Goal: Task Accomplishment & Management: Manage account settings

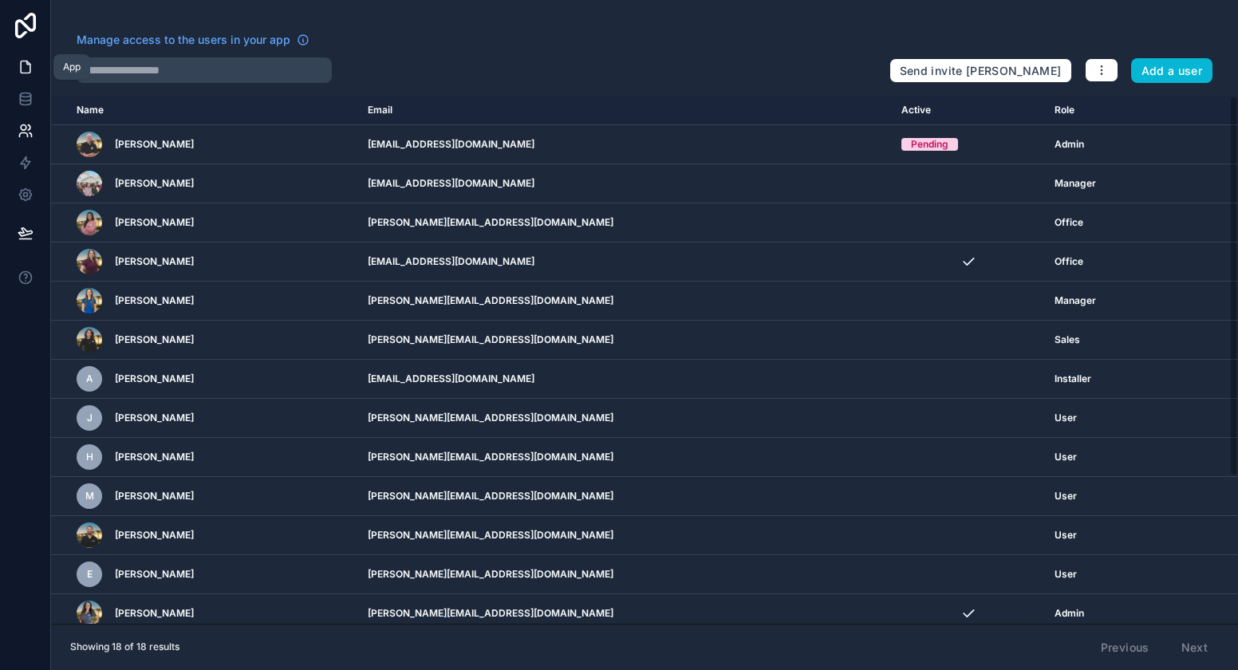
click at [35, 61] on link at bounding box center [25, 67] width 50 height 32
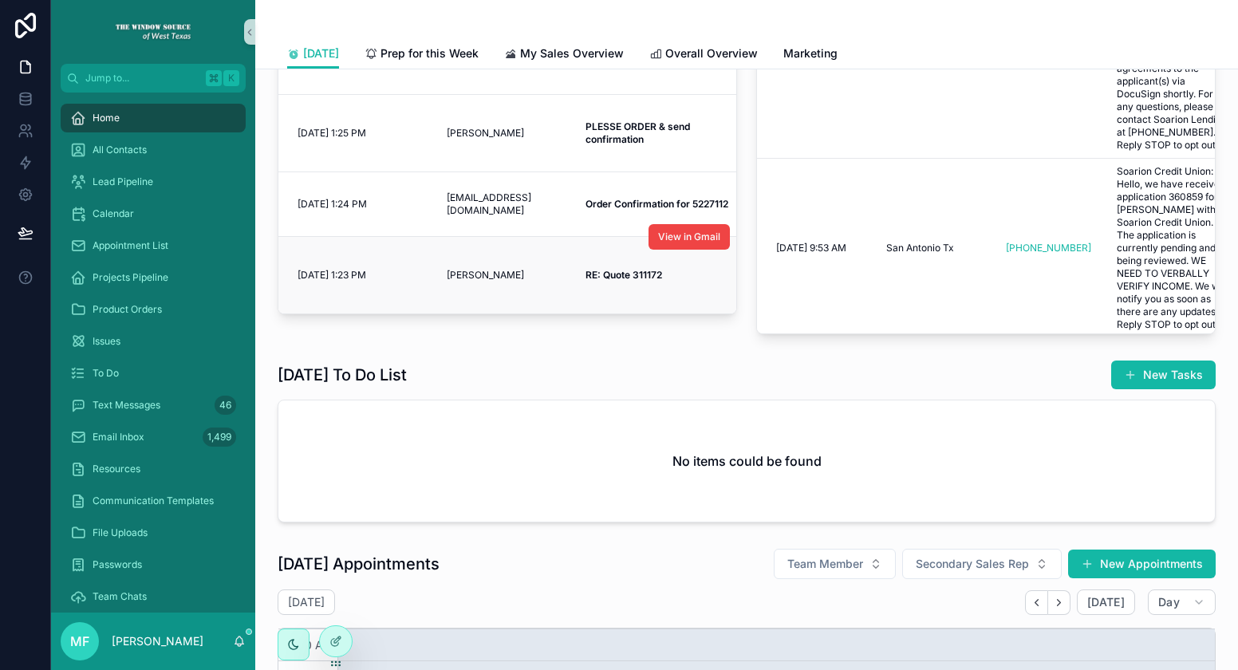
scroll to position [424, 0]
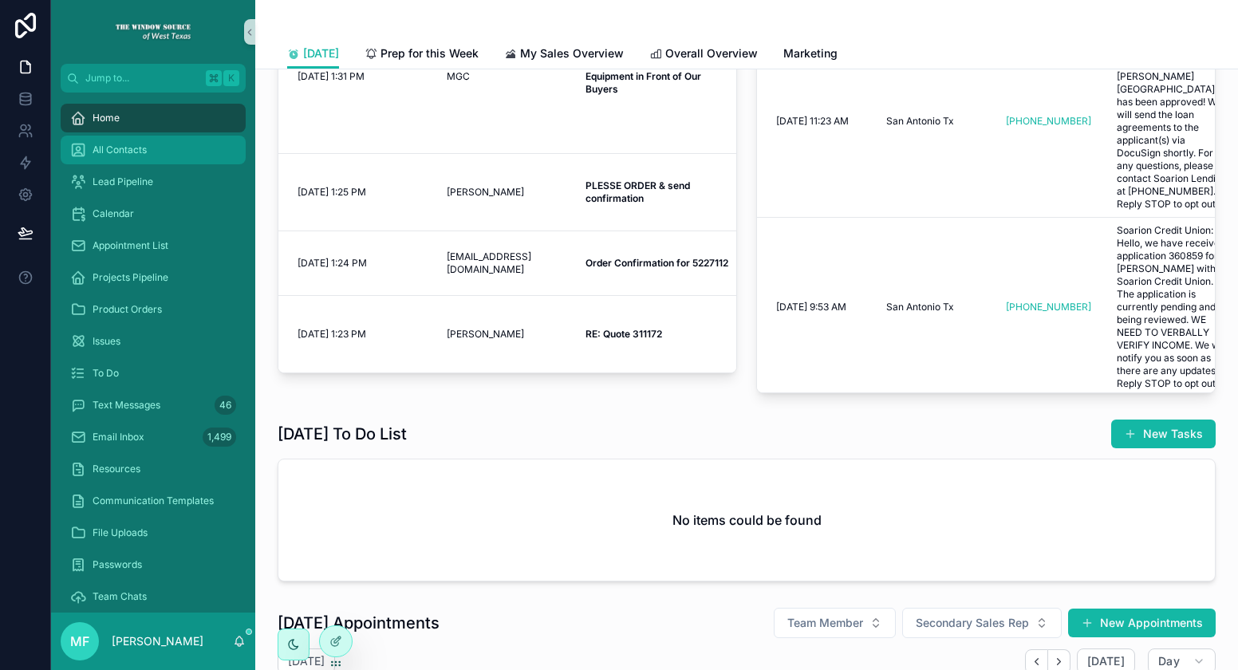
click at [124, 149] on span "All Contacts" at bounding box center [120, 150] width 54 height 13
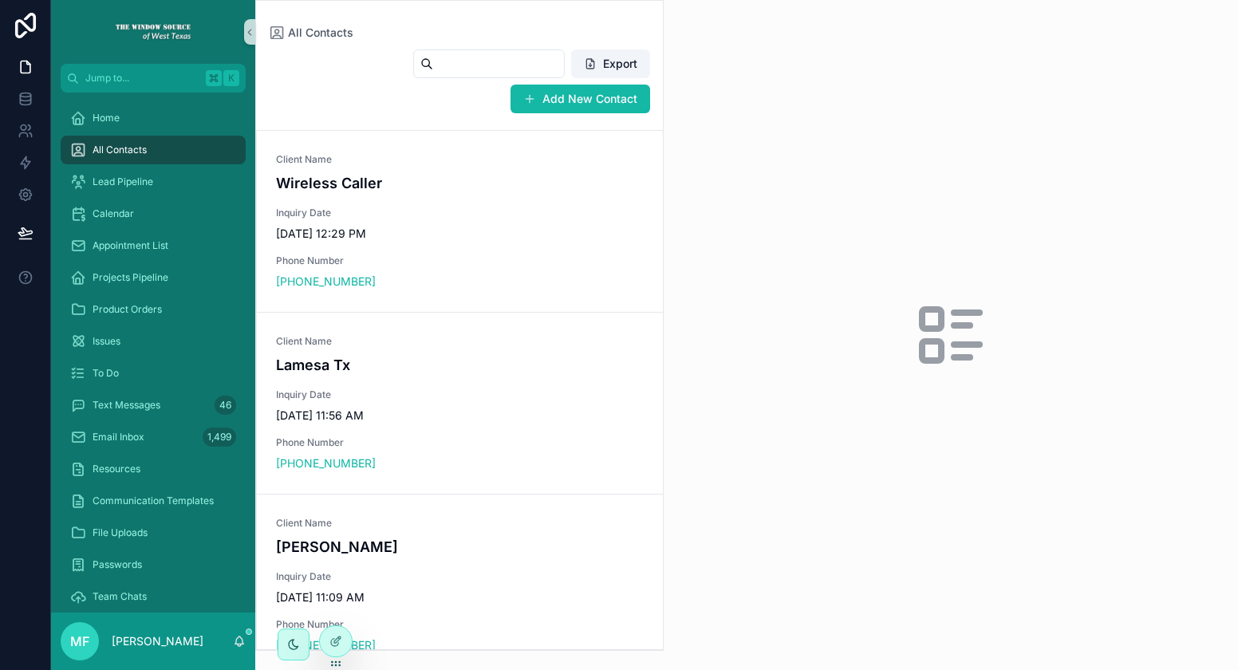
click at [485, 62] on input "scrollable content" at bounding box center [498, 64] width 131 height 22
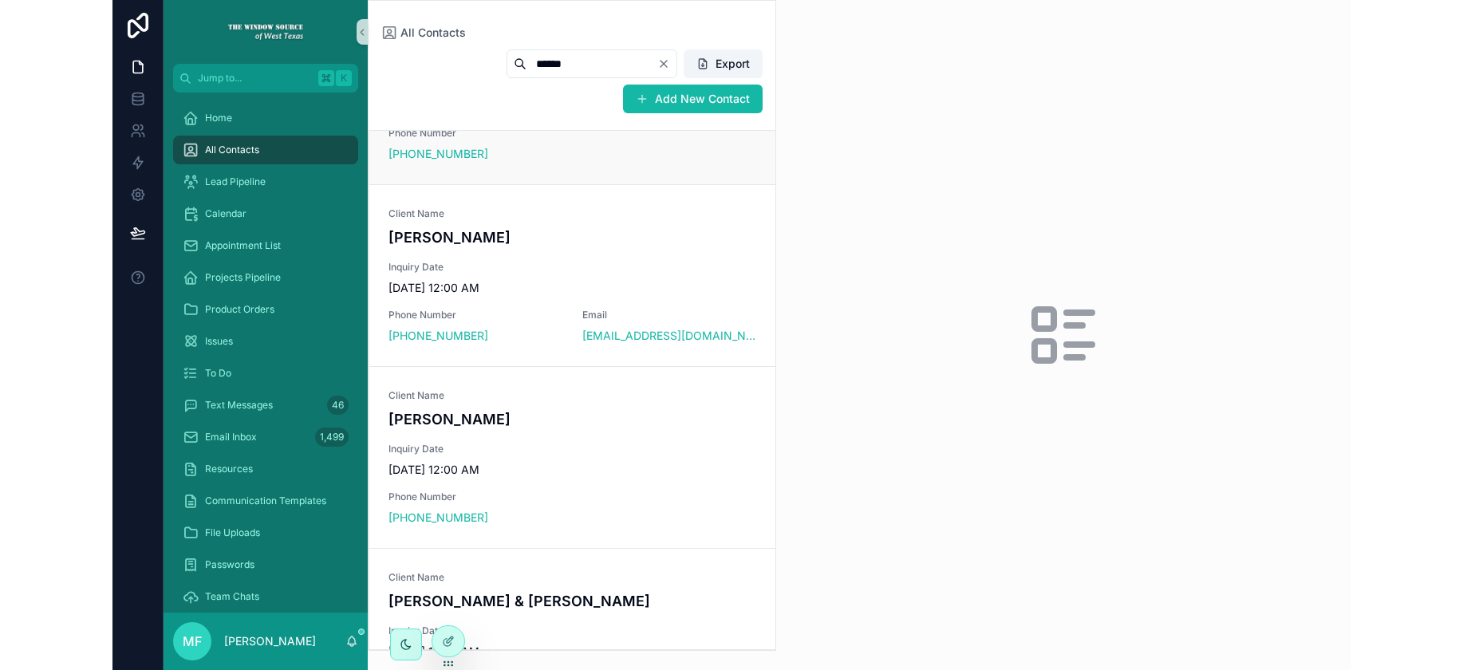
scroll to position [1518, 0]
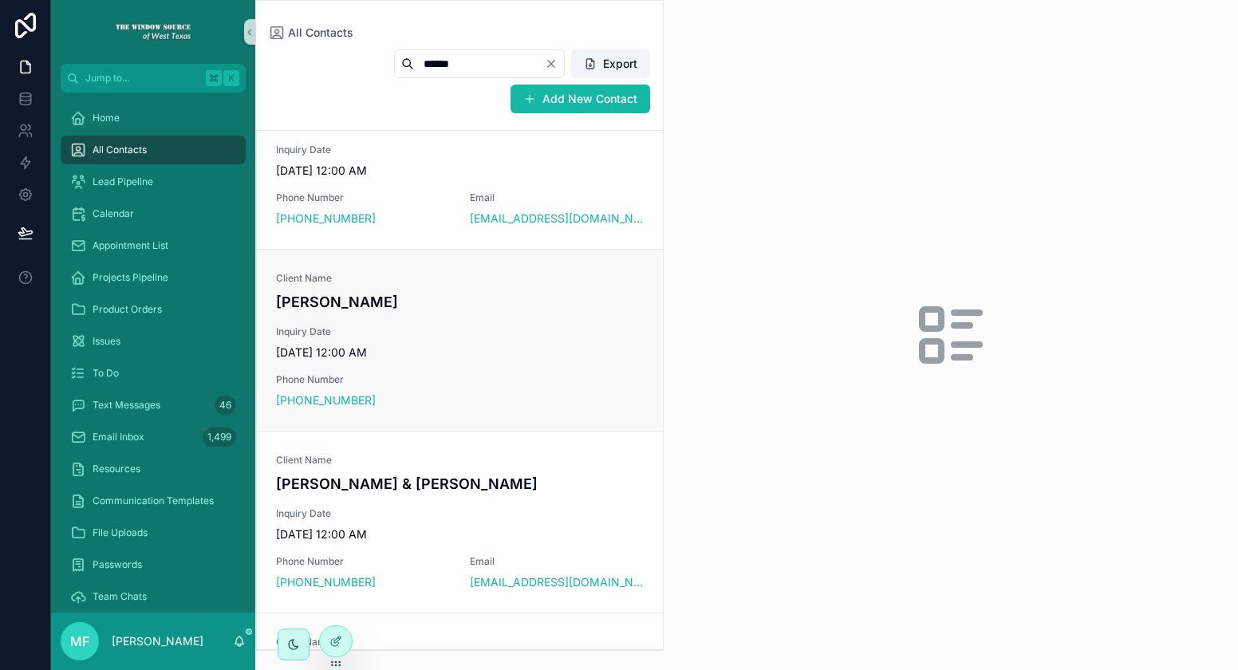
type input "******"
click at [499, 349] on span "[DATE] 12:00 AM" at bounding box center [460, 353] width 368 height 16
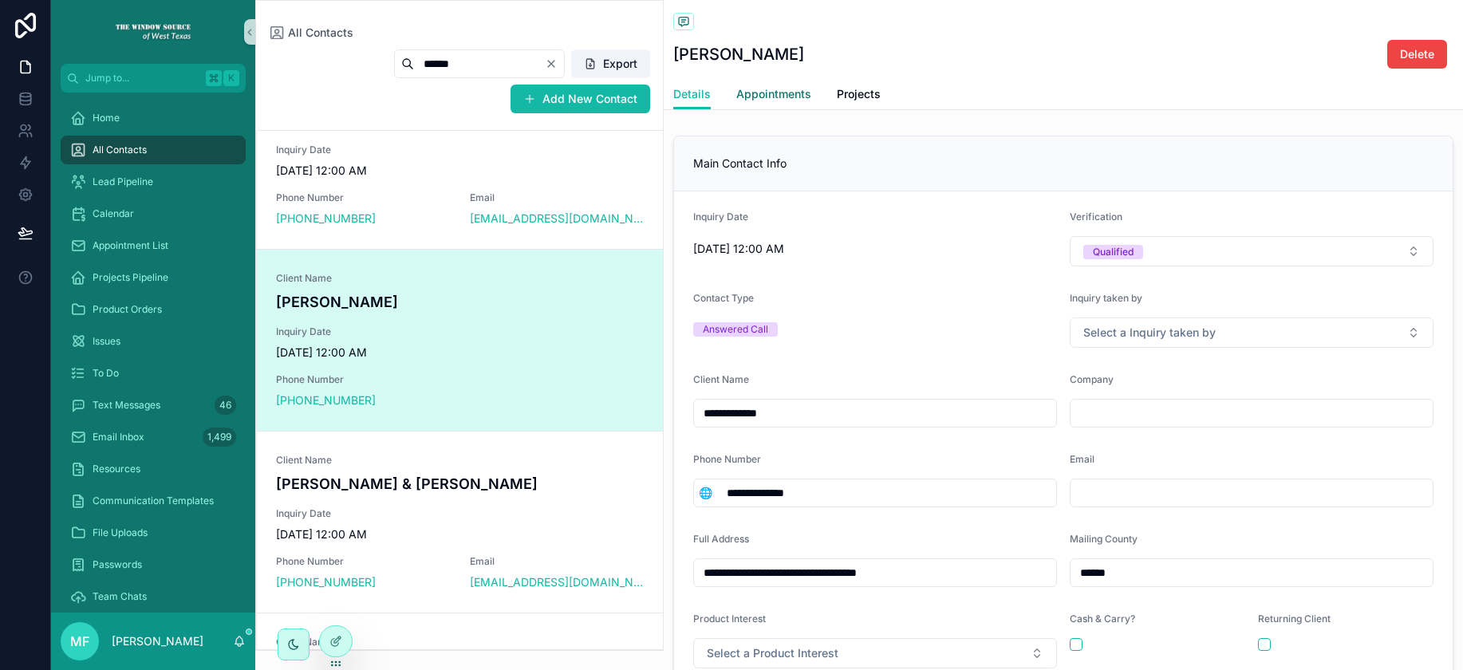
click at [794, 101] on link "Appointments" at bounding box center [773, 96] width 75 height 32
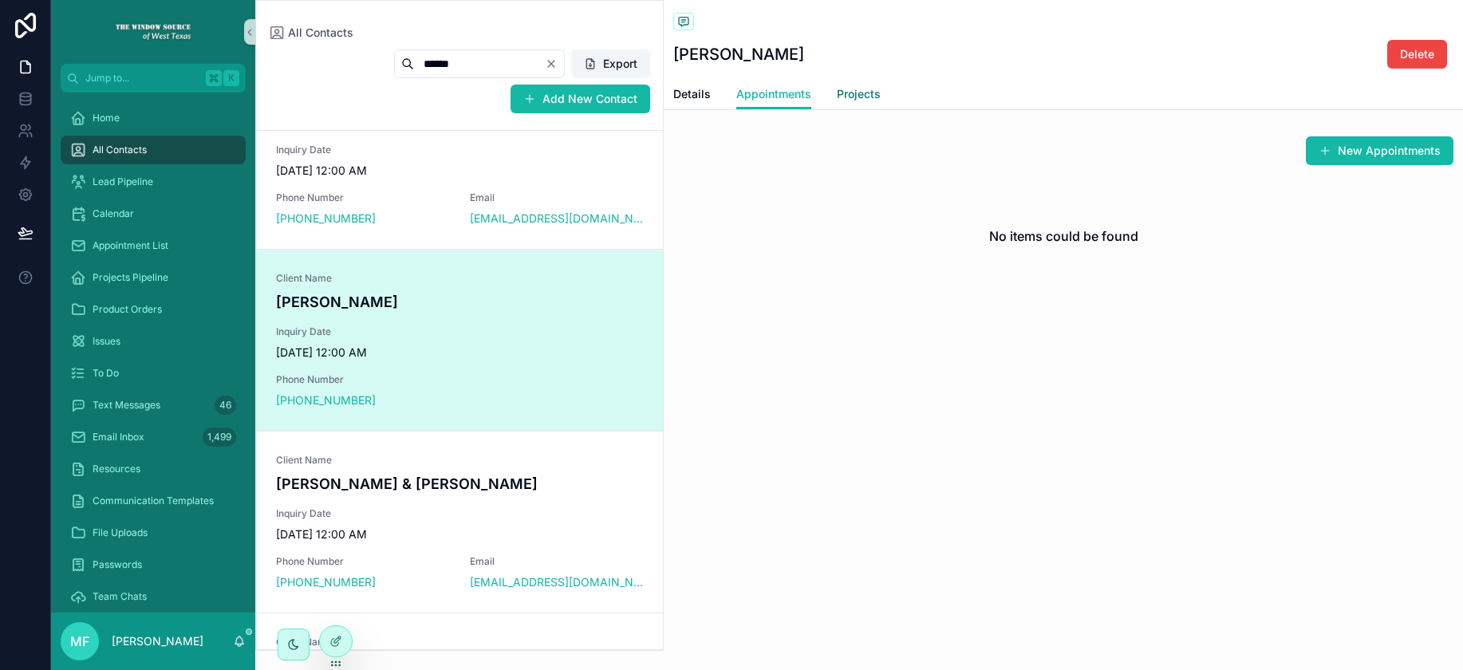
click at [862, 87] on span "Projects" at bounding box center [859, 94] width 44 height 16
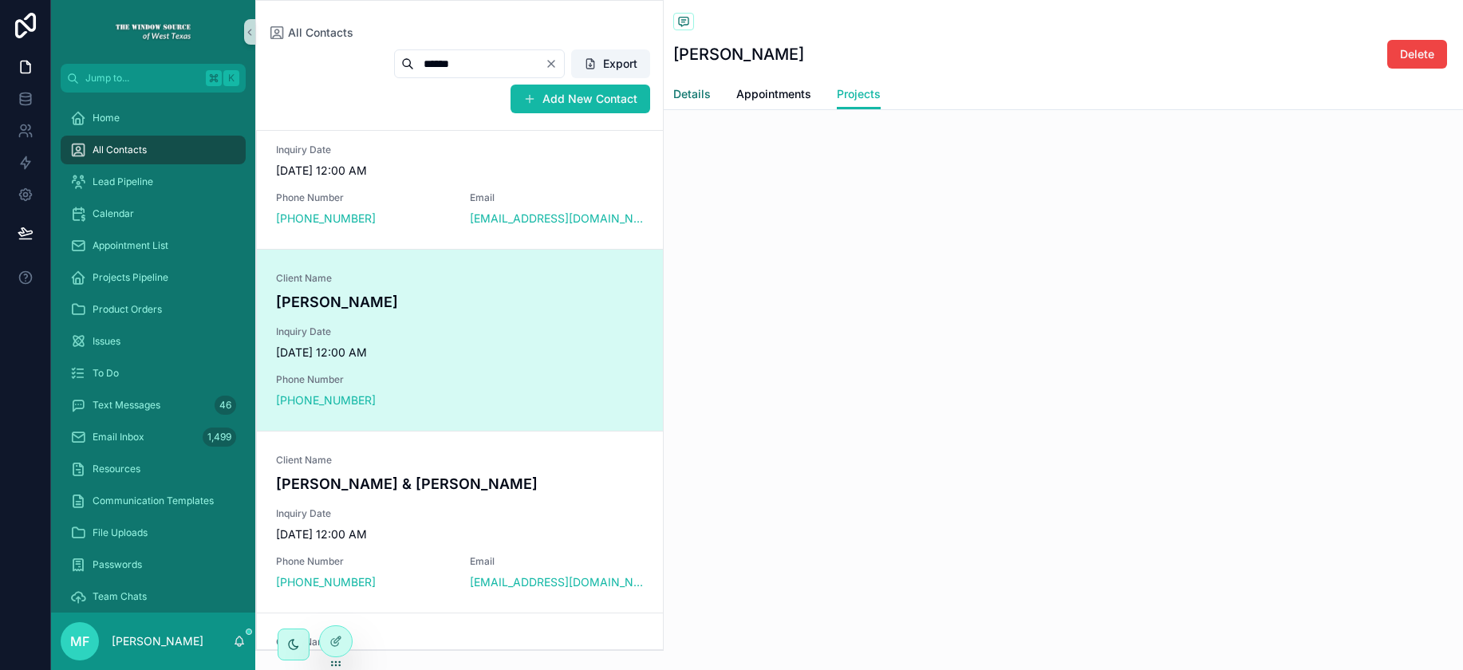
click at [701, 99] on span "Details" at bounding box center [691, 94] width 37 height 16
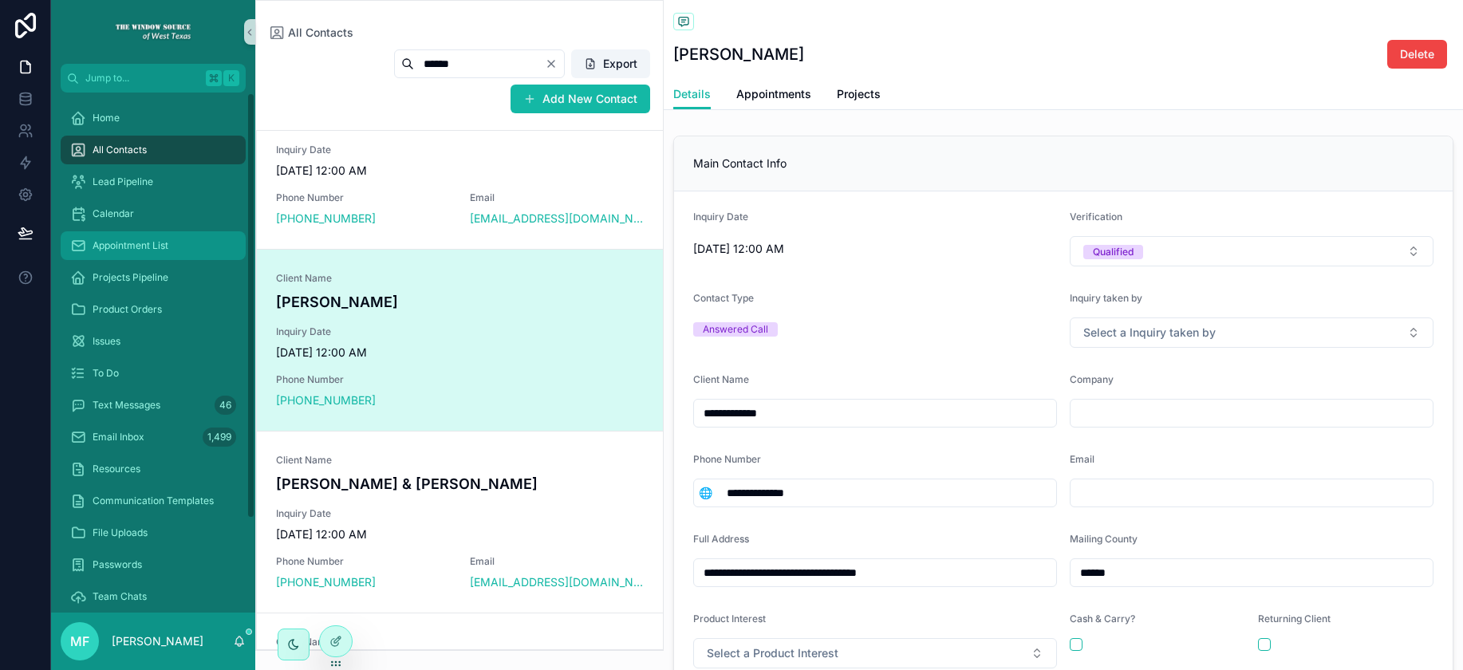
click at [188, 239] on div "Appointment List" at bounding box center [153, 246] width 166 height 26
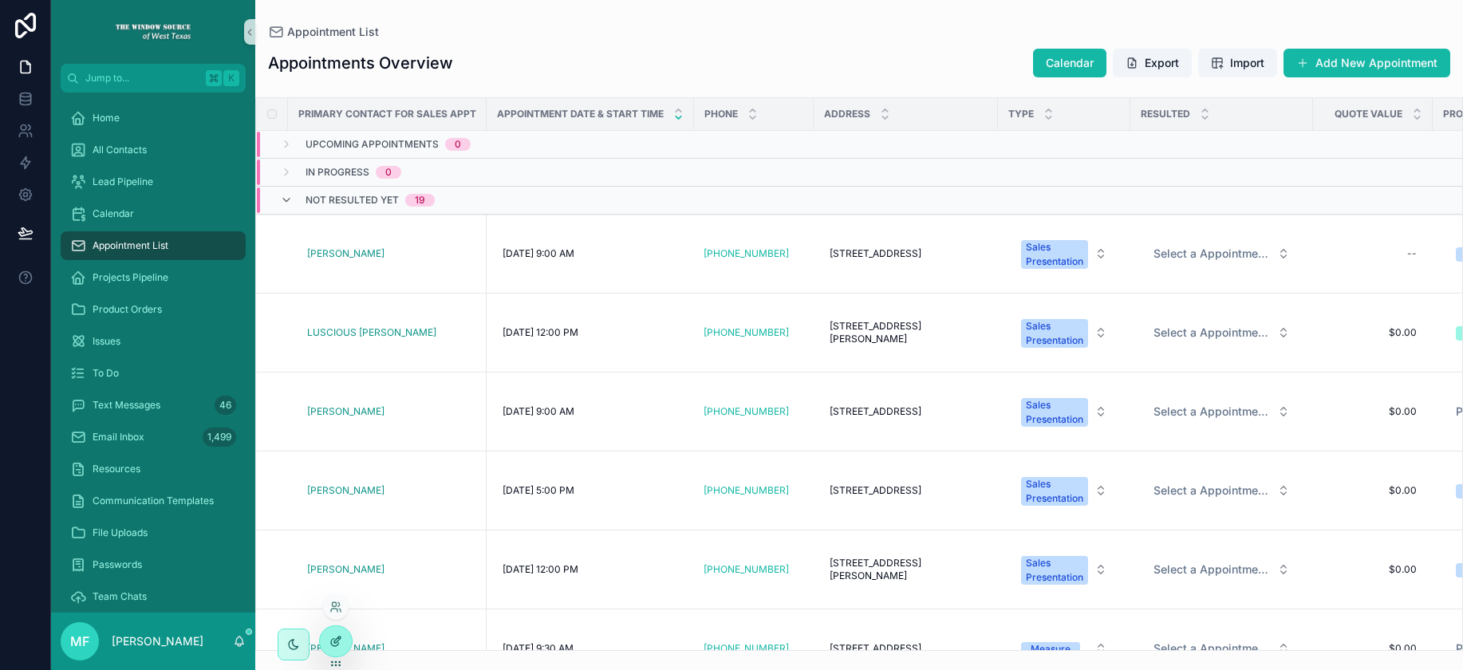
click at [330, 637] on icon at bounding box center [335, 641] width 13 height 13
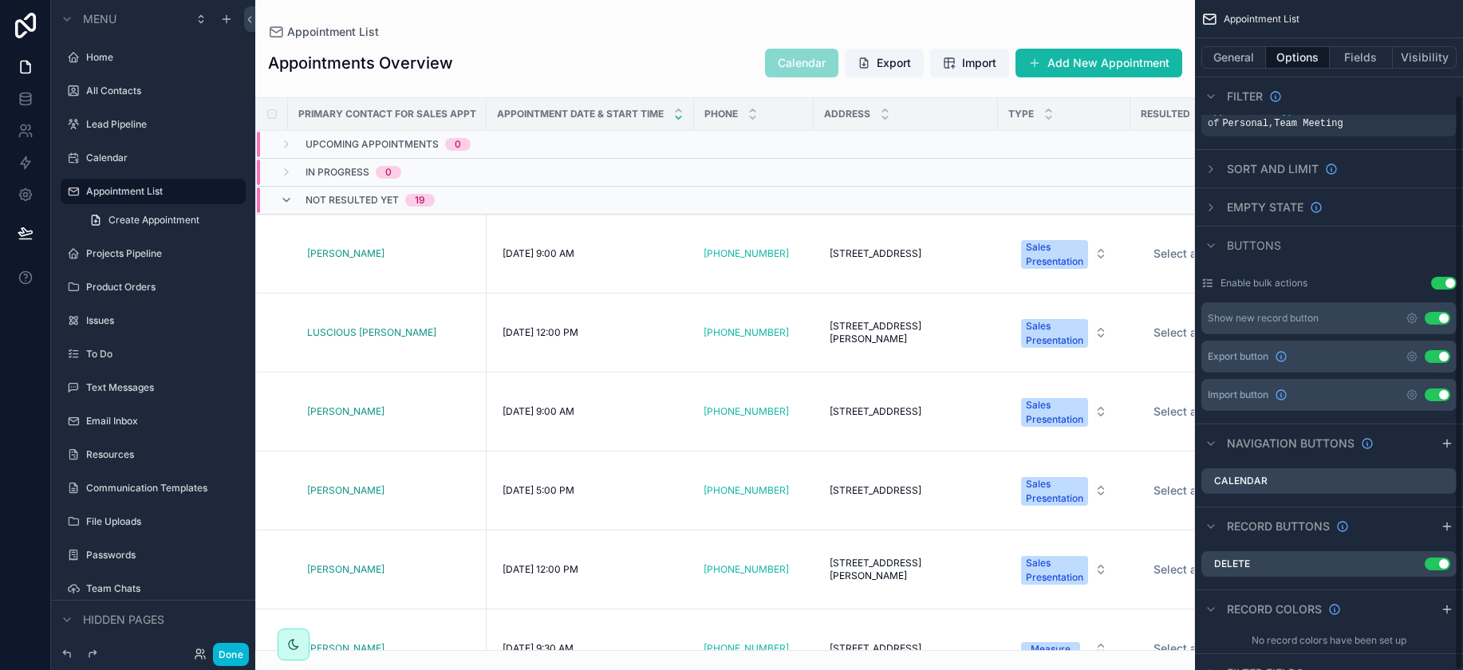
scroll to position [110, 0]
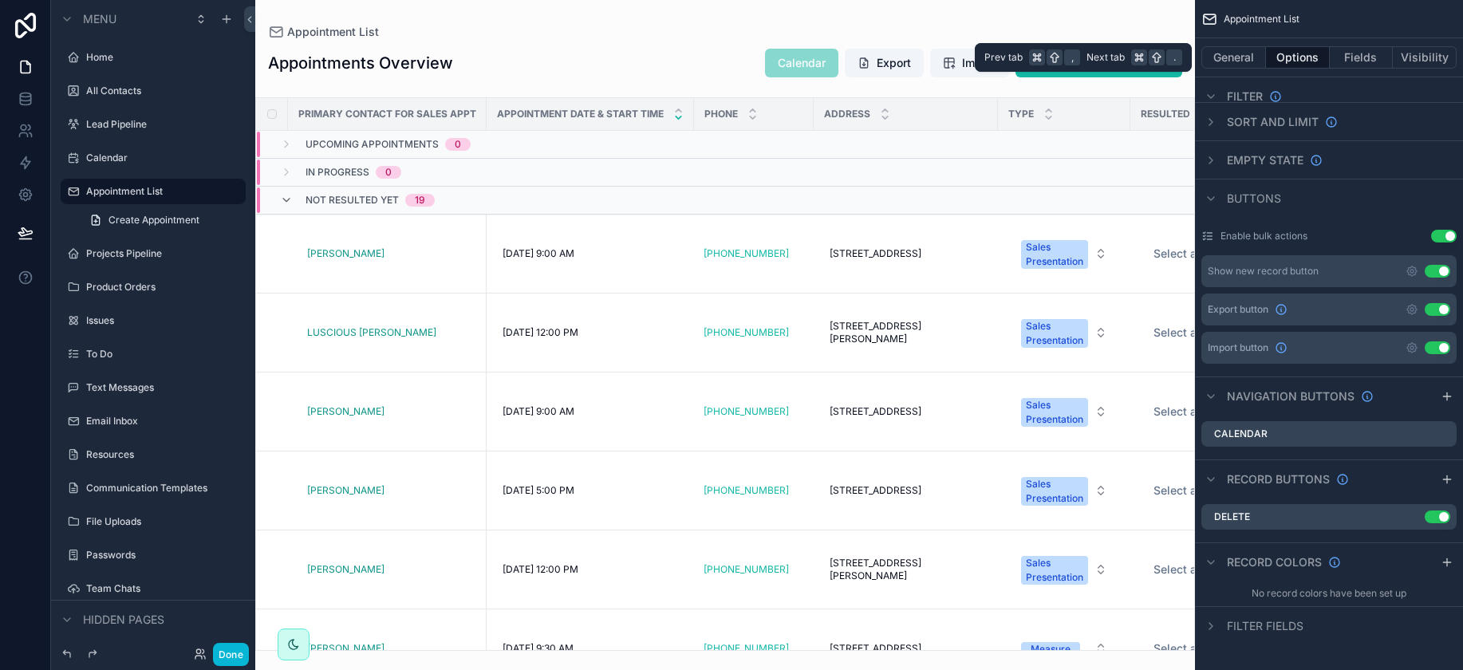
click at [1237, 51] on button "Options" at bounding box center [1298, 57] width 64 height 22
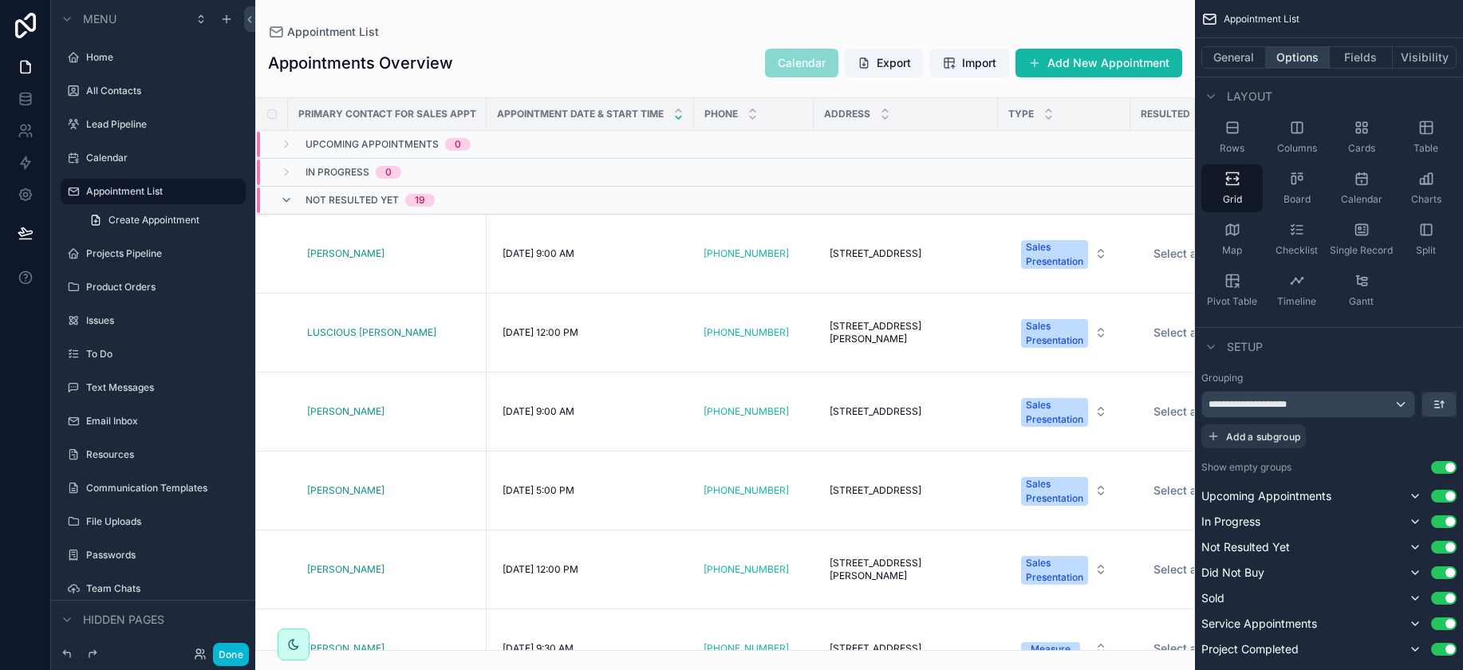
click at [1237, 52] on button "Options" at bounding box center [1298, 57] width 64 height 22
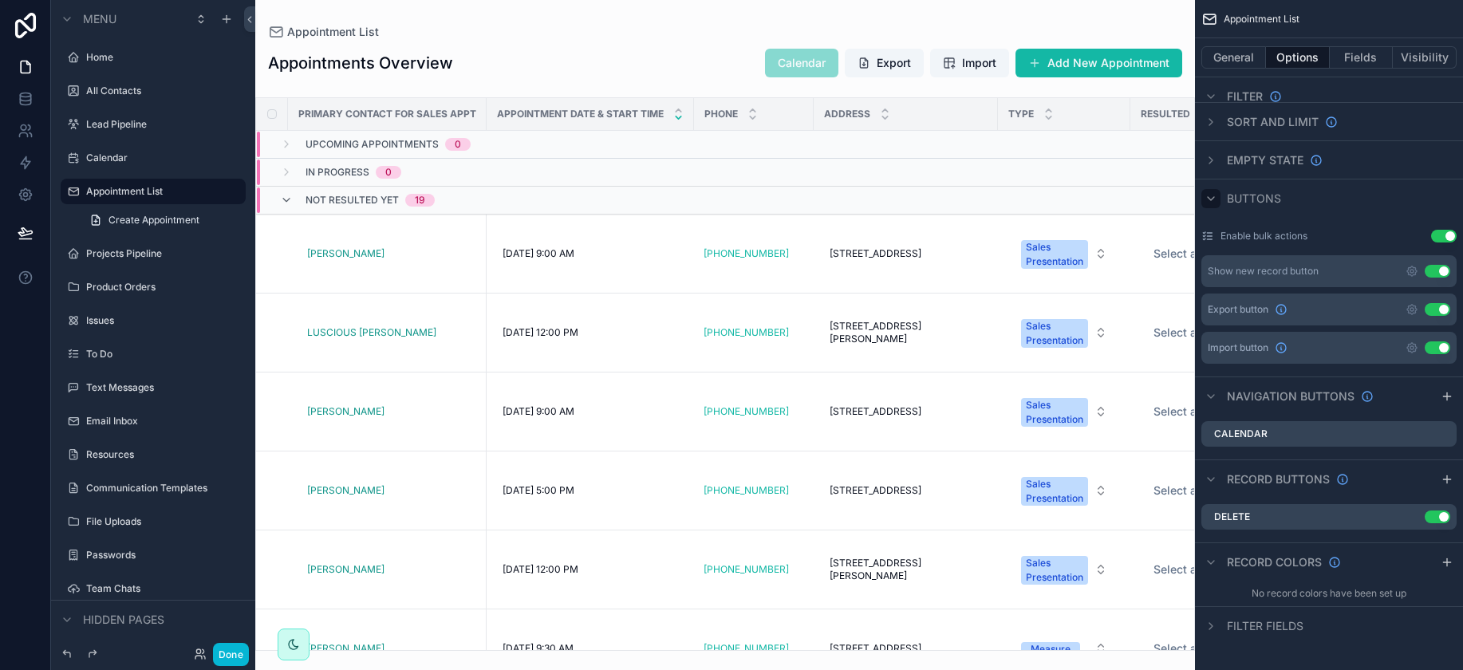
click at [1217, 195] on div "scrollable content" at bounding box center [1210, 198] width 19 height 19
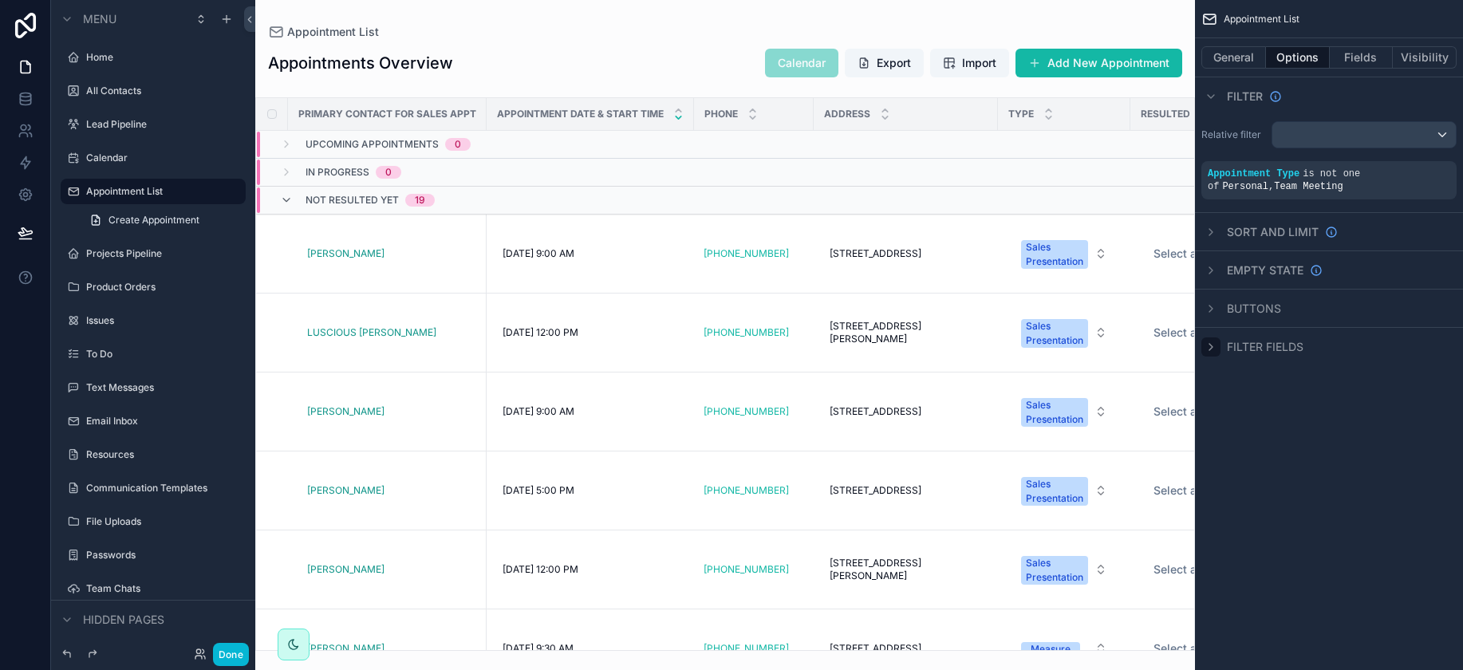
click at [1215, 355] on div "scrollable content" at bounding box center [1210, 346] width 19 height 19
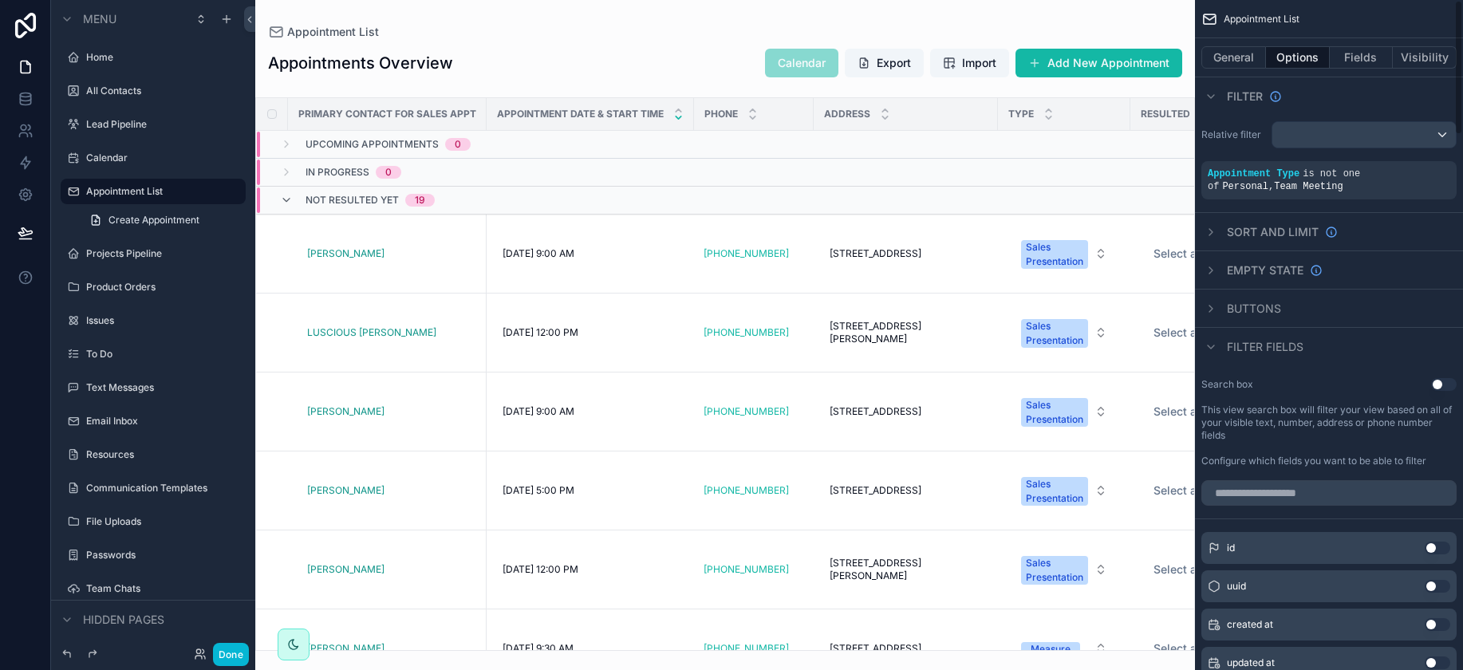
click at [1237, 381] on button "Use setting" at bounding box center [1444, 384] width 26 height 13
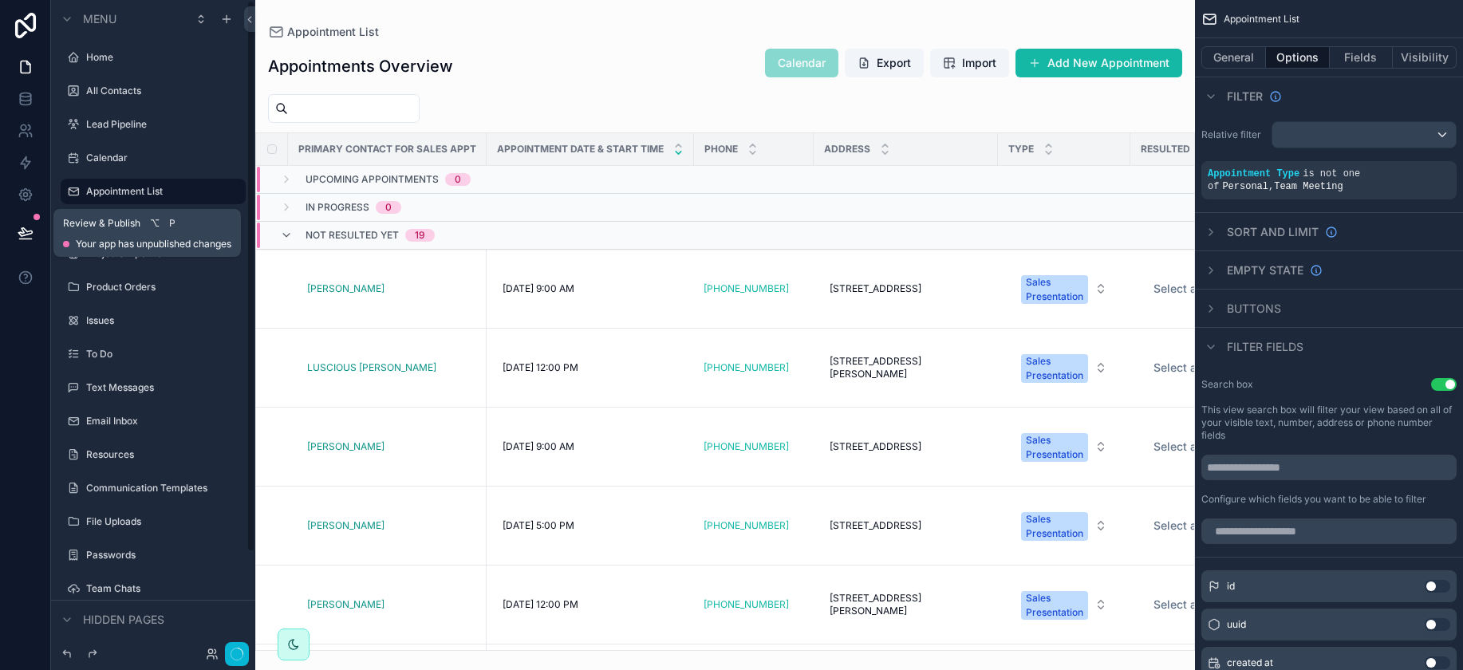
click at [14, 230] on button at bounding box center [25, 233] width 35 height 45
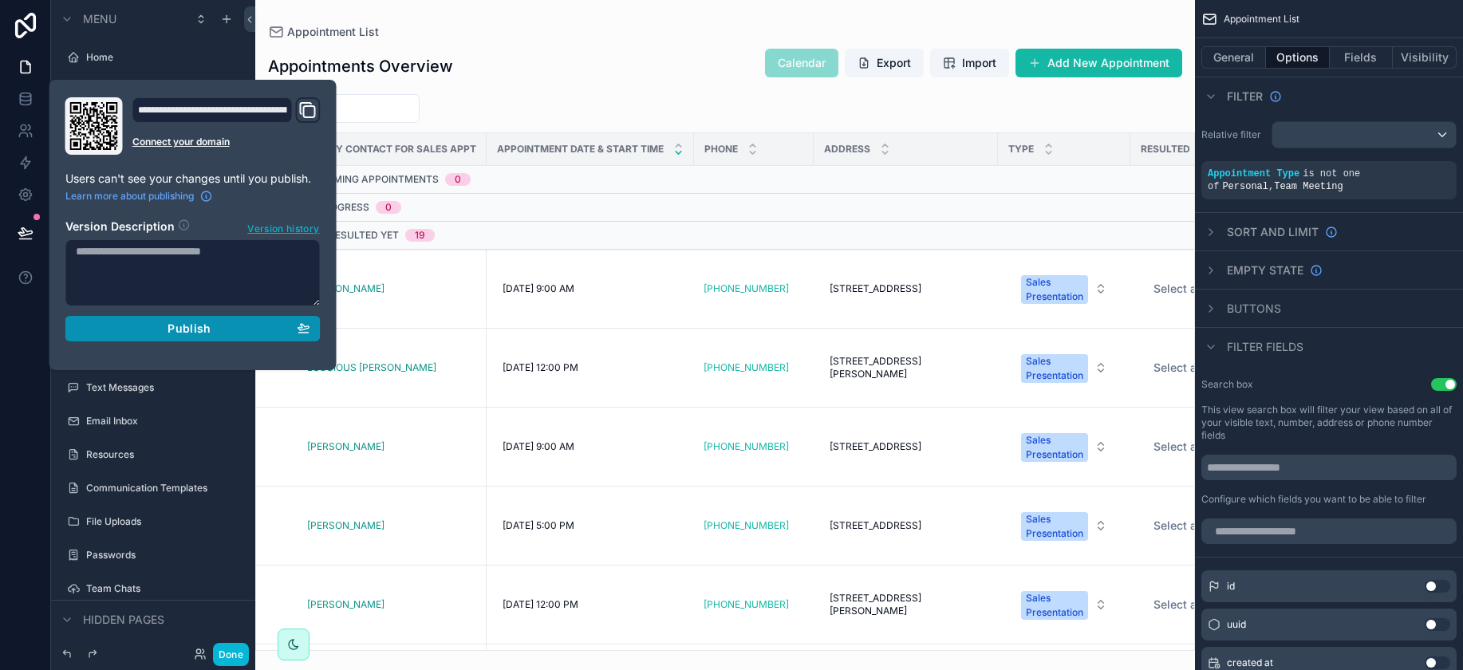
click at [164, 324] on div "Publish" at bounding box center [193, 328] width 235 height 14
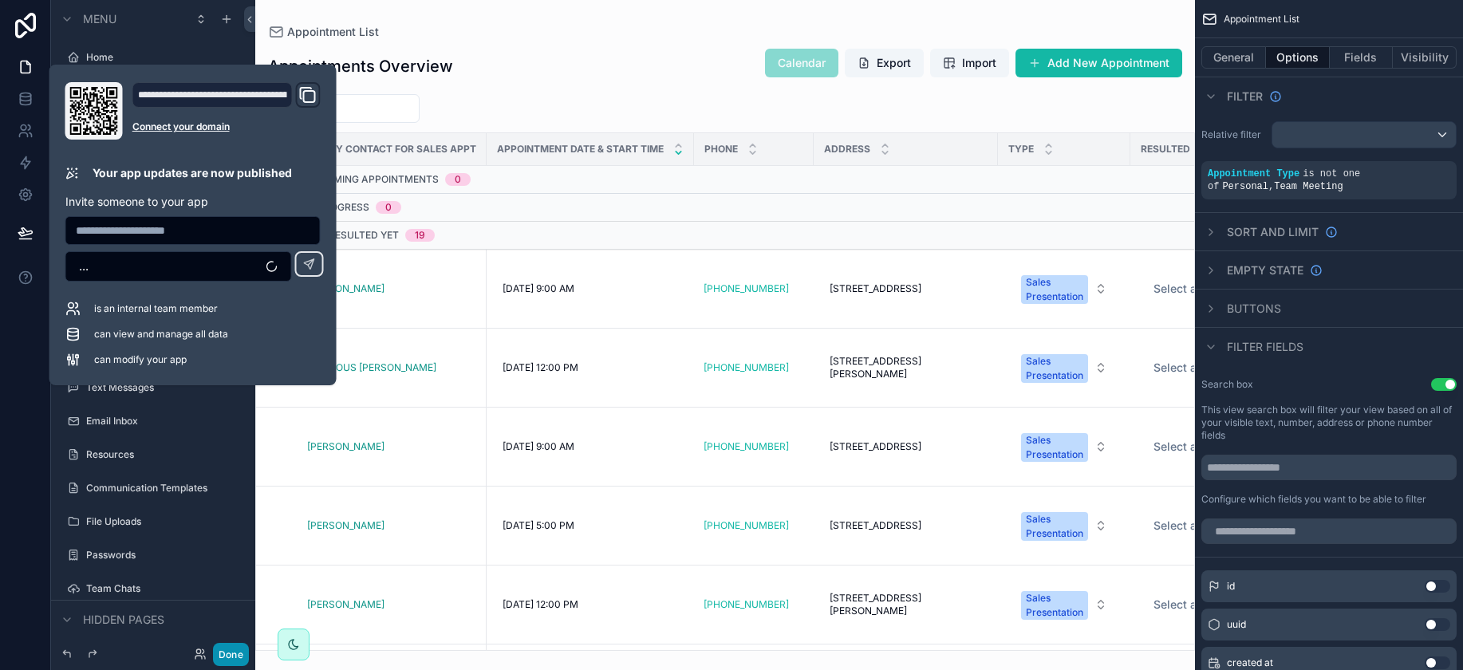
click at [234, 660] on button "Done" at bounding box center [231, 654] width 36 height 23
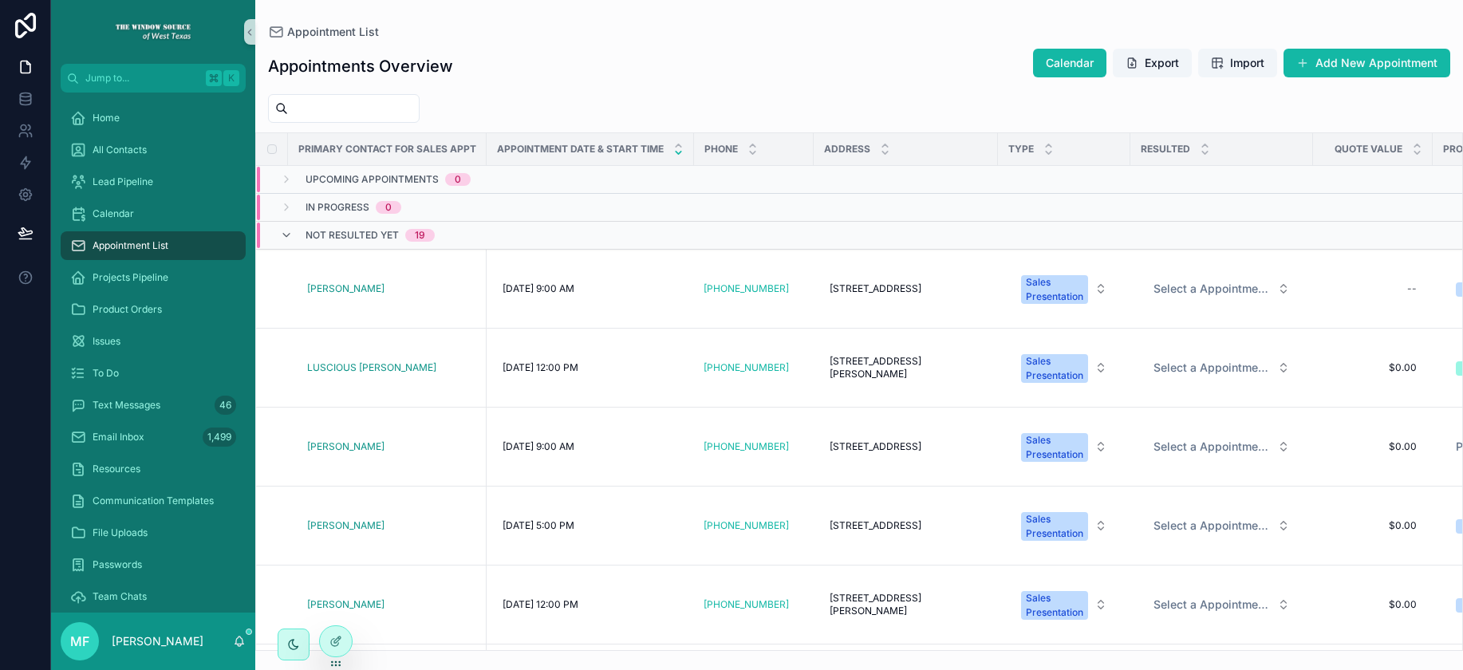
click at [354, 113] on input "scrollable content" at bounding box center [353, 108] width 131 height 22
type input "**********"
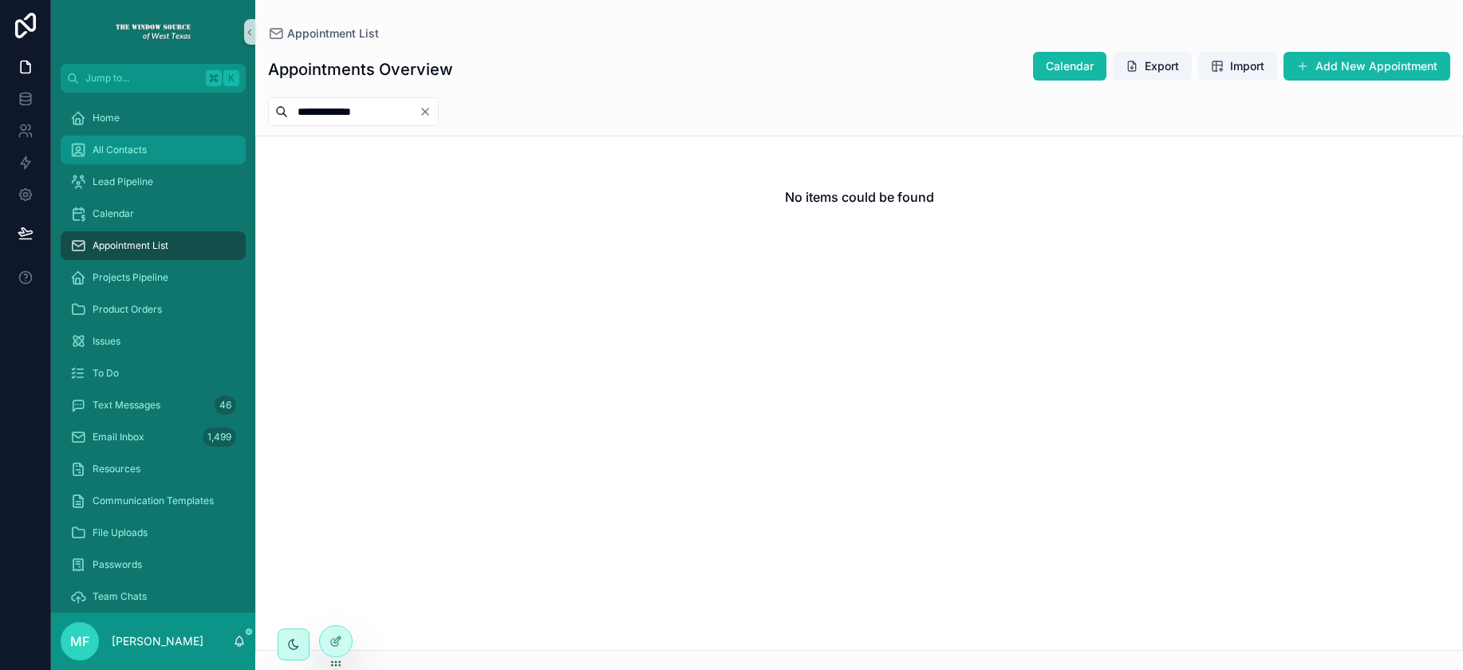
click at [171, 152] on div "All Contacts" at bounding box center [153, 150] width 166 height 26
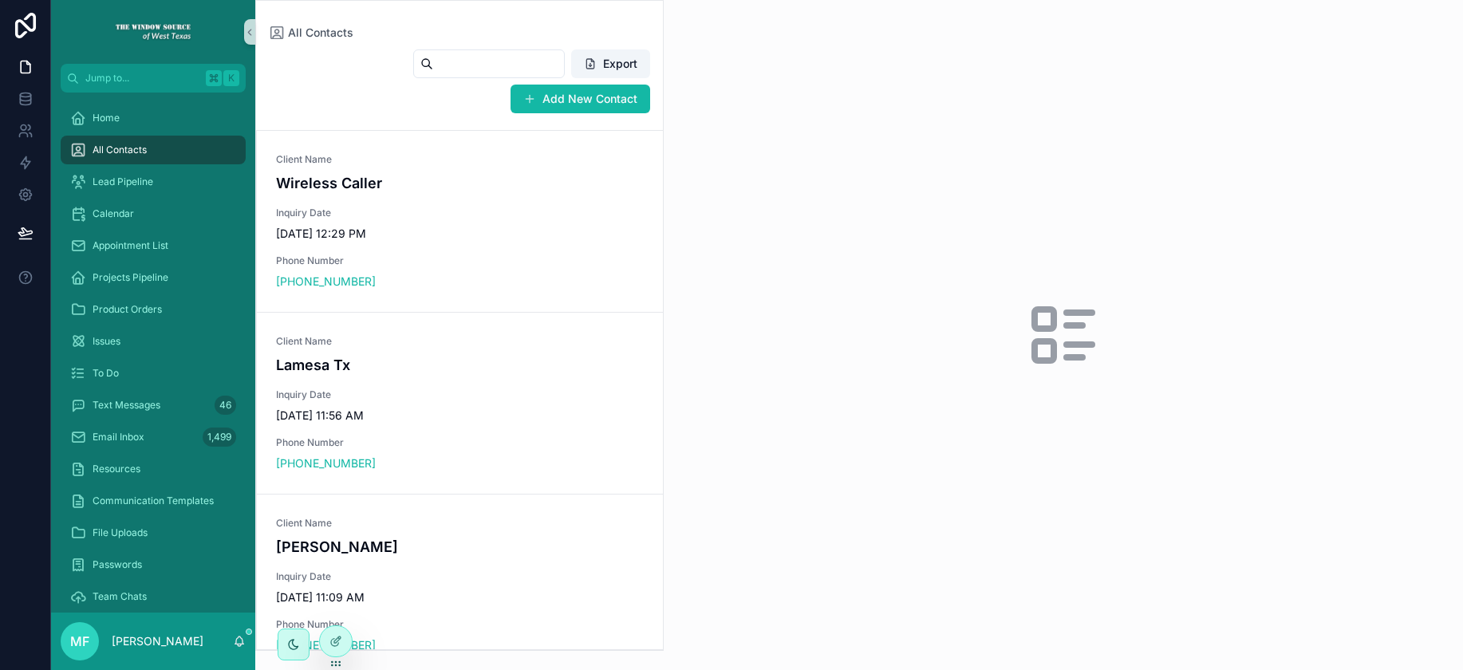
click at [471, 60] on input "scrollable content" at bounding box center [498, 64] width 131 height 22
click at [479, 69] on input "******" at bounding box center [479, 64] width 131 height 22
type input "**********"
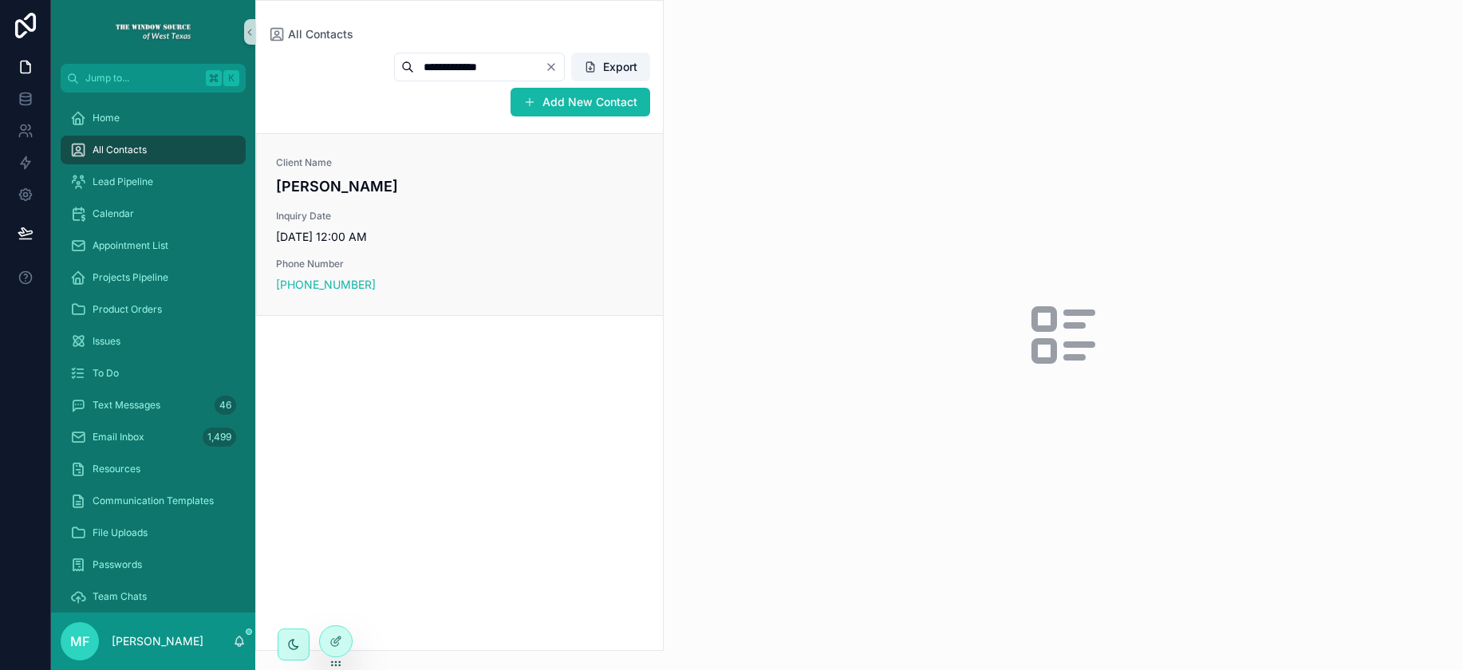
click at [577, 281] on div "Client Name [PERSON_NAME] Inquiry Date [DATE] 12:00 AM Phone Number [PHONE_NUMB…" at bounding box center [460, 224] width 368 height 136
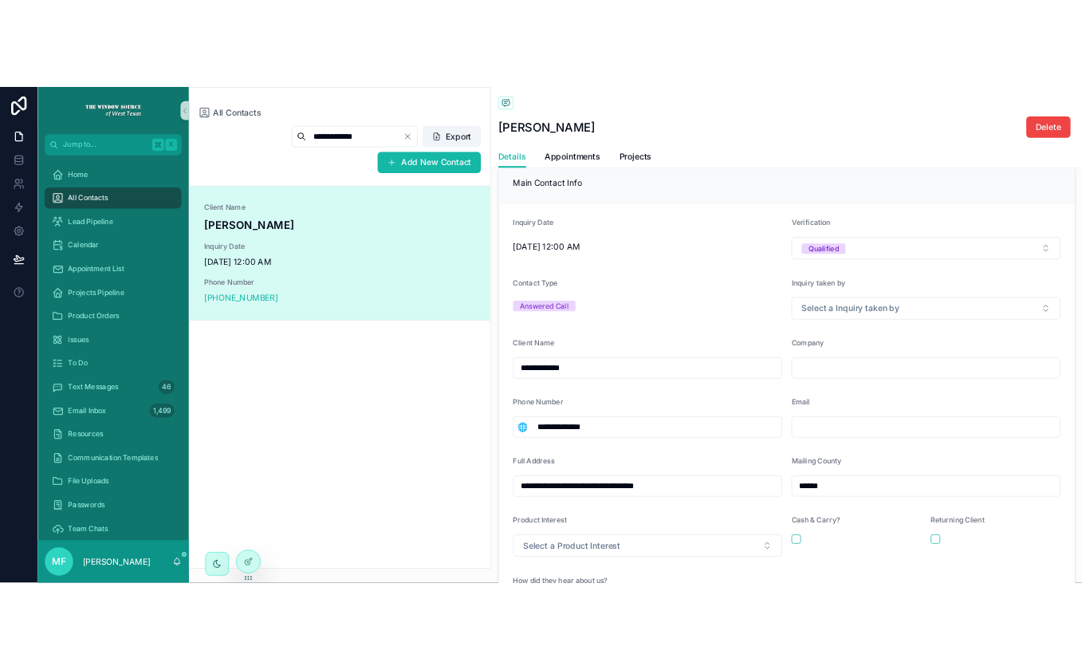
scroll to position [40, 0]
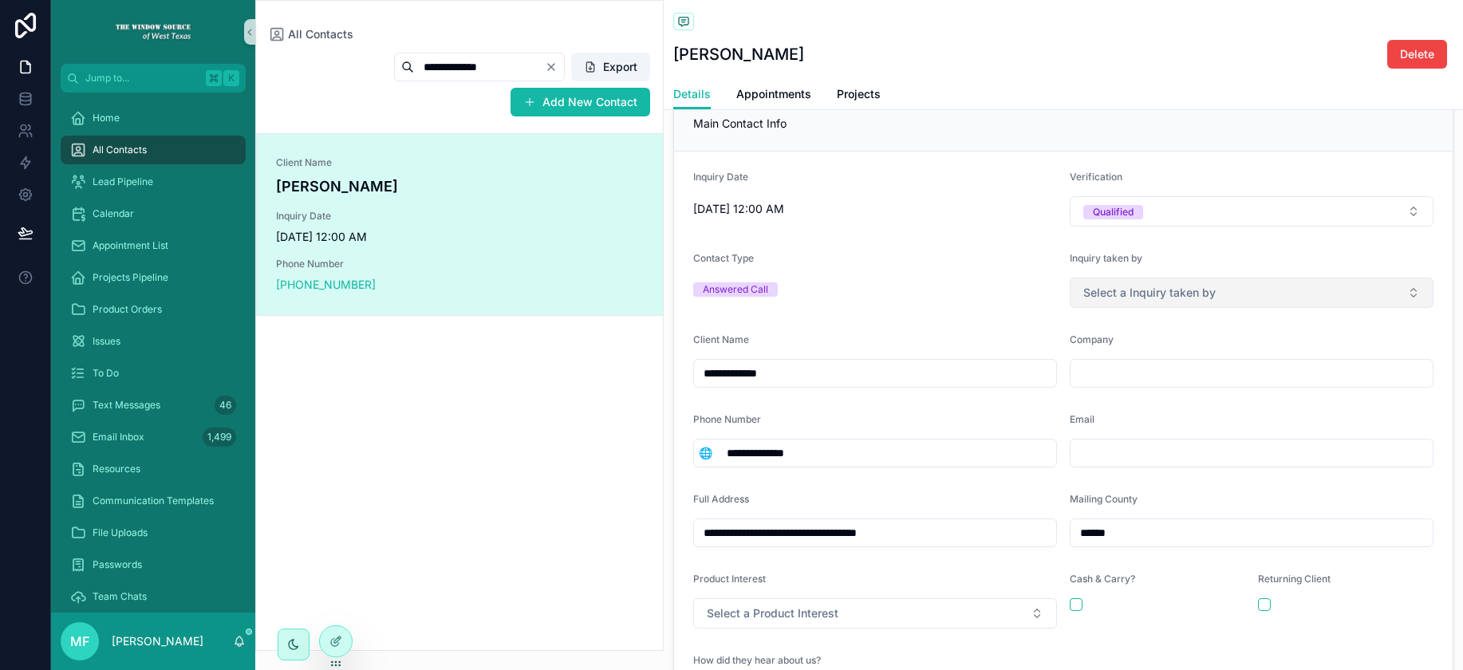
click at [1235, 292] on button "Select a Inquiry taken by" at bounding box center [1252, 293] width 364 height 30
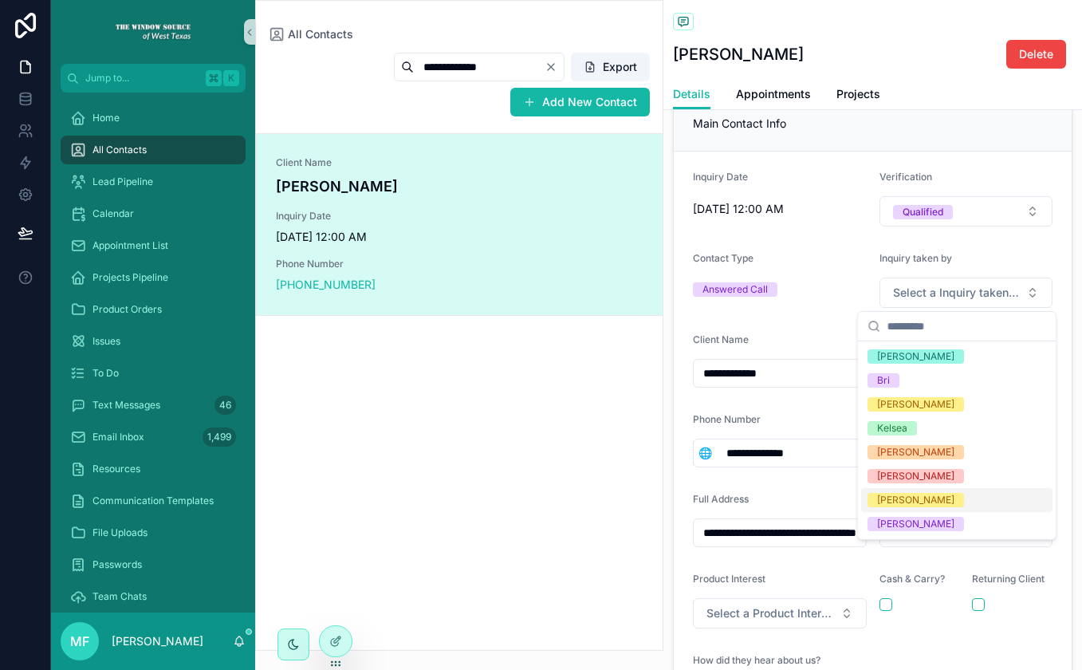
click at [1000, 497] on div "[PERSON_NAME]" at bounding box center [956, 500] width 191 height 24
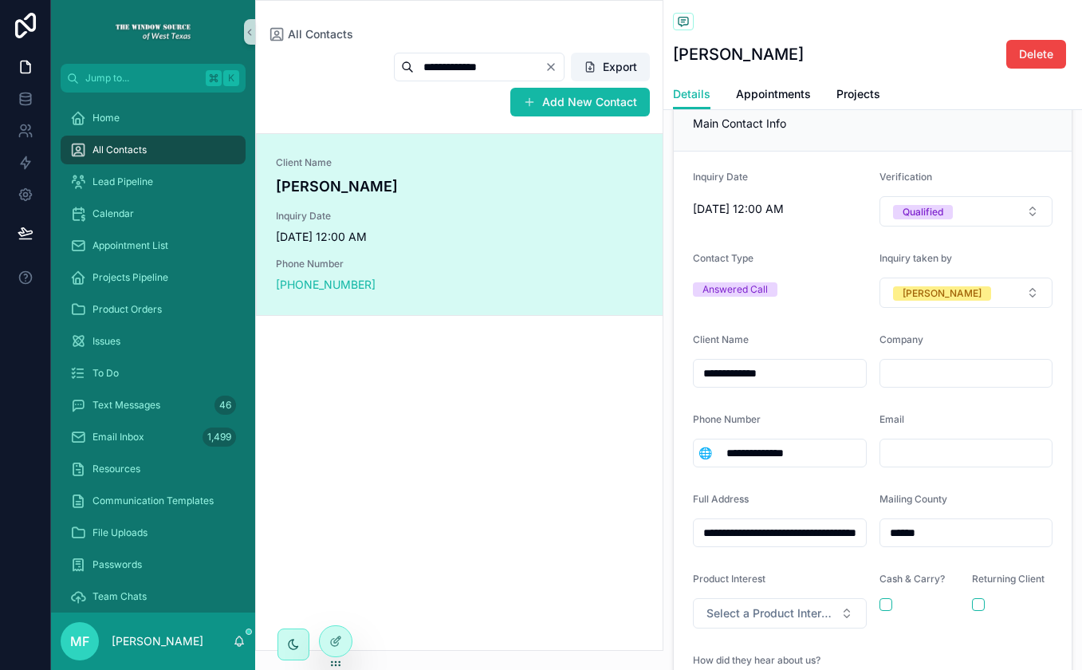
click at [948, 447] on input "scrollable content" at bounding box center [967, 453] width 172 height 22
paste input "**********"
type input "**********"
click at [917, 411] on form "**********" at bounding box center [873, 440] width 398 height 576
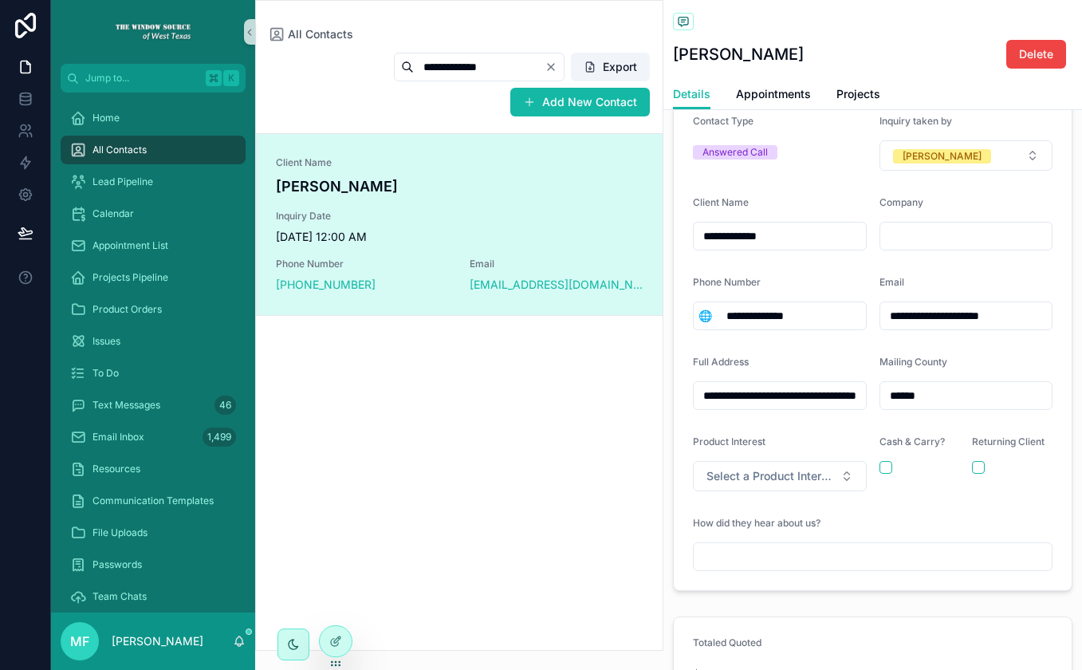
scroll to position [198, 0]
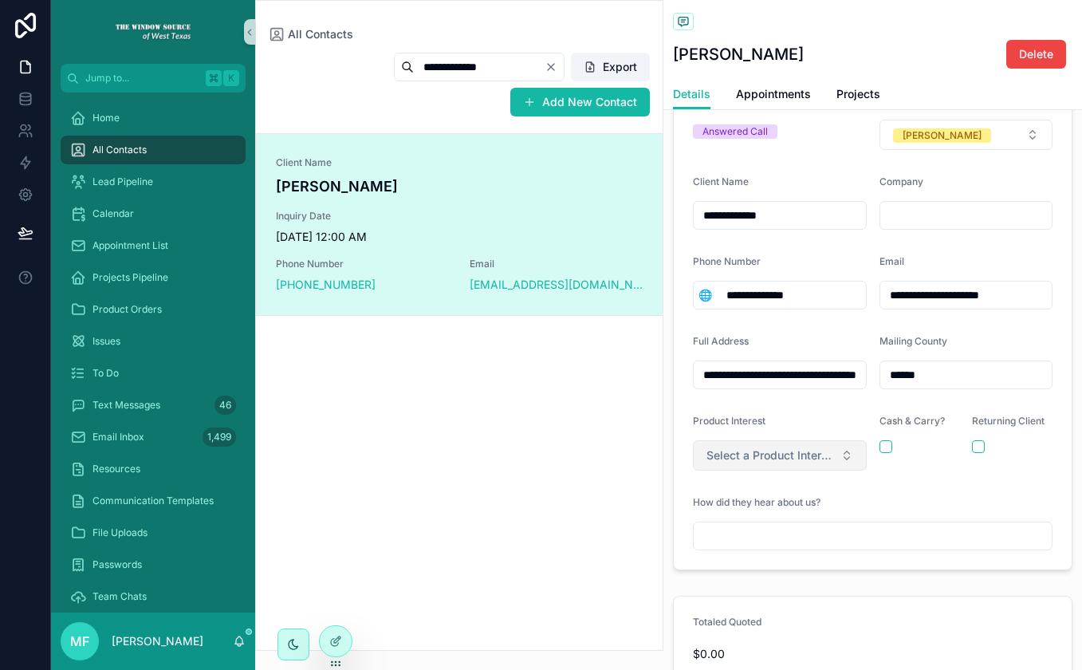
click at [836, 452] on button "Select a Product Interest" at bounding box center [780, 455] width 174 height 30
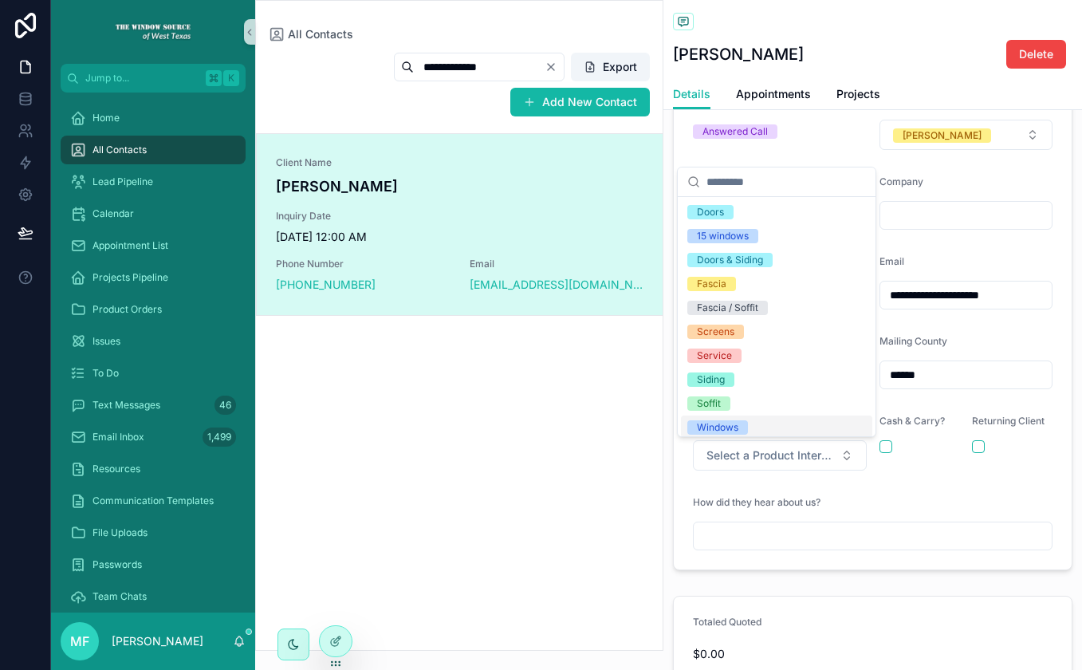
click at [758, 422] on div "Windows" at bounding box center [776, 428] width 191 height 24
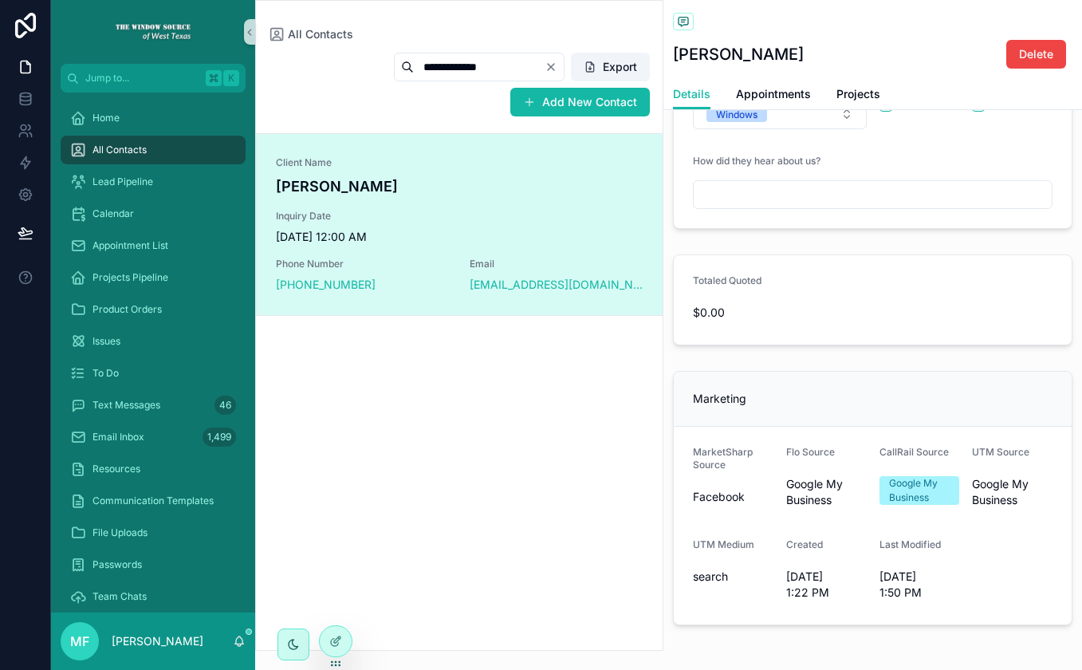
scroll to position [554, 0]
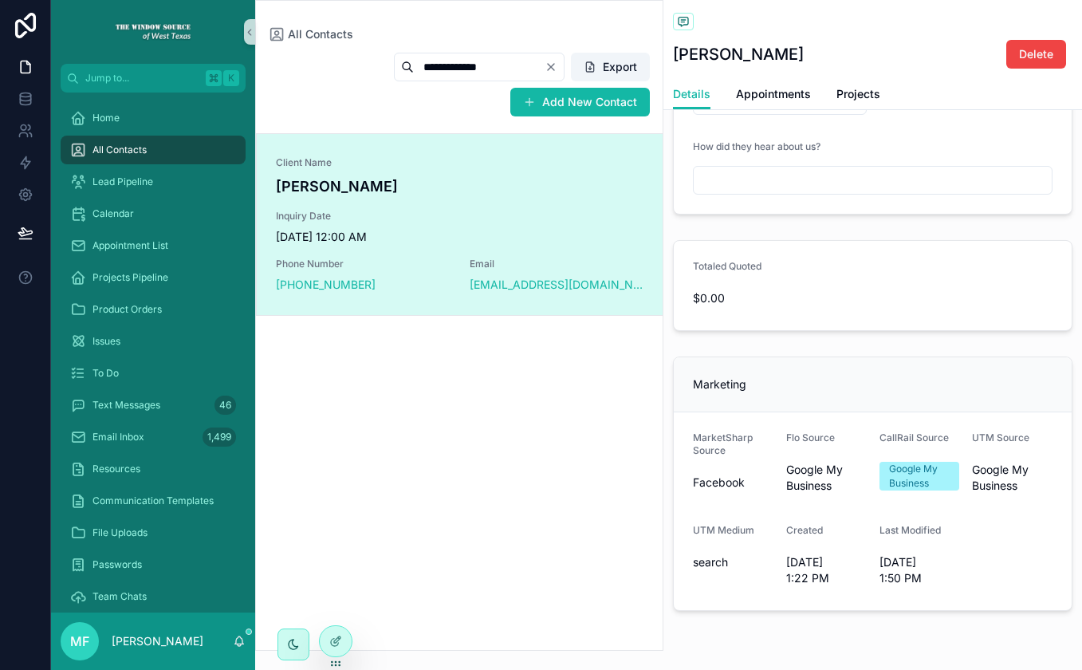
click at [911, 384] on div "Marketing" at bounding box center [873, 384] width 360 height 16
click at [812, 101] on div "Details Appointments Projects" at bounding box center [873, 94] width 400 height 30
click at [802, 95] on span "Appointments" at bounding box center [773, 94] width 75 height 16
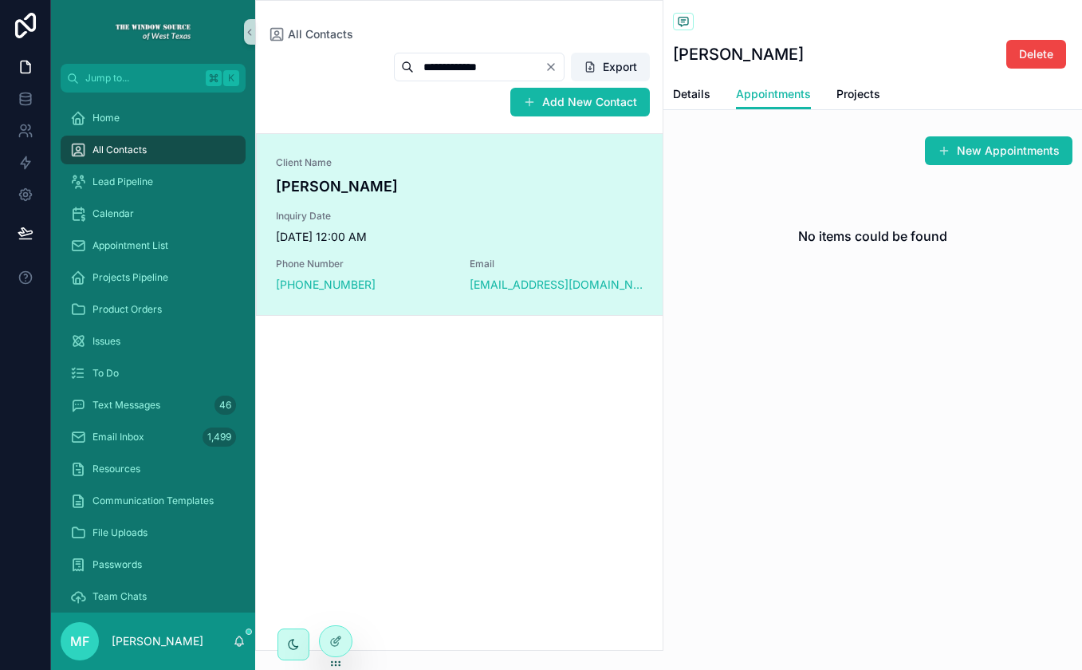
click at [965, 144] on button "New Appointments" at bounding box center [999, 150] width 148 height 29
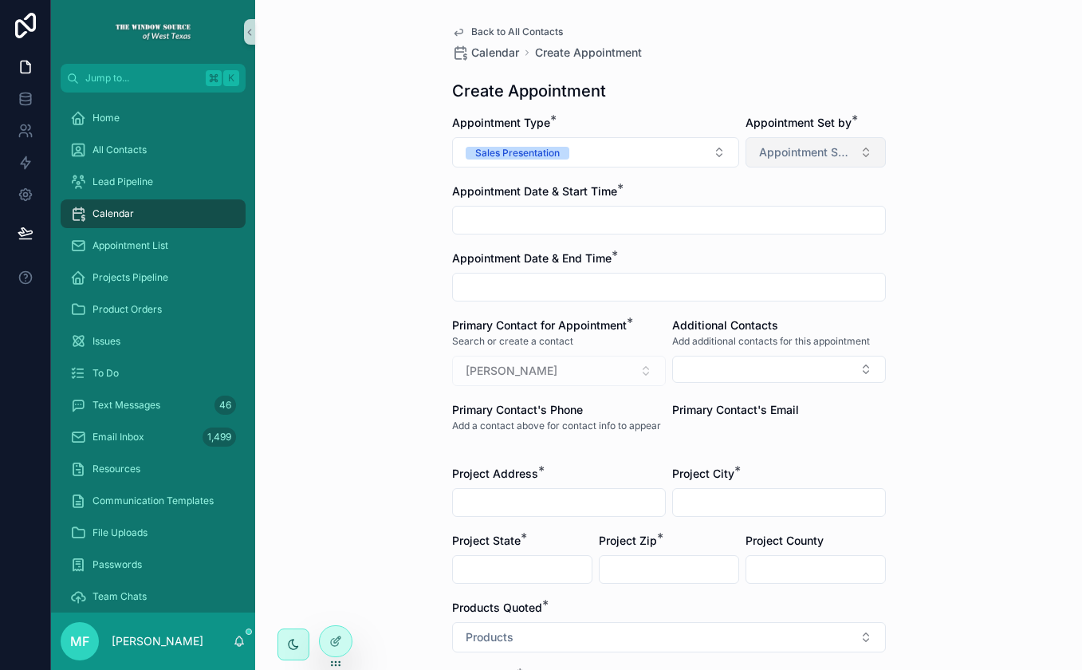
click at [846, 151] on span "Appointment Set by" at bounding box center [806, 152] width 94 height 16
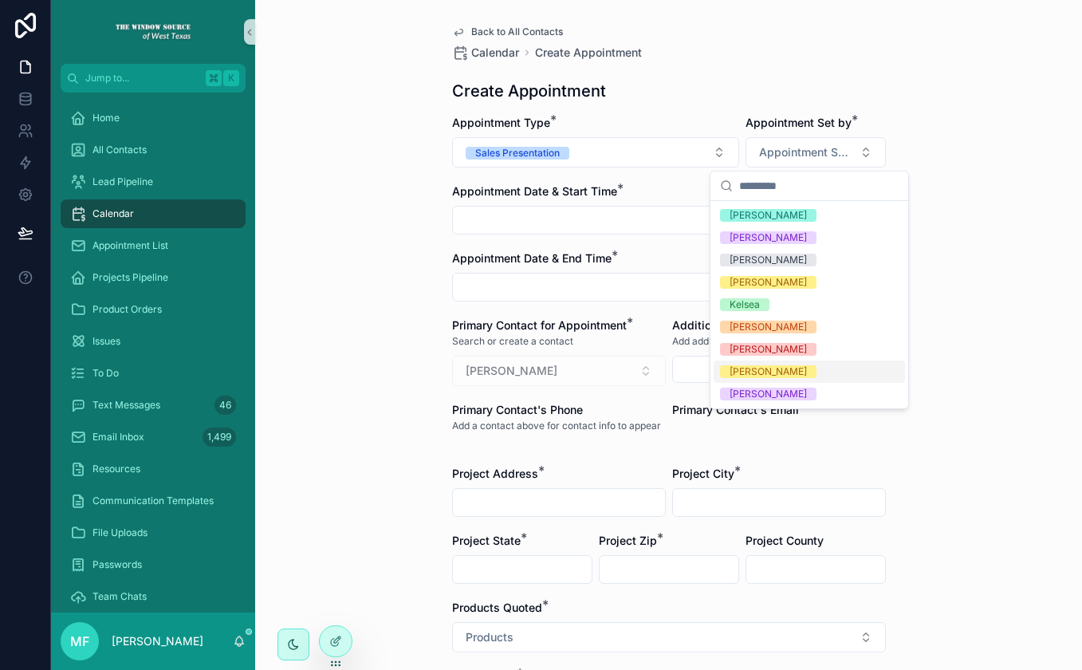
click at [803, 369] on div "[PERSON_NAME]" at bounding box center [809, 372] width 191 height 22
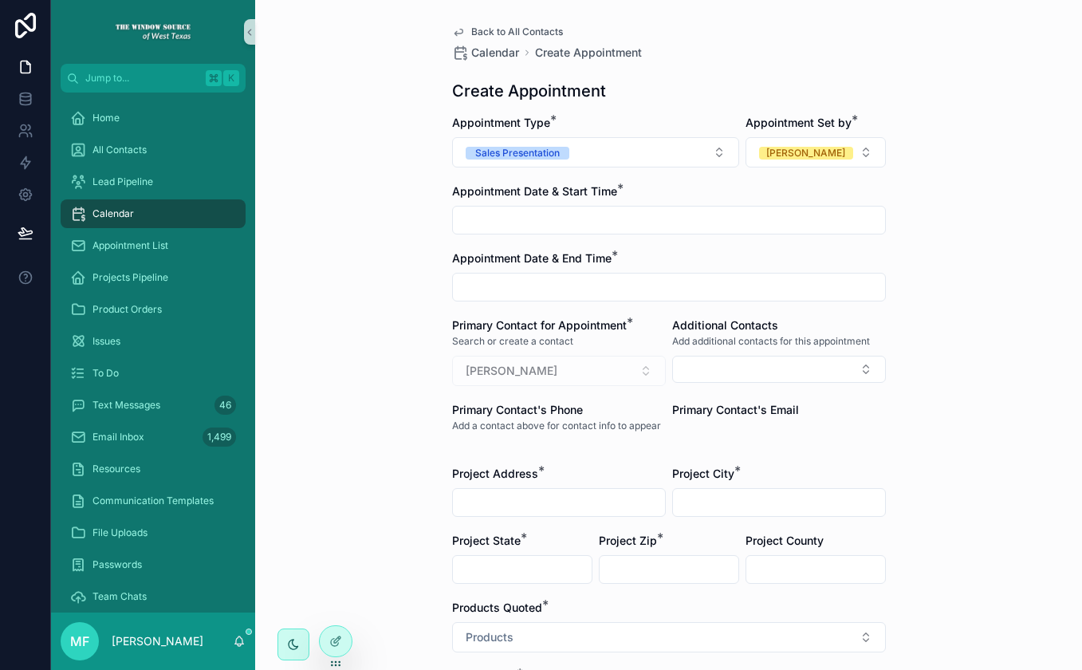
click at [573, 214] on input "scrollable content" at bounding box center [669, 220] width 432 height 22
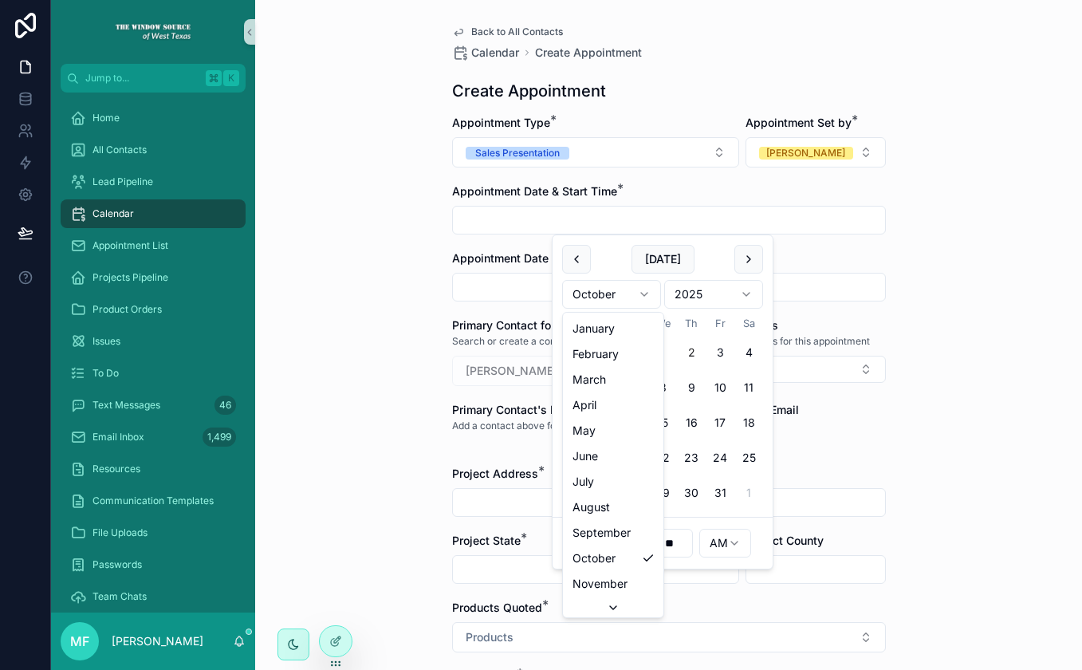
click at [630, 296] on html "Jump to... K Home All Contacts Lead Pipeline Calendar Appointment List Projects…" at bounding box center [541, 335] width 1082 height 670
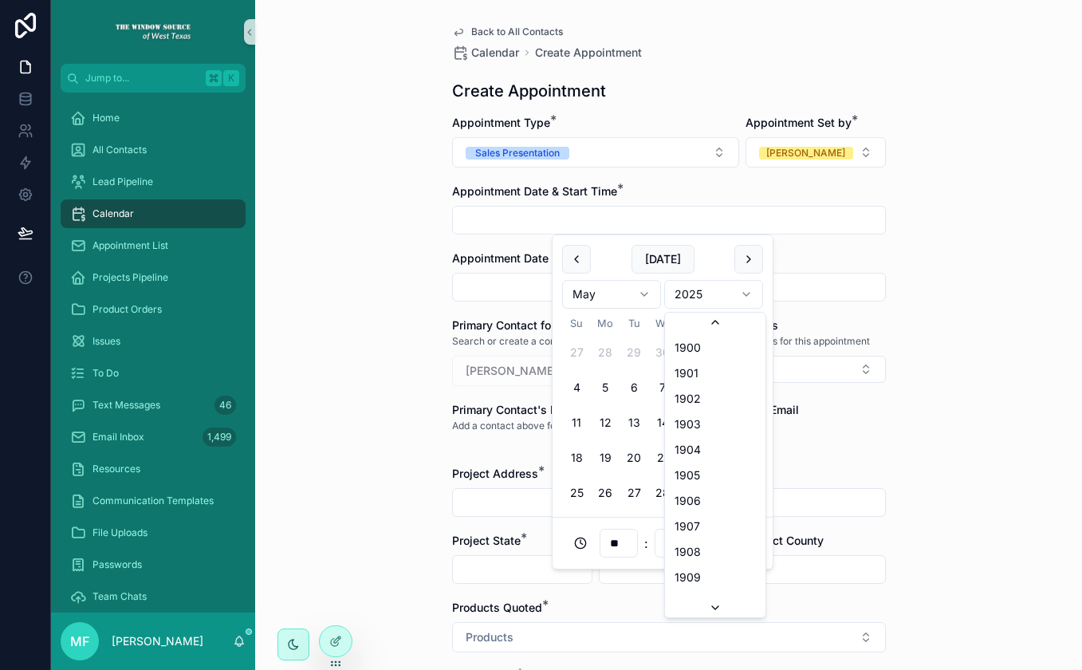
click at [694, 300] on html "Jump to... K Home All Contacts Lead Pipeline Calendar Appointment List Projects…" at bounding box center [541, 335] width 1082 height 670
click at [608, 457] on button "23" at bounding box center [605, 458] width 29 height 29
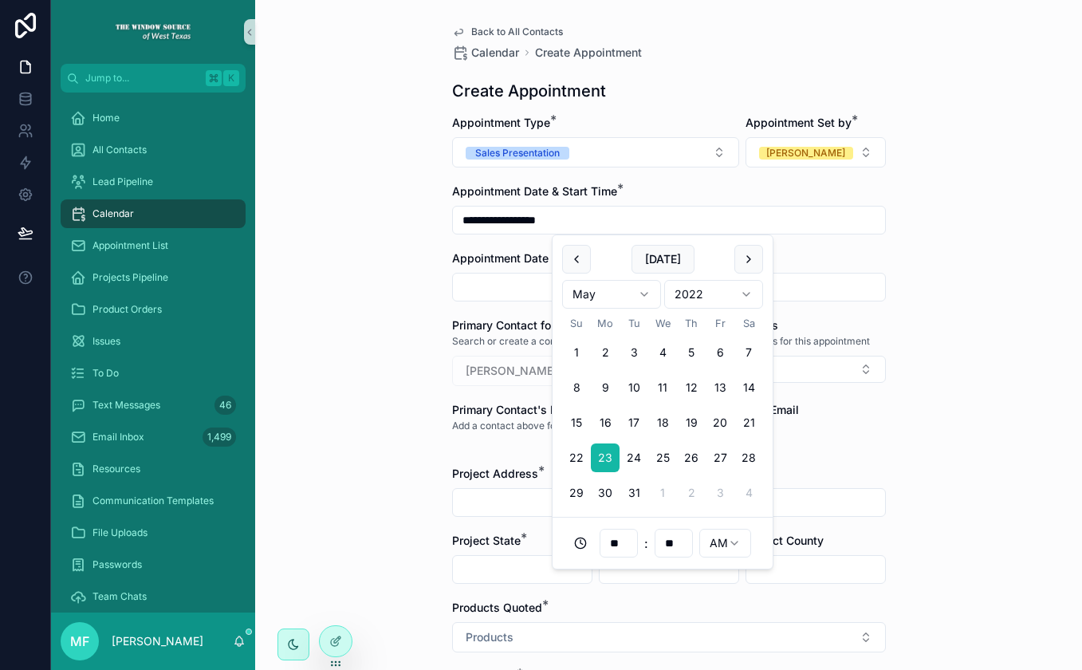
click at [629, 547] on input "**" at bounding box center [619, 543] width 37 height 22
click at [625, 507] on div "10" at bounding box center [619, 510] width 72 height 26
type input "**********"
type input "**"
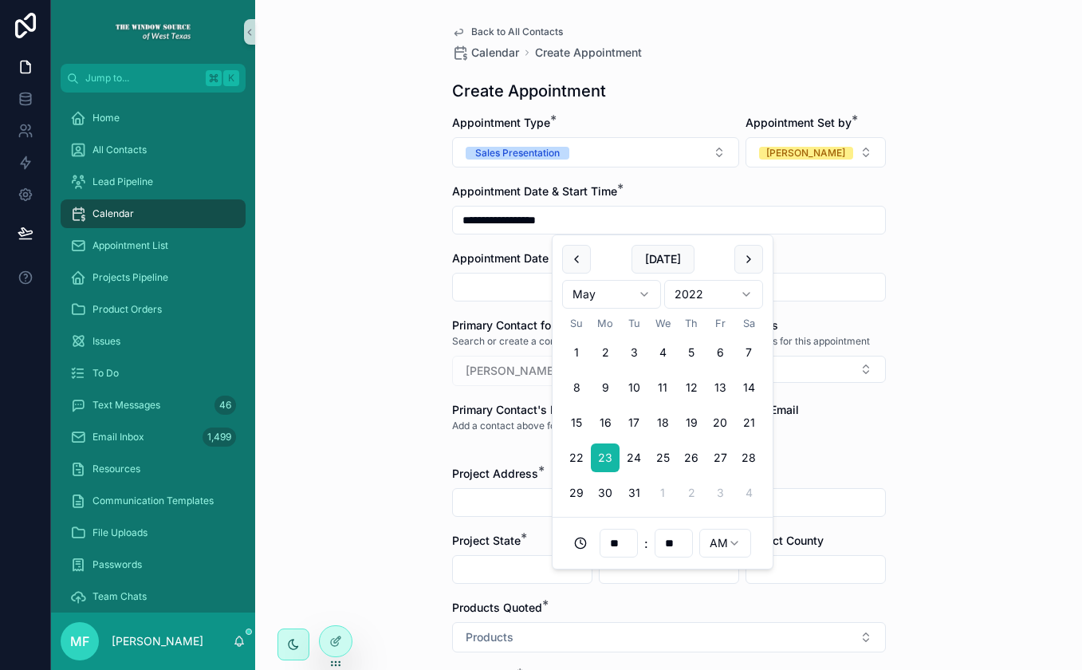
click at [965, 491] on div "**********" at bounding box center [668, 335] width 827 height 670
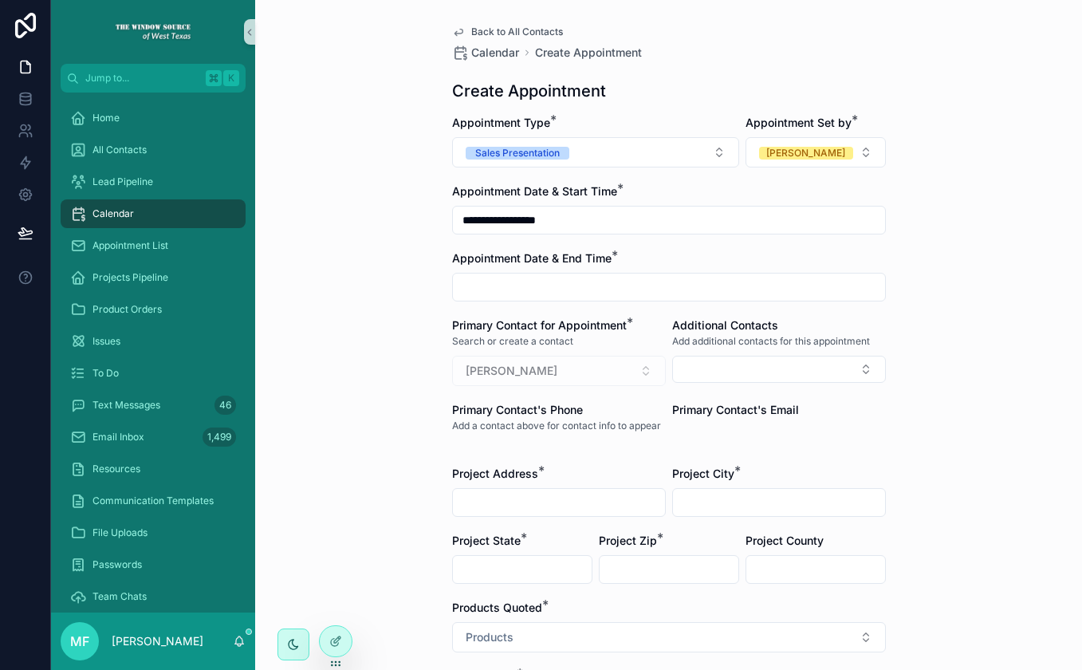
click at [542, 288] on input "scrollable content" at bounding box center [669, 287] width 432 height 22
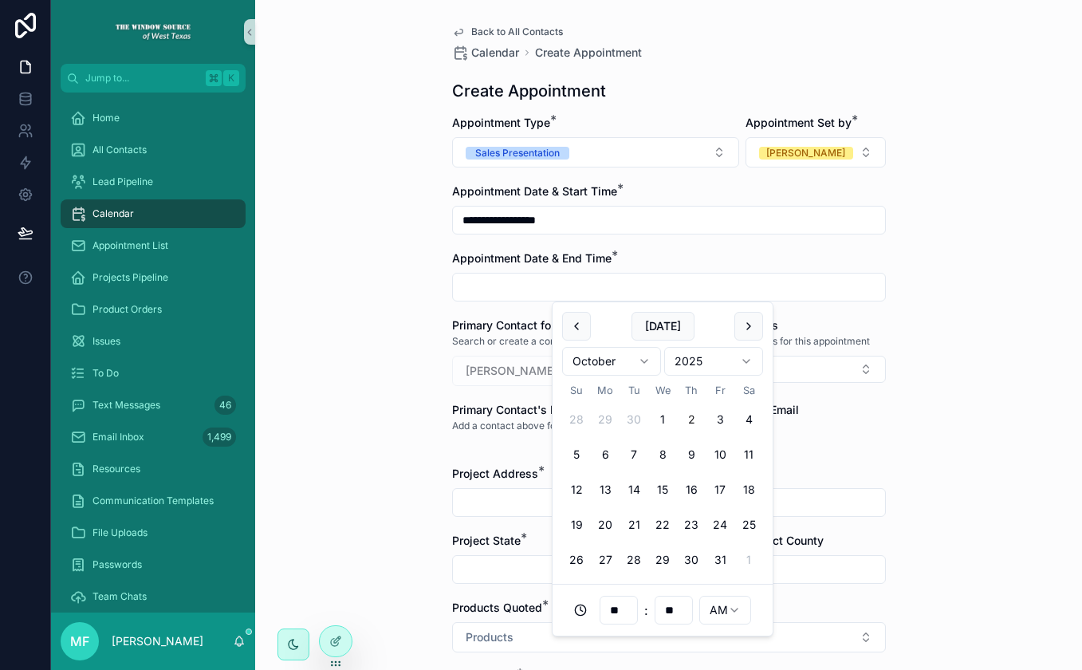
click at [584, 223] on input "**********" at bounding box center [669, 220] width 432 height 22
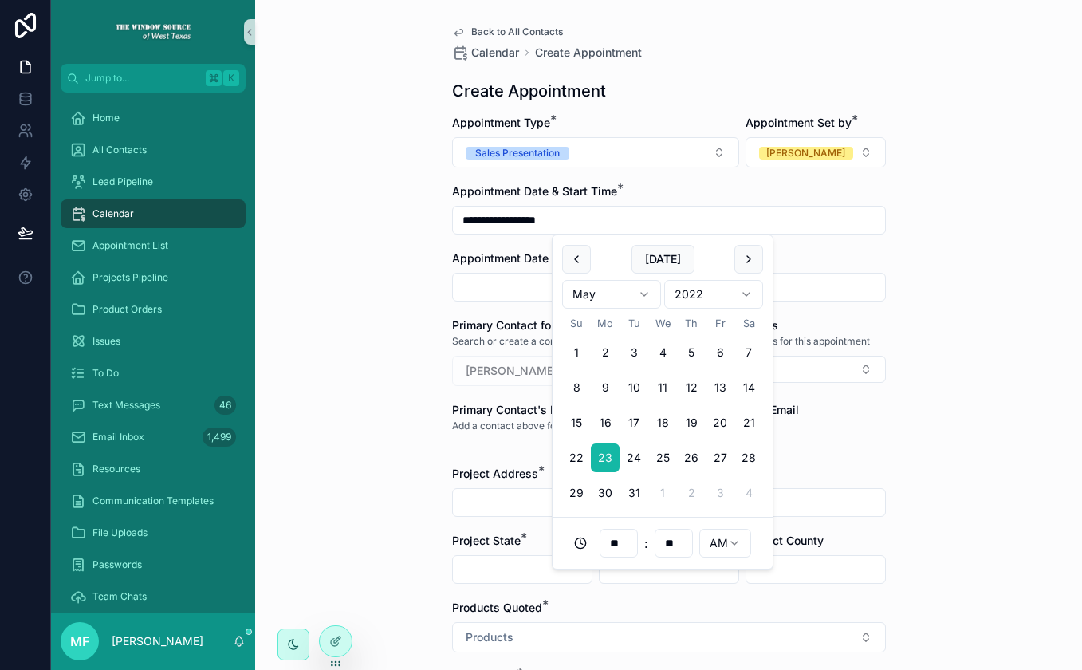
click at [516, 278] on input "scrollable content" at bounding box center [669, 287] width 432 height 22
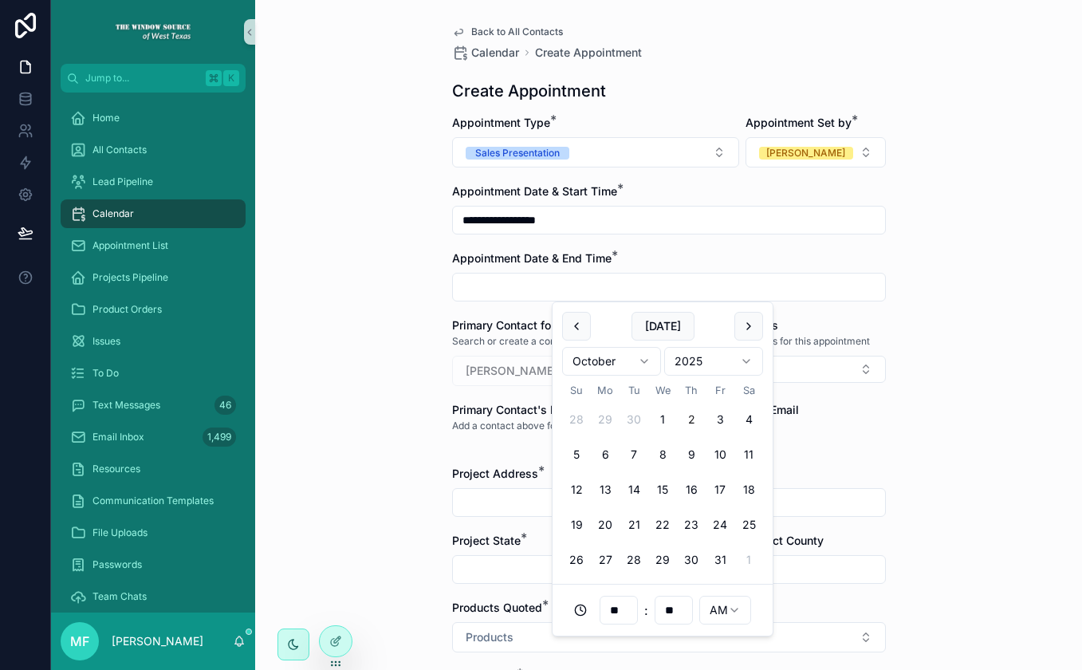
paste input "**********"
type input "**********"
type input "**"
click at [625, 604] on input "**" at bounding box center [619, 610] width 37 height 22
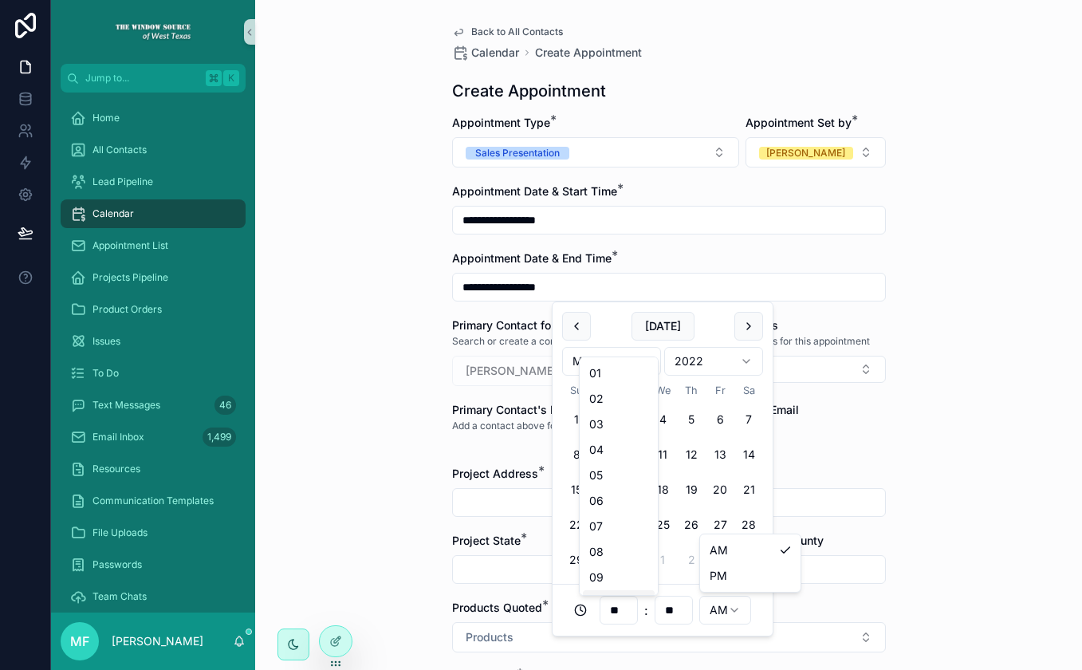
click at [727, 609] on html "**********" at bounding box center [541, 335] width 1082 height 670
drag, startPoint x: 731, startPoint y: 575, endPoint x: 686, endPoint y: 587, distance: 46.2
click at [631, 609] on input "**" at bounding box center [619, 610] width 37 height 22
click at [613, 582] on div "12" at bounding box center [619, 579] width 72 height 26
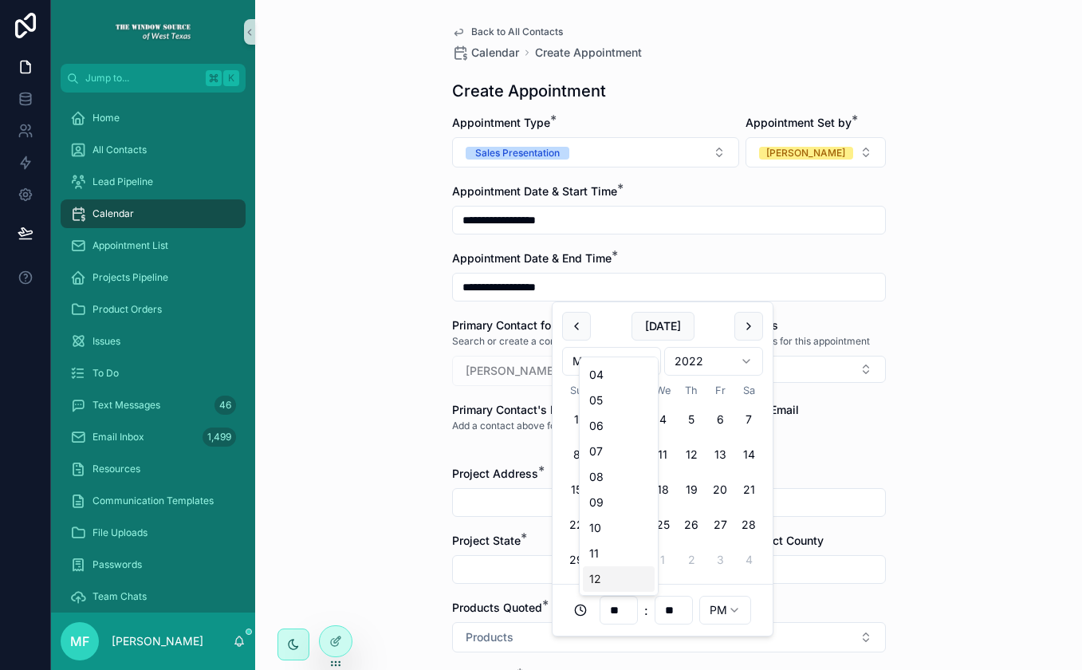
type input "**********"
type input "**"
click at [905, 504] on div "**********" at bounding box center [668, 335] width 827 height 670
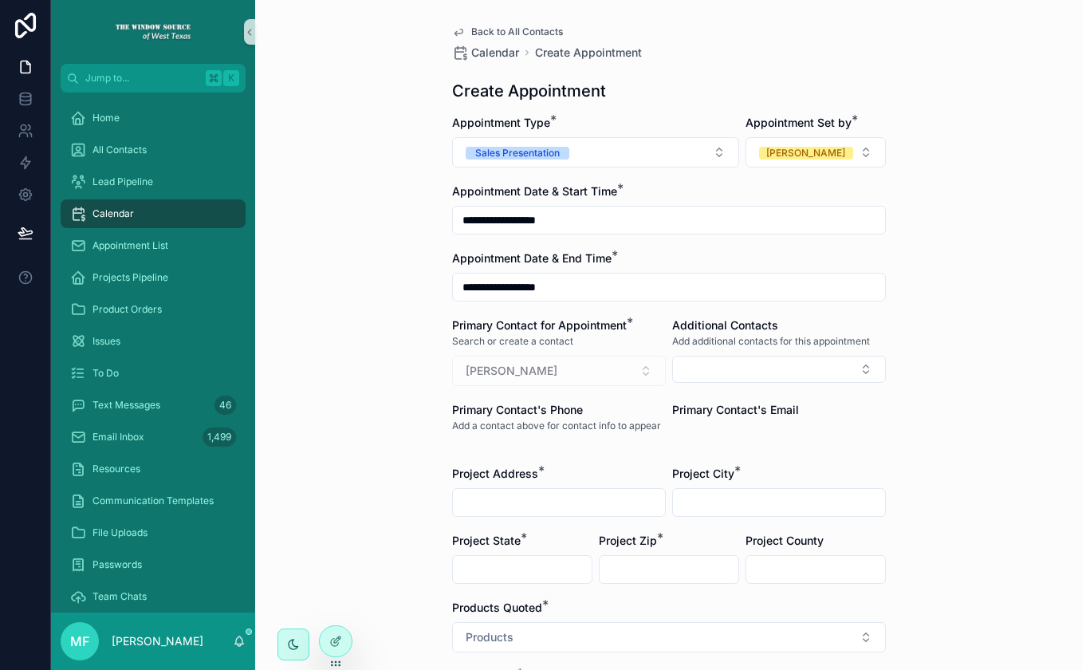
click at [576, 497] on input "scrollable content" at bounding box center [559, 502] width 212 height 22
type input "**********"
type input "**"
type input "*****"
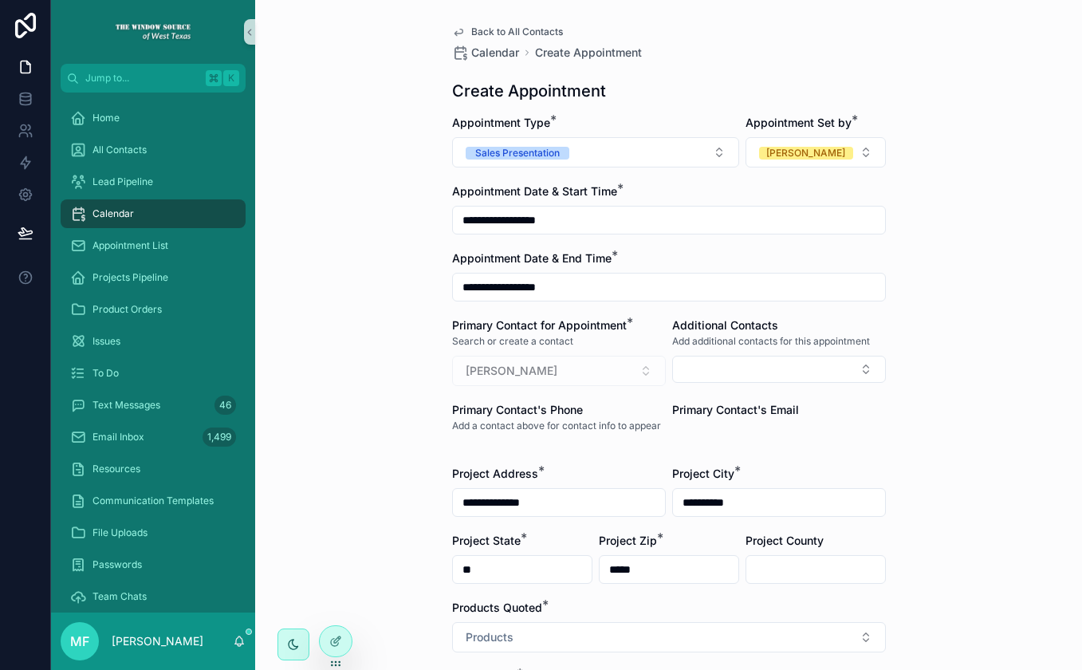
click at [767, 562] on input "scrollable content" at bounding box center [816, 569] width 139 height 22
type input "******"
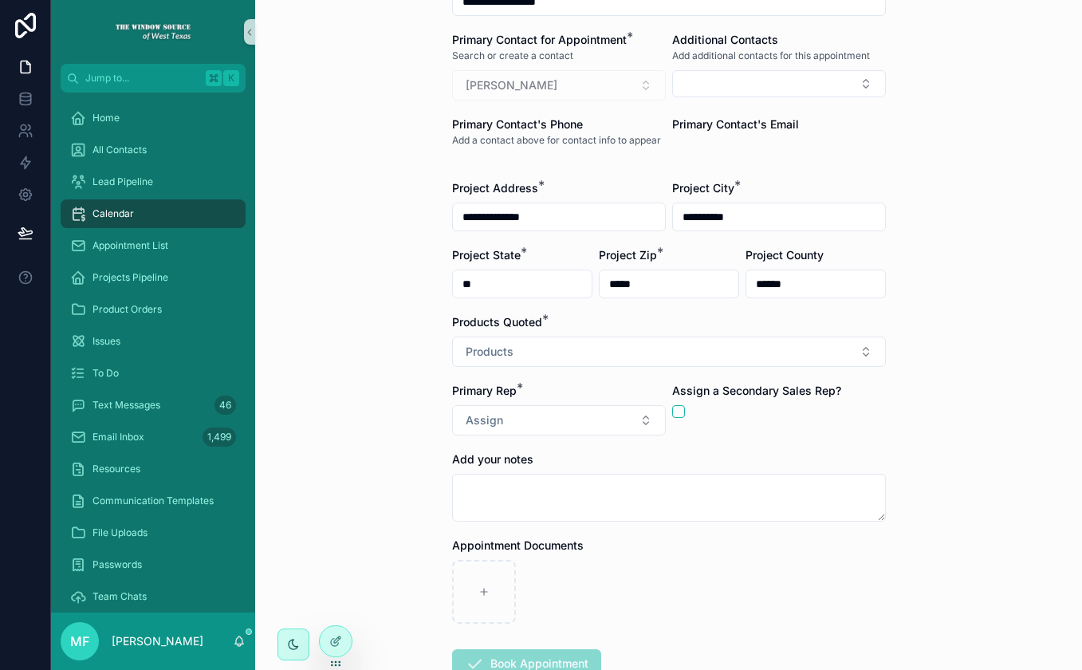
scroll to position [333, 0]
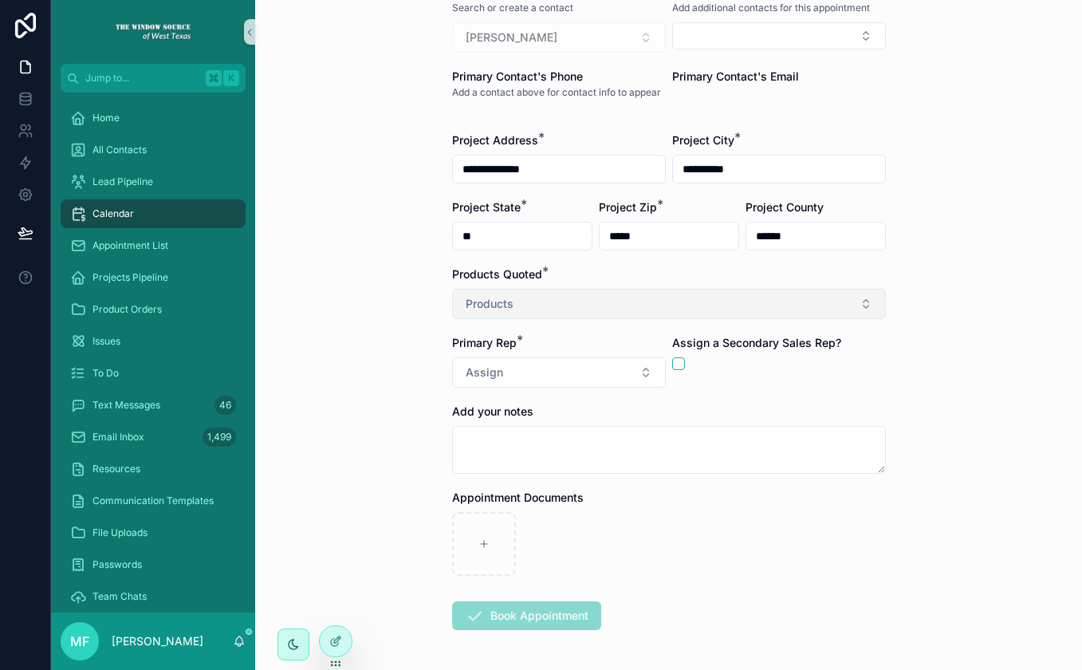
click at [672, 297] on button "Products" at bounding box center [669, 304] width 434 height 30
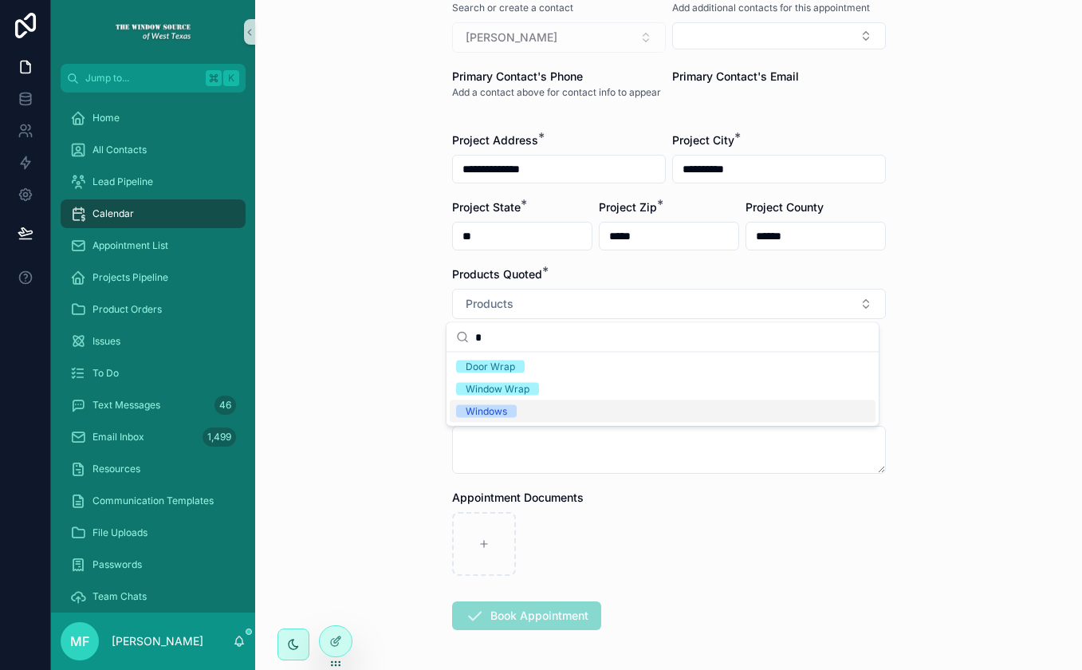
type input "*"
click at [566, 409] on div "Windows" at bounding box center [663, 411] width 426 height 22
click at [524, 381] on div "Window Wrap" at bounding box center [663, 389] width 426 height 22
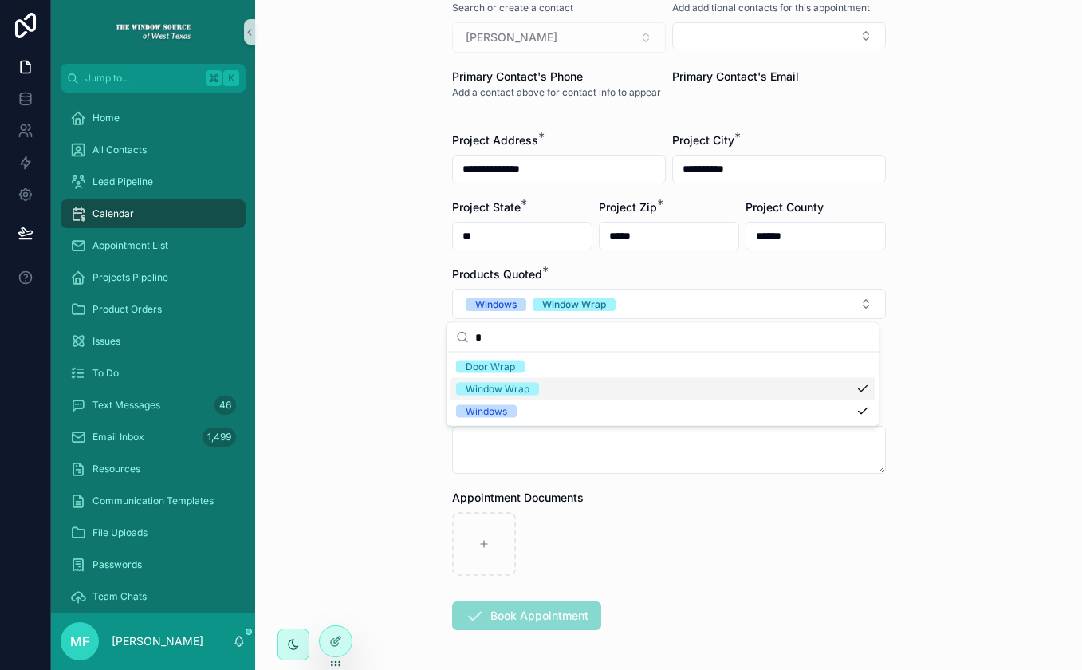
click at [387, 358] on div "**********" at bounding box center [668, 335] width 827 height 670
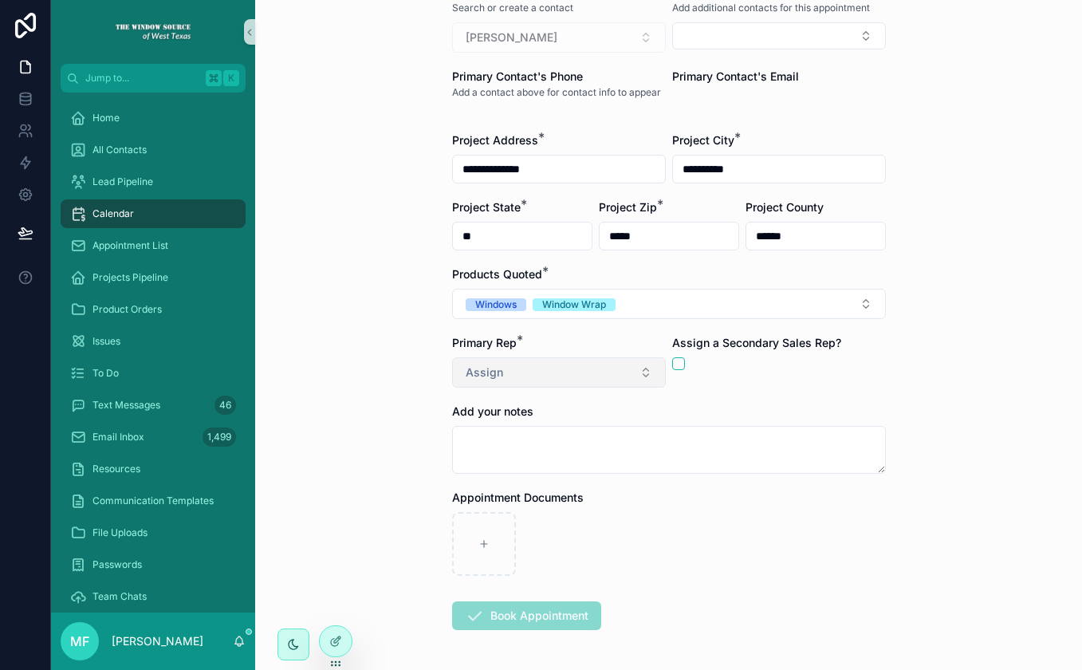
click at [512, 372] on button "Assign" at bounding box center [559, 372] width 214 height 30
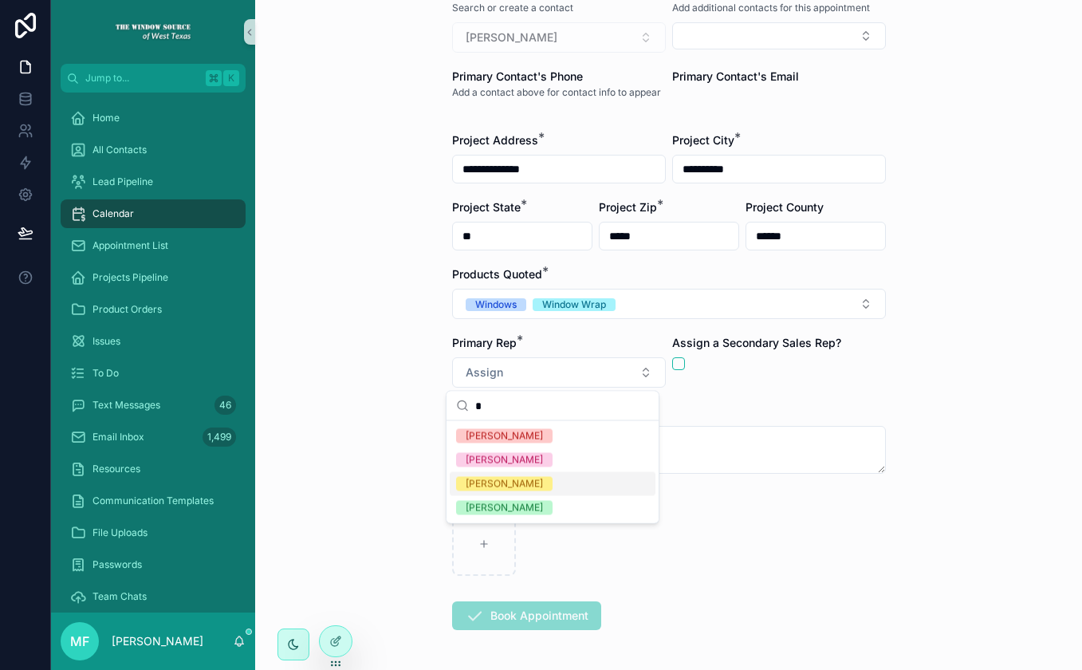
type input "*"
click at [528, 482] on div "[PERSON_NAME]" at bounding box center [553, 484] width 206 height 24
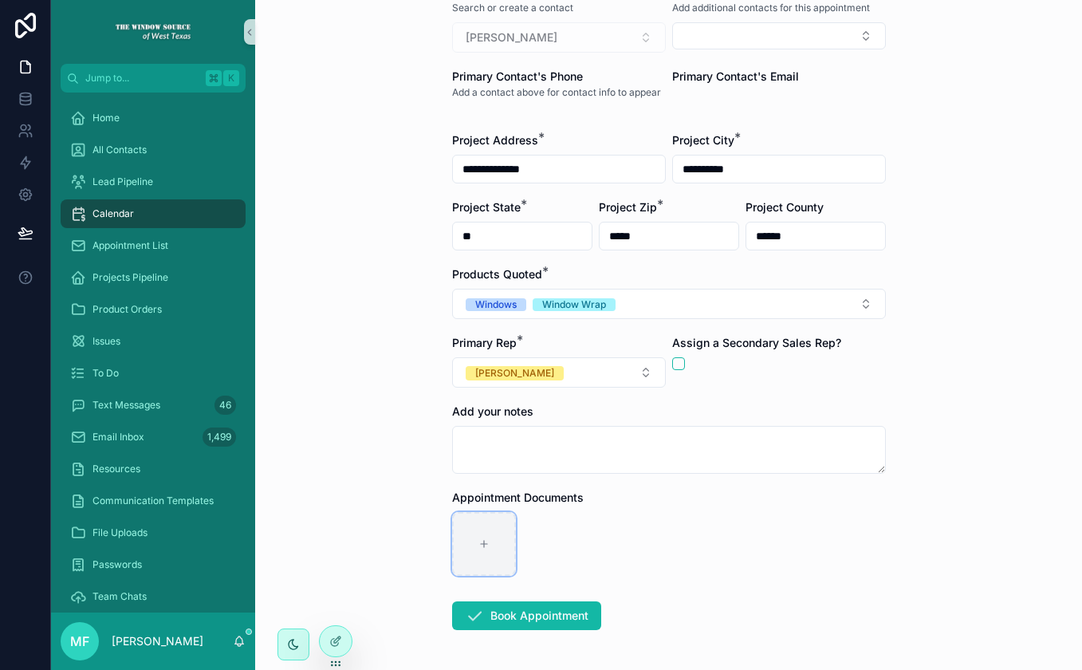
click at [488, 531] on div "scrollable content" at bounding box center [484, 544] width 64 height 64
click at [489, 531] on div "scrollable content" at bounding box center [484, 544] width 64 height 64
click at [465, 528] on div "scrollable content" at bounding box center [484, 544] width 64 height 64
type input "**********"
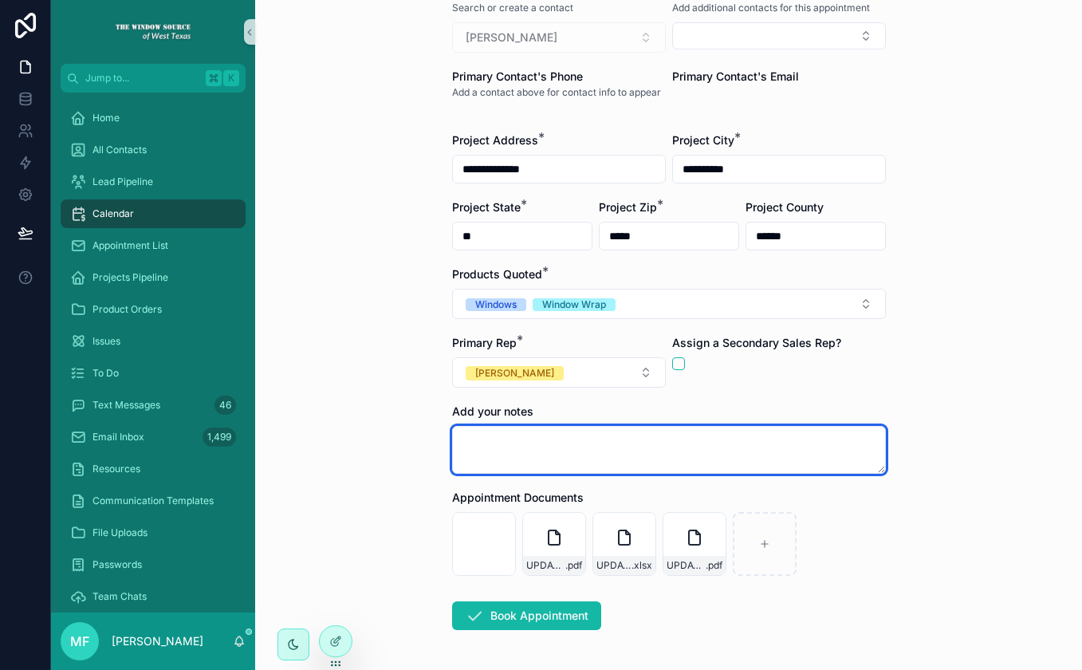
click at [518, 448] on textarea "scrollable content" at bounding box center [669, 450] width 434 height 48
type textarea "**********"
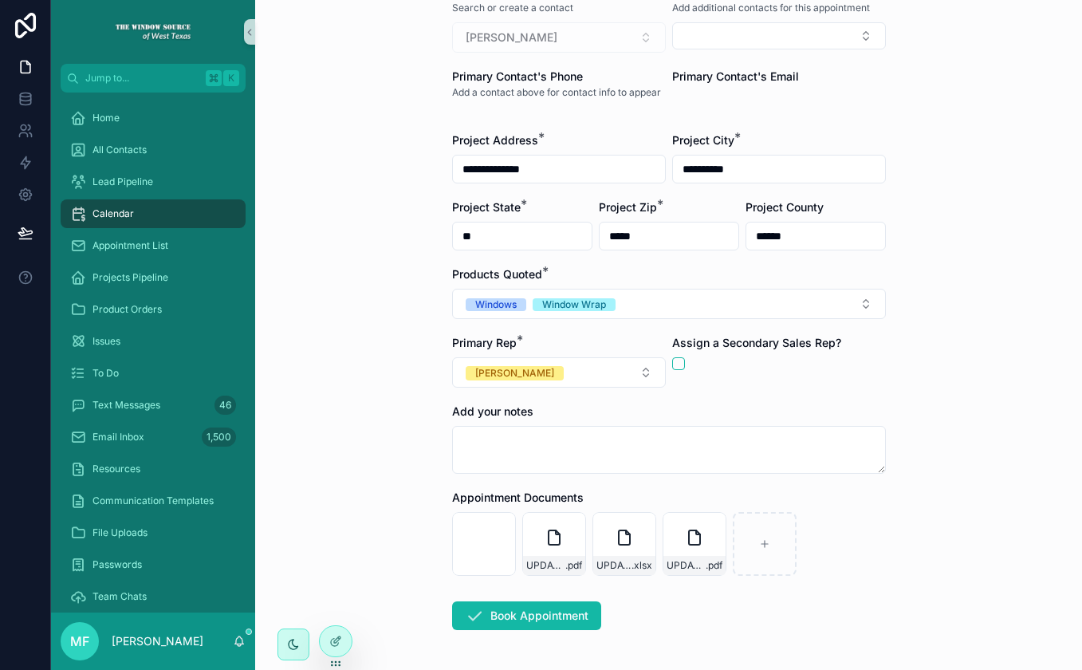
click at [917, 514] on div "**********" at bounding box center [668, 335] width 827 height 670
click at [536, 617] on button "Book Appointment" at bounding box center [526, 615] width 149 height 29
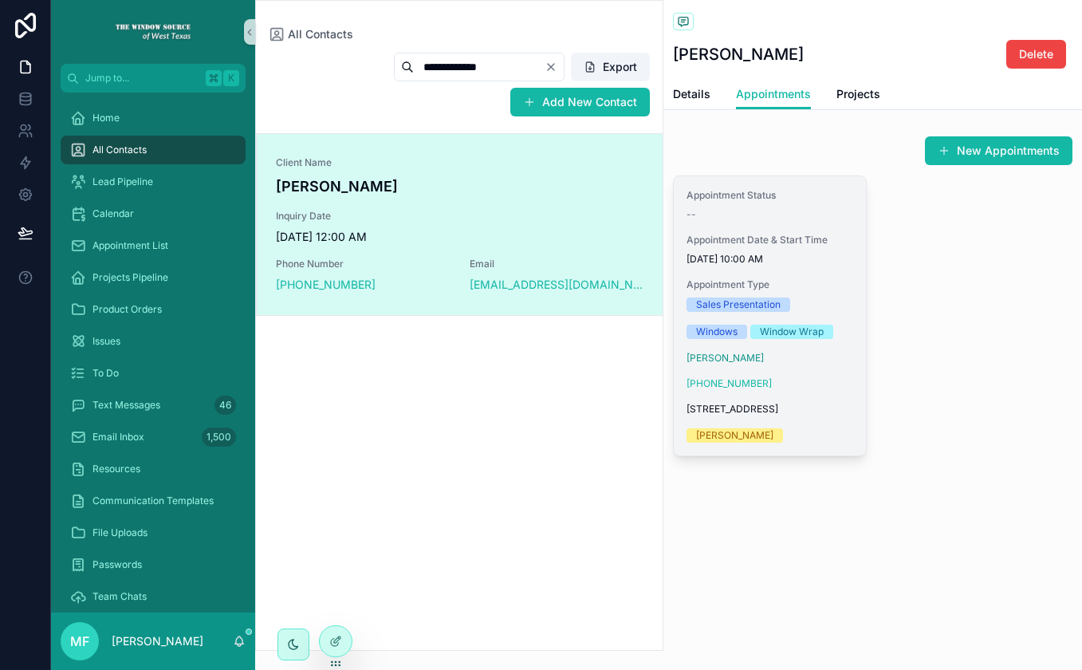
click at [844, 427] on div "Appointment Status -- Appointment Date & Start Time [DATE] 10:00 AM Appointment…" at bounding box center [770, 315] width 192 height 279
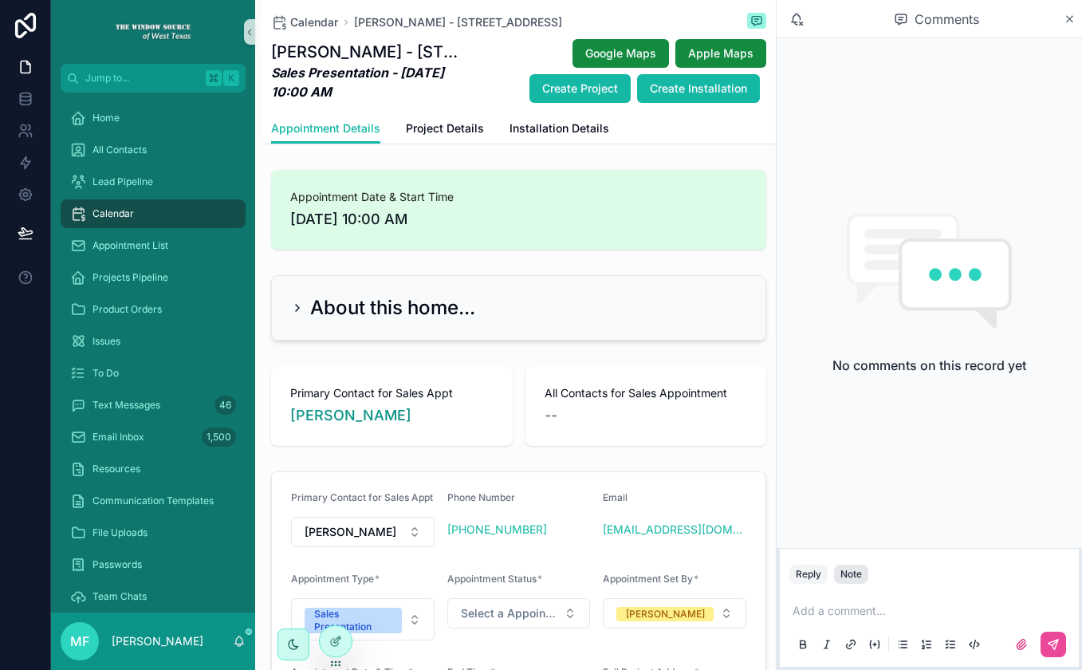
click at [854, 574] on div "Note" at bounding box center [852, 574] width 22 height 13
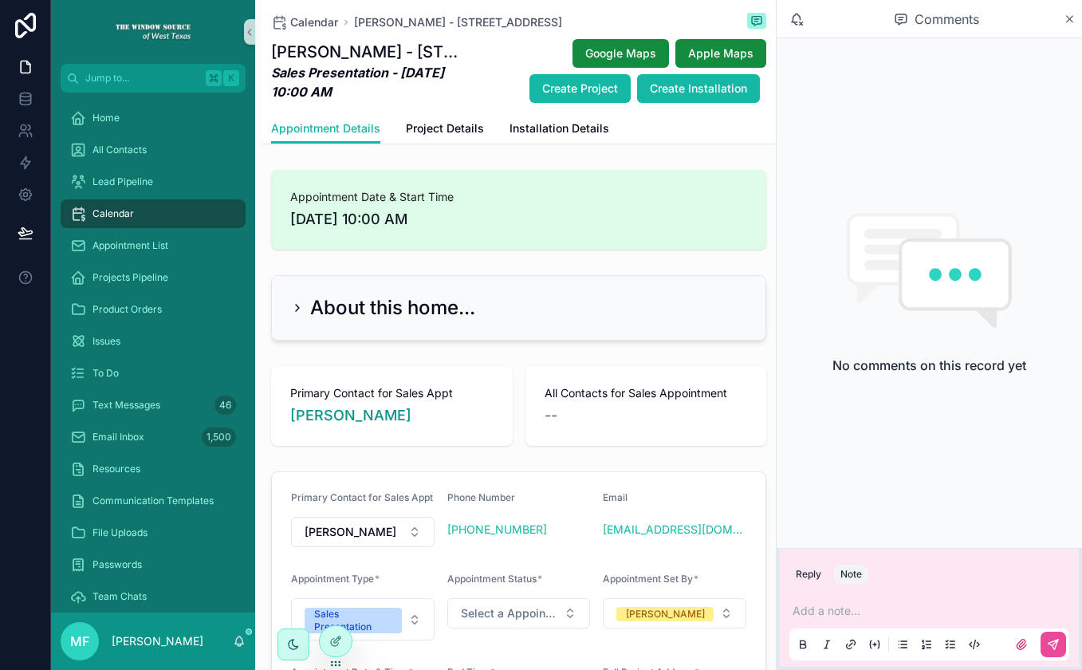
click at [865, 604] on p "scrollable content" at bounding box center [933, 611] width 280 height 16
click at [1017, 652] on label "scrollable content" at bounding box center [1022, 645] width 26 height 26
click at [0, 0] on input "scrollable content" at bounding box center [0, 0] width 0 height 0
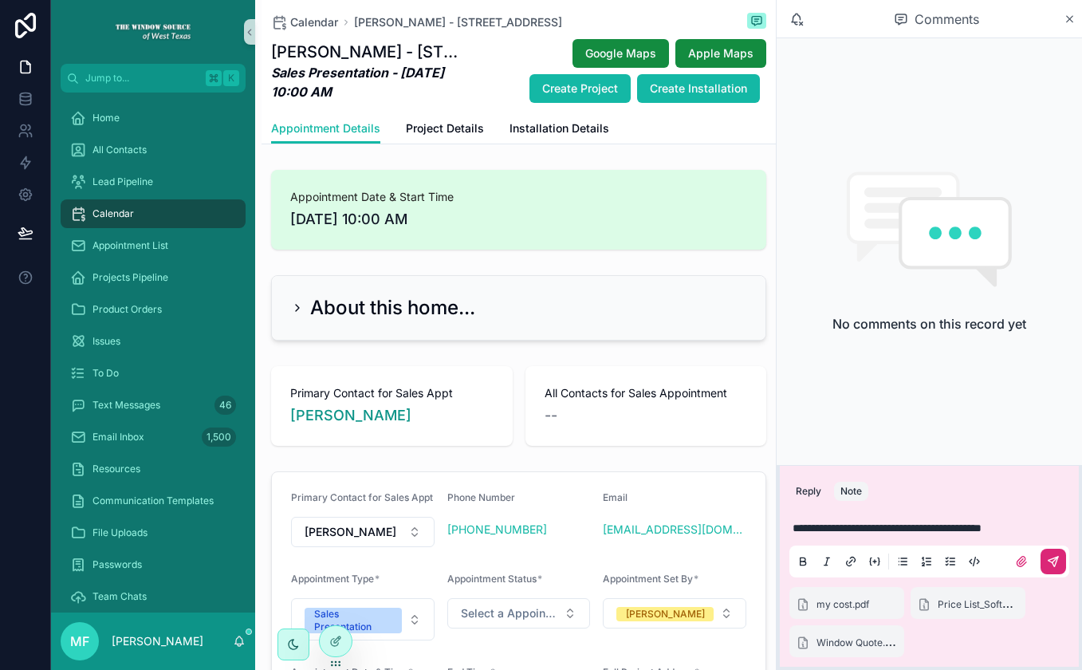
click at [1058, 561] on icon "scrollable content" at bounding box center [1053, 561] width 13 height 13
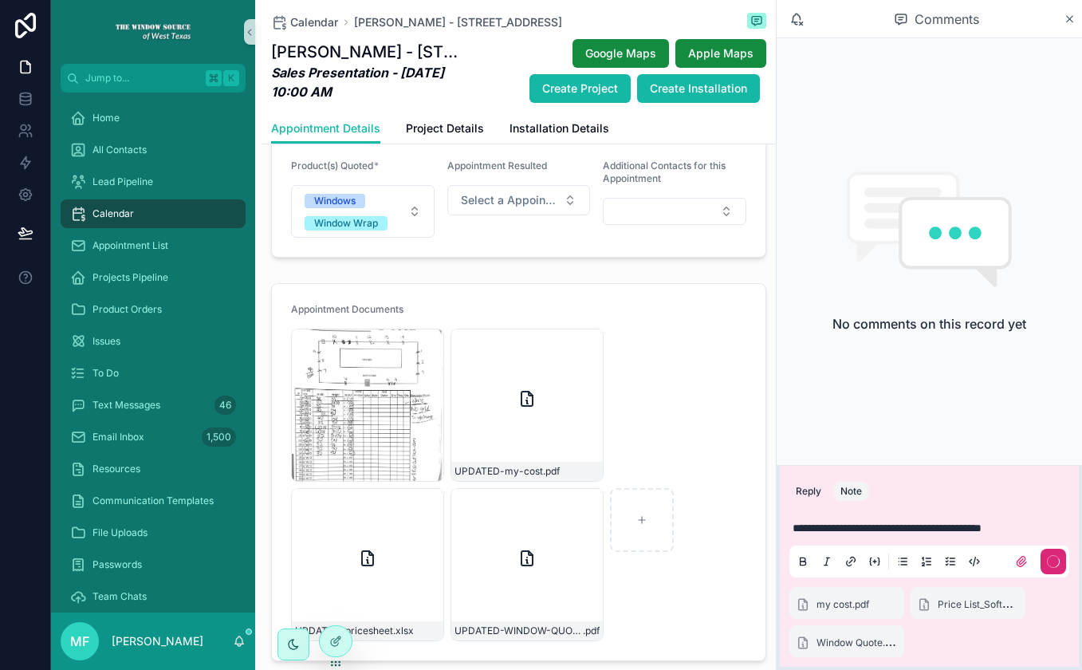
scroll to position [750, 0]
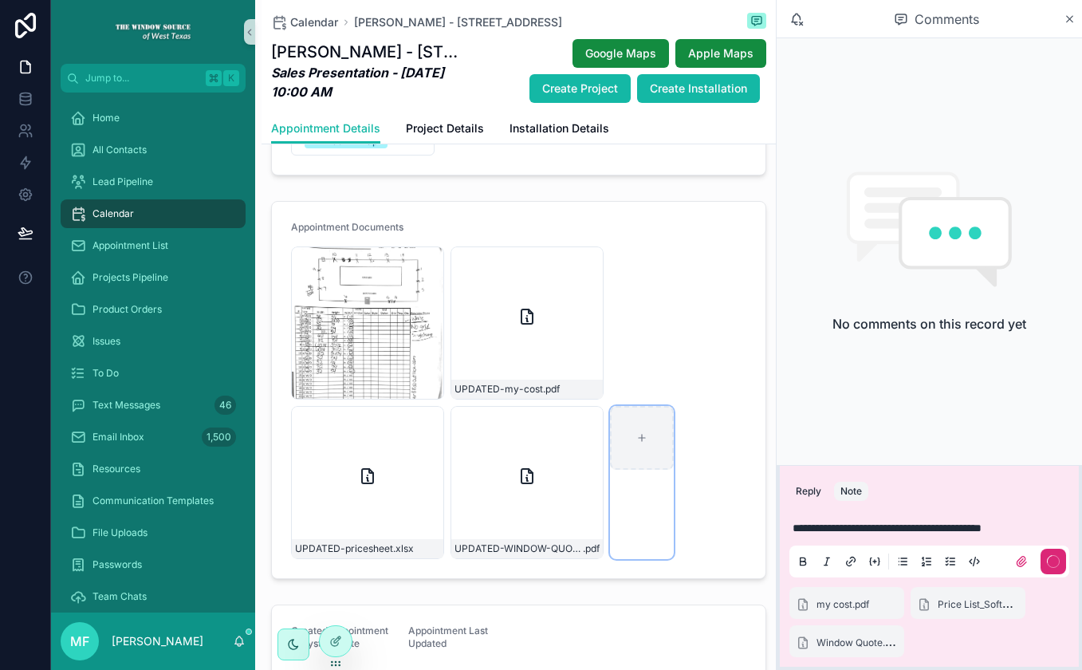
click at [662, 443] on div "scrollable content" at bounding box center [642, 438] width 64 height 64
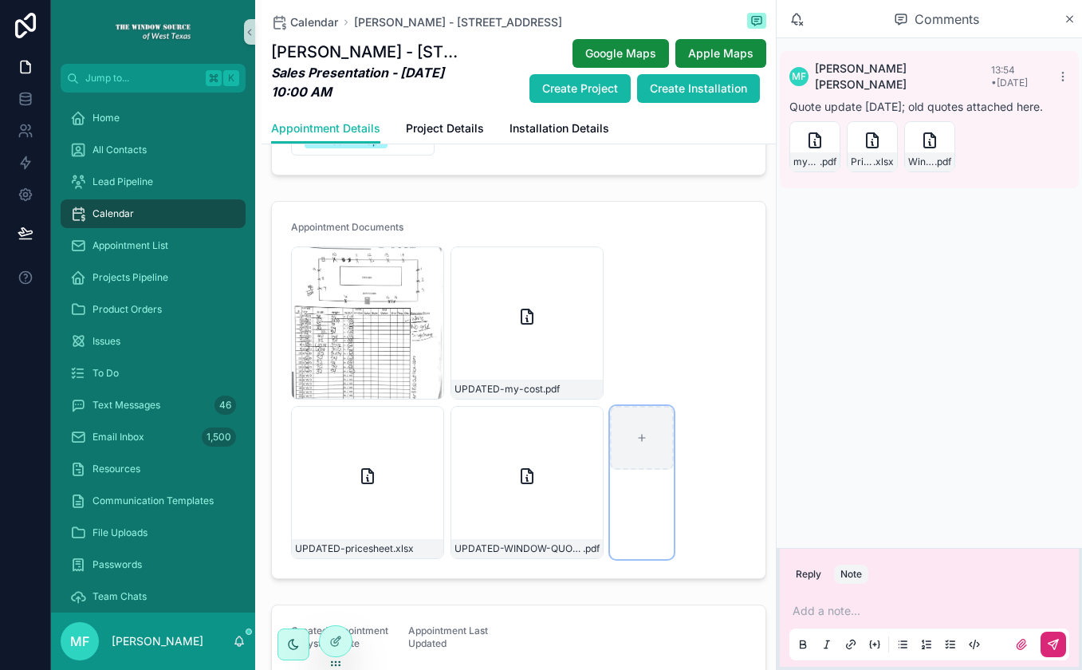
type input "**********"
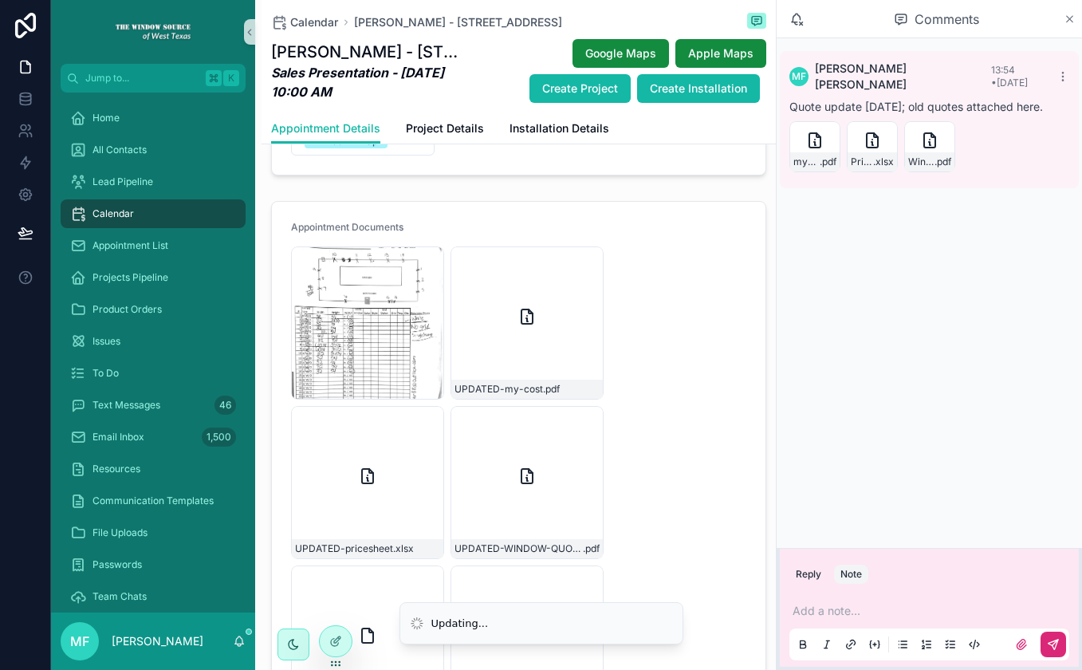
click at [1067, 22] on icon "scrollable content" at bounding box center [1070, 19] width 12 height 13
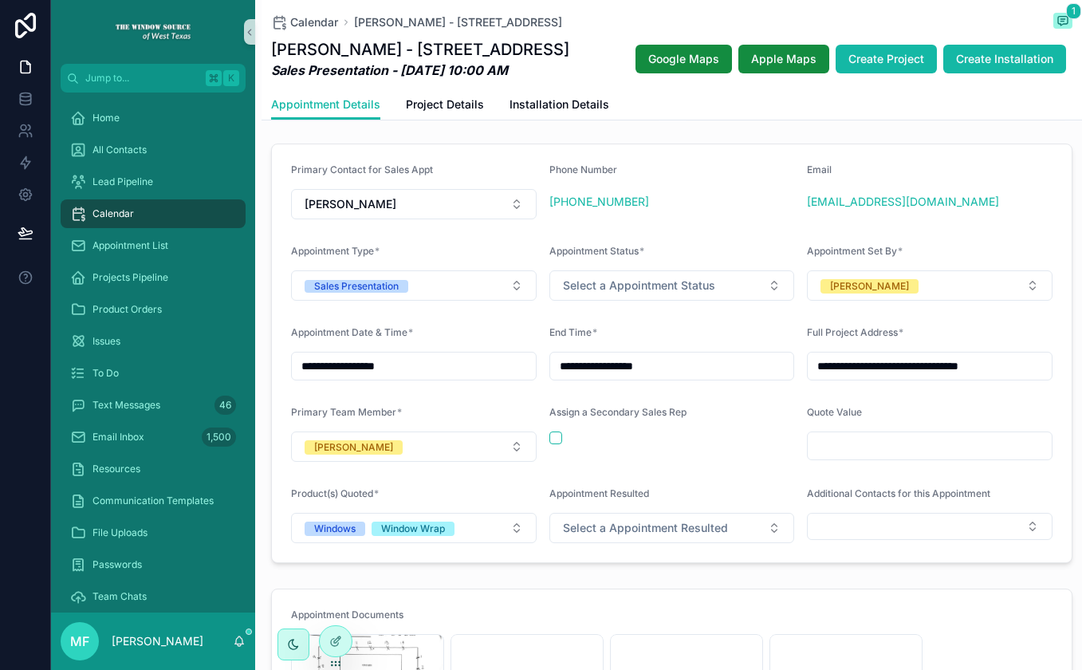
scroll to position [317, 0]
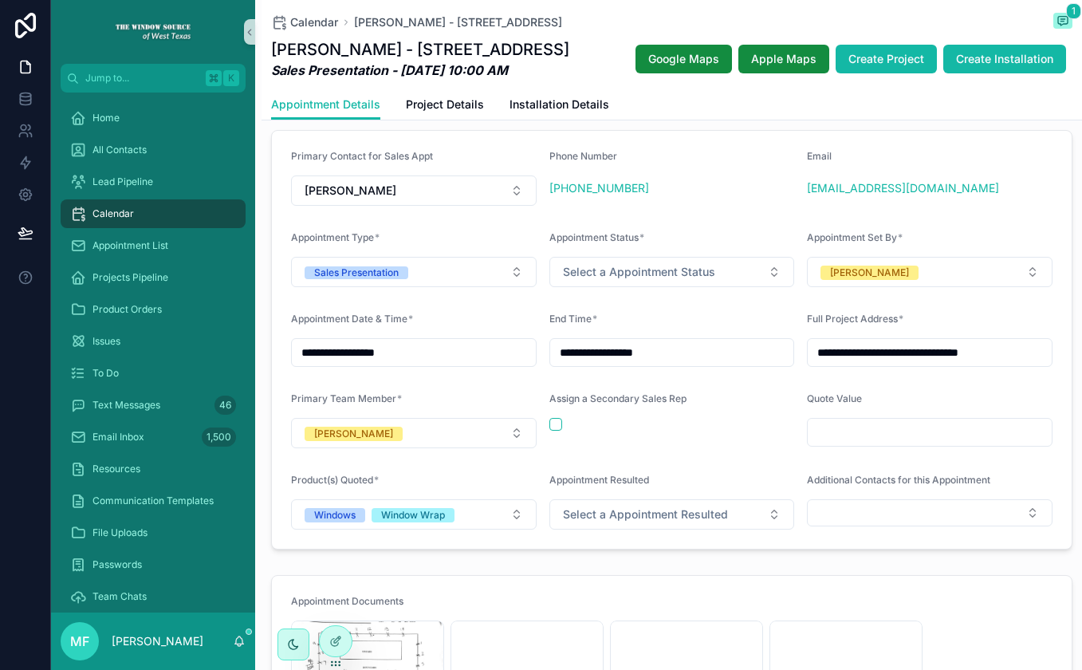
click at [827, 444] on input "scrollable content" at bounding box center [930, 432] width 244 height 22
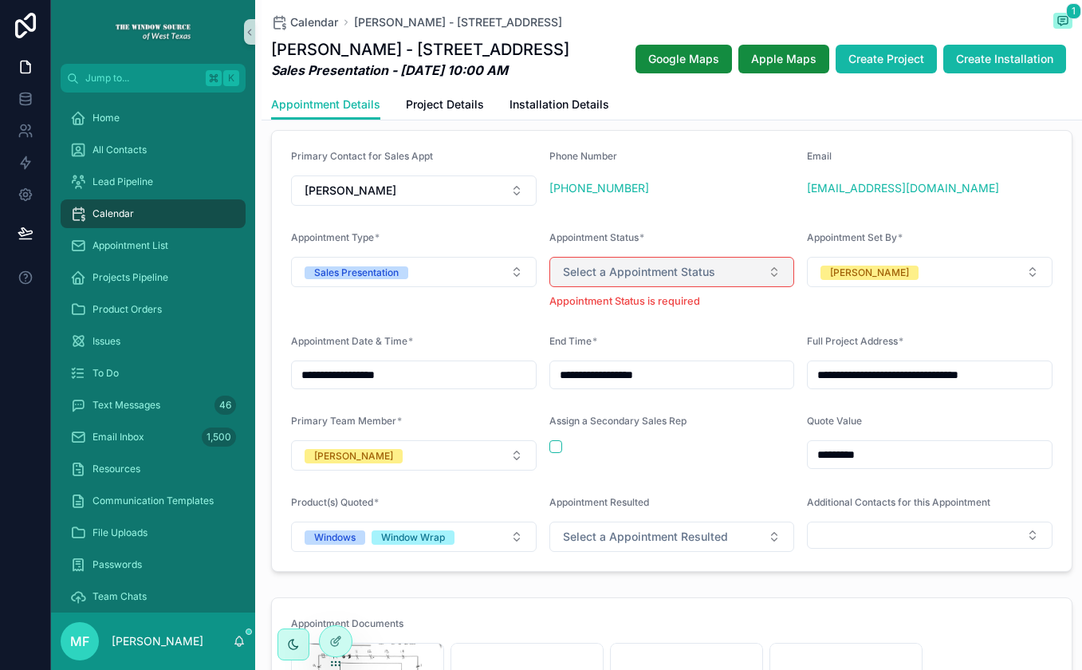
type input "*********"
click at [638, 280] on span "Select a Appointment Status" at bounding box center [639, 272] width 152 height 16
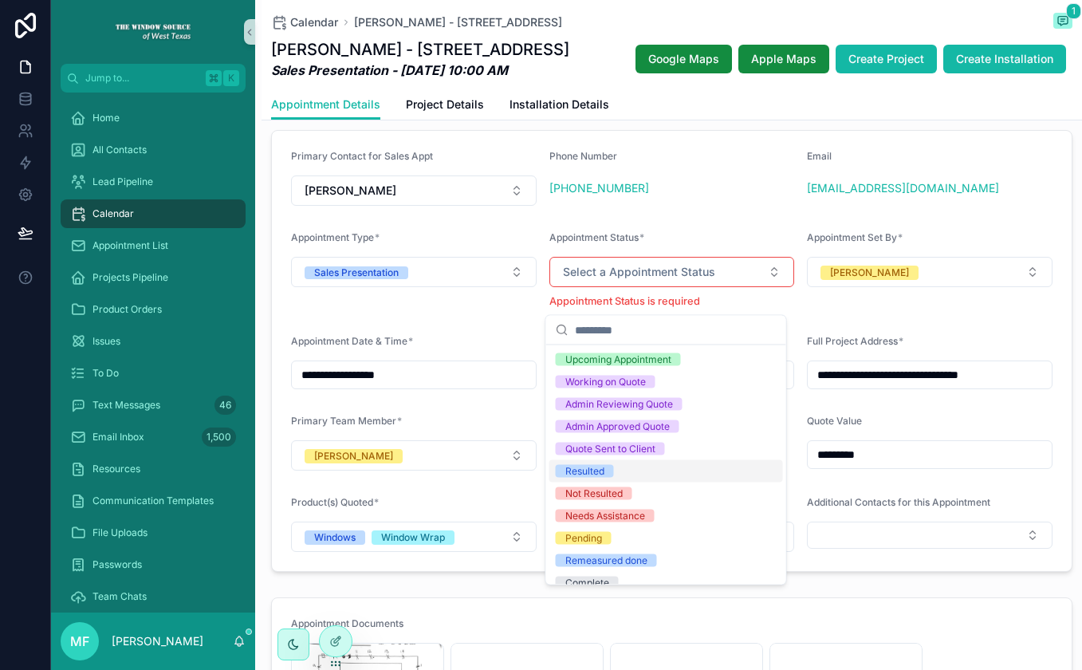
click at [658, 473] on div "Resulted" at bounding box center [667, 471] width 234 height 22
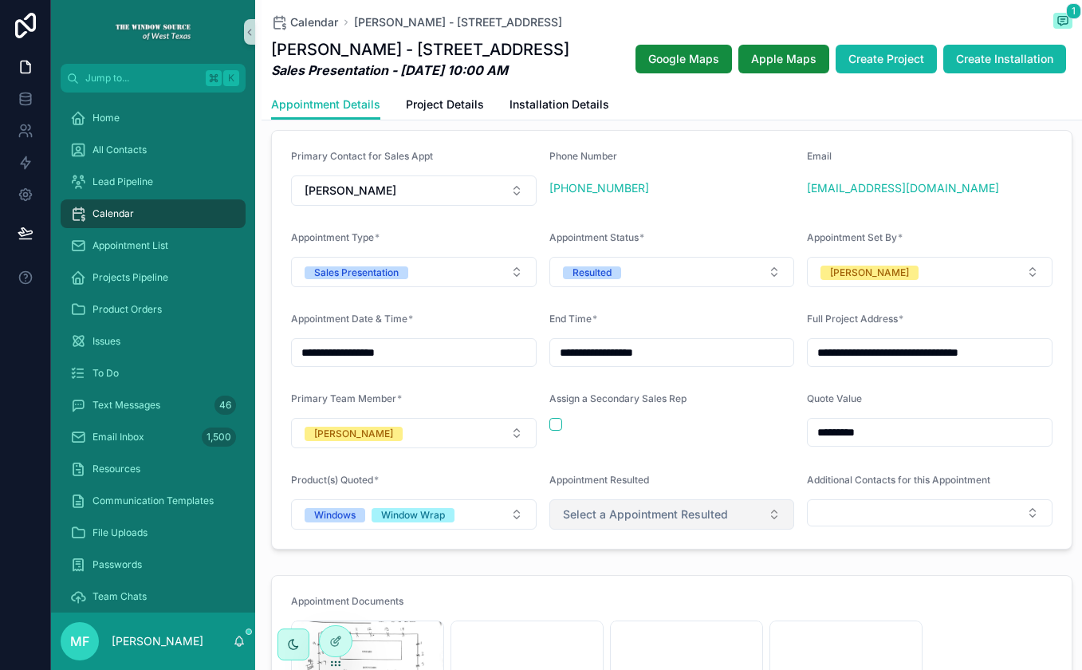
click at [719, 530] on button "Select a Appointment Resulted" at bounding box center [673, 514] width 246 height 30
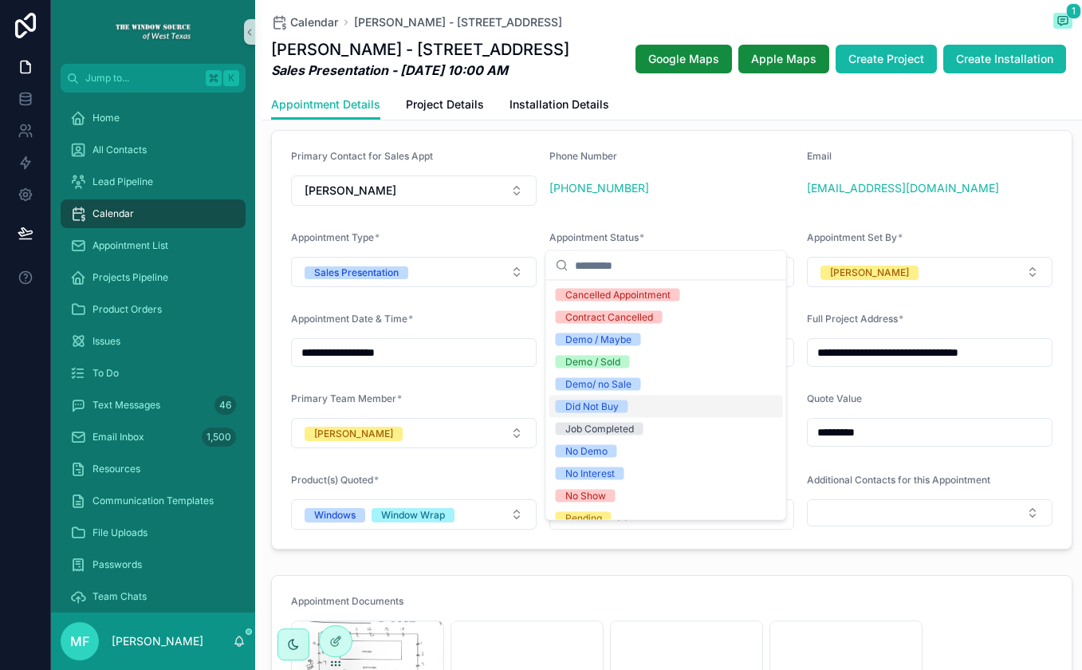
click at [653, 404] on div "Did Not Buy" at bounding box center [667, 407] width 234 height 22
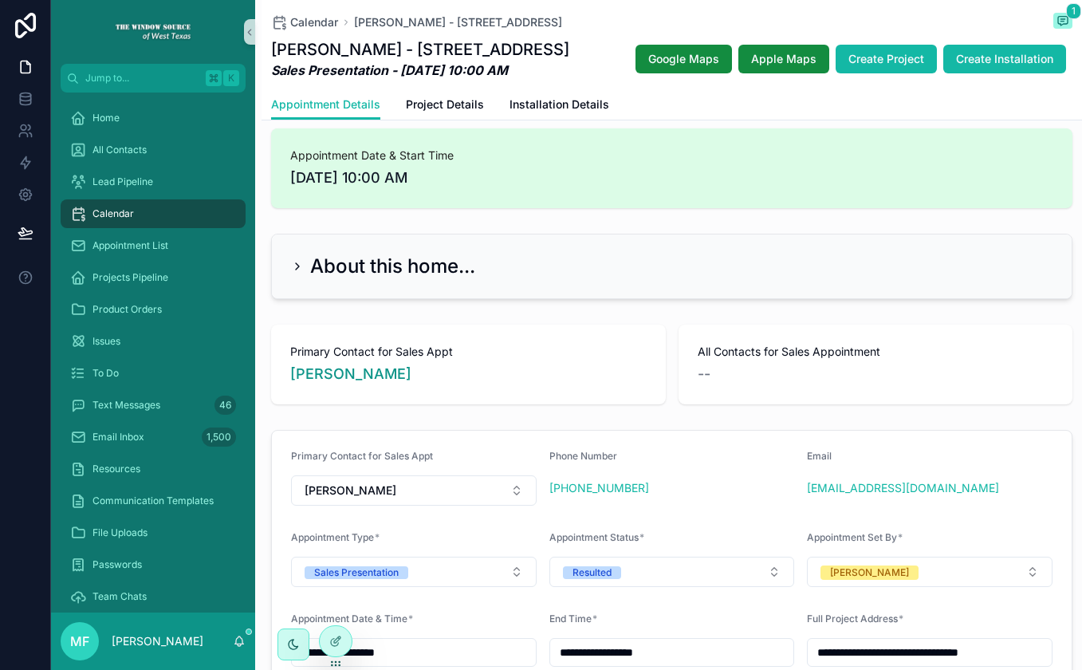
scroll to position [0, 0]
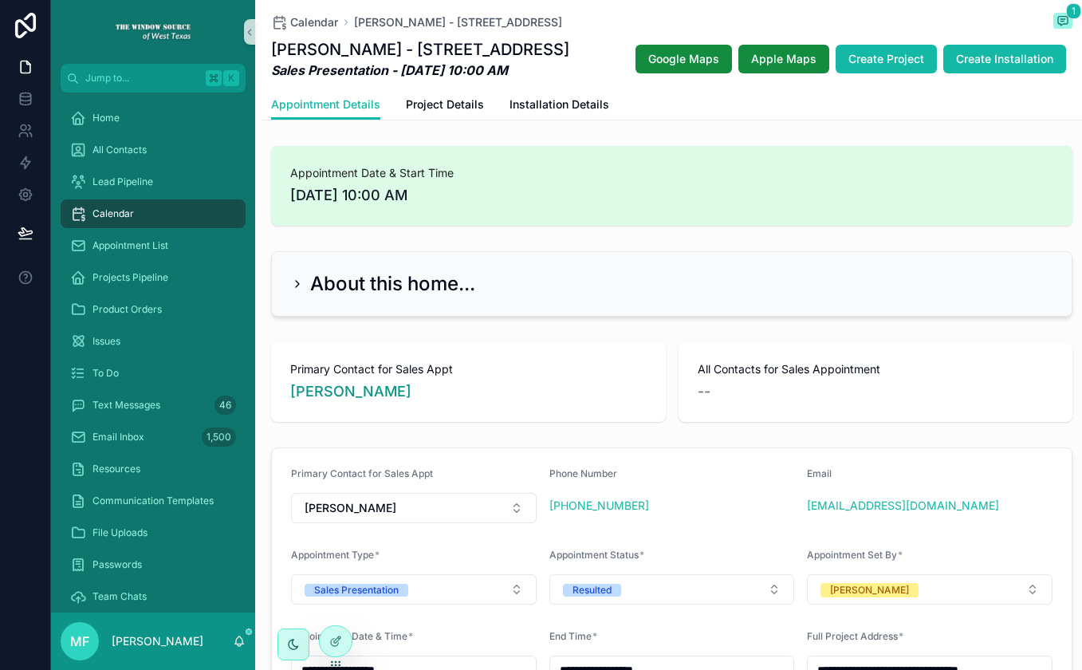
click at [310, 297] on h2 "About this home..." at bounding box center [392, 284] width 165 height 26
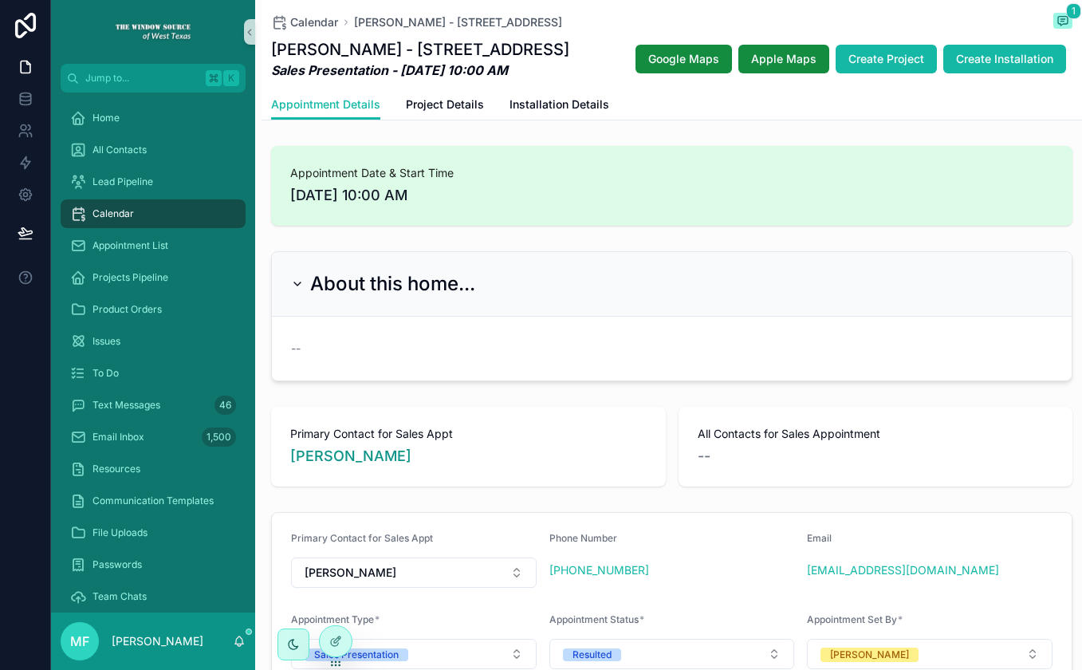
click at [310, 297] on h2 "About this home..." at bounding box center [392, 284] width 165 height 26
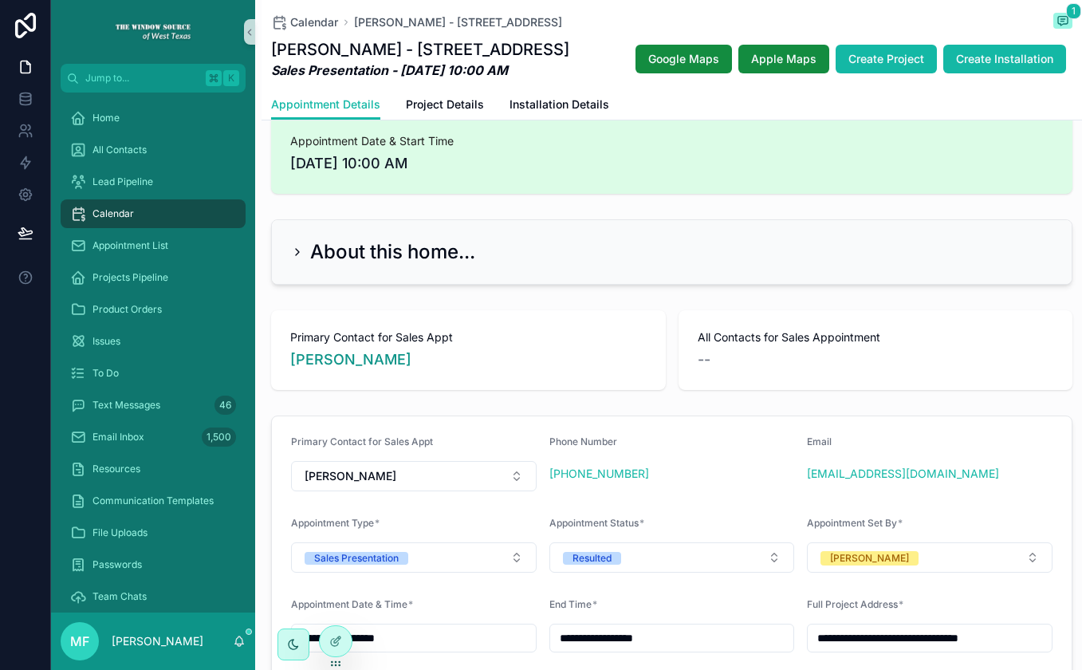
scroll to position [26, 0]
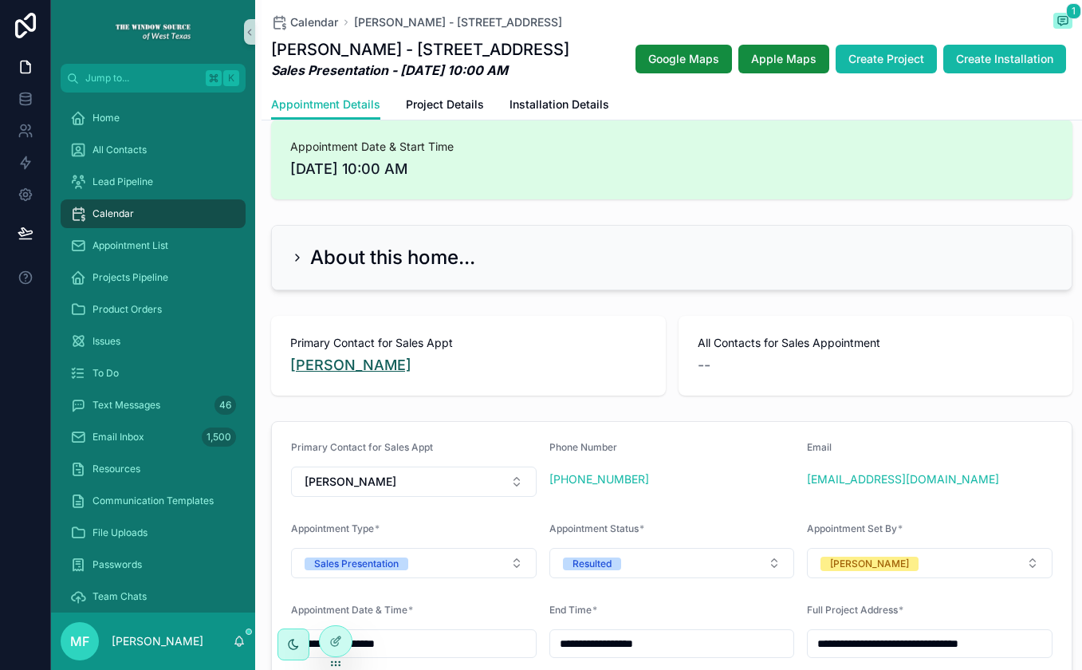
click at [342, 376] on span "[PERSON_NAME]" at bounding box center [350, 365] width 121 height 22
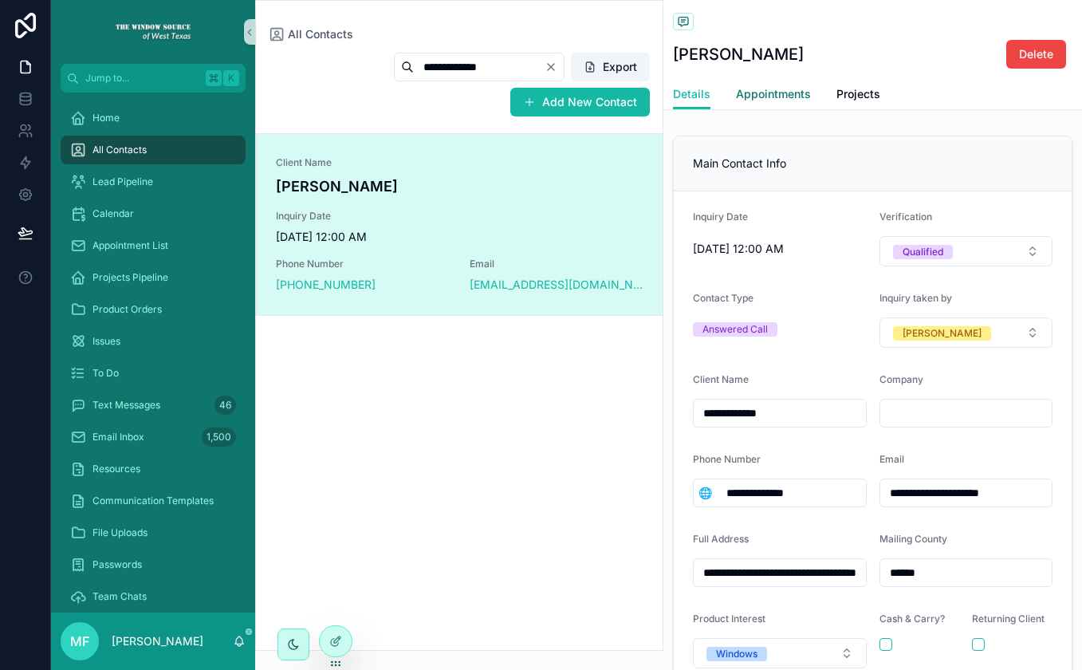
click at [775, 89] on span "Appointments" at bounding box center [773, 94] width 75 height 16
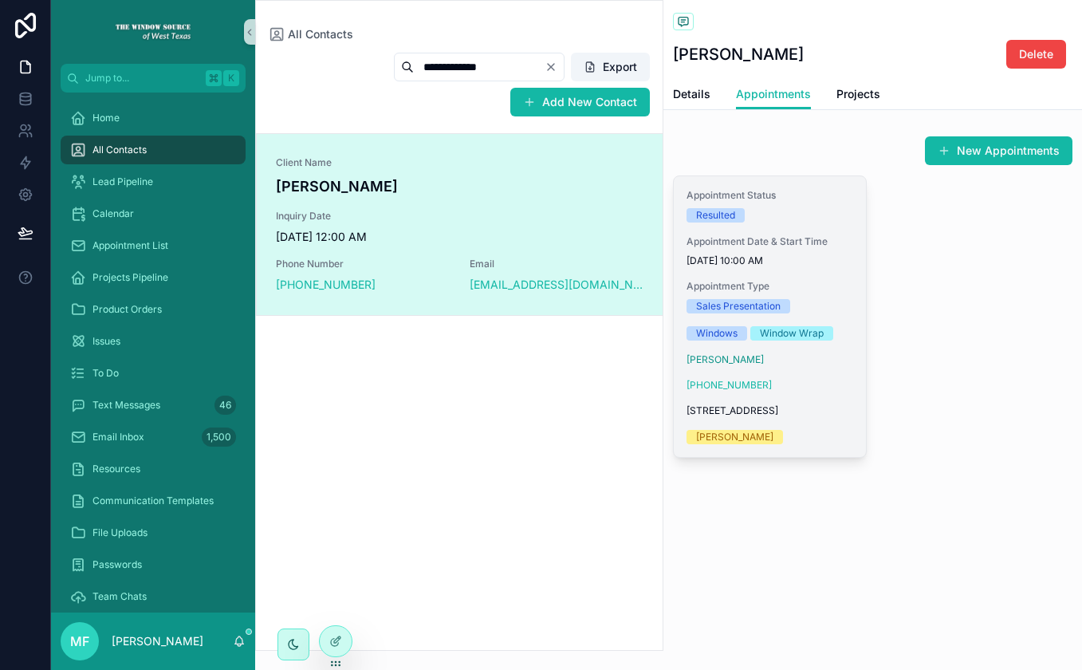
click at [847, 278] on div "Appointment Status Resulted Appointment Date & Start Time [DATE] 10:00 AM Appoi…" at bounding box center [770, 316] width 192 height 281
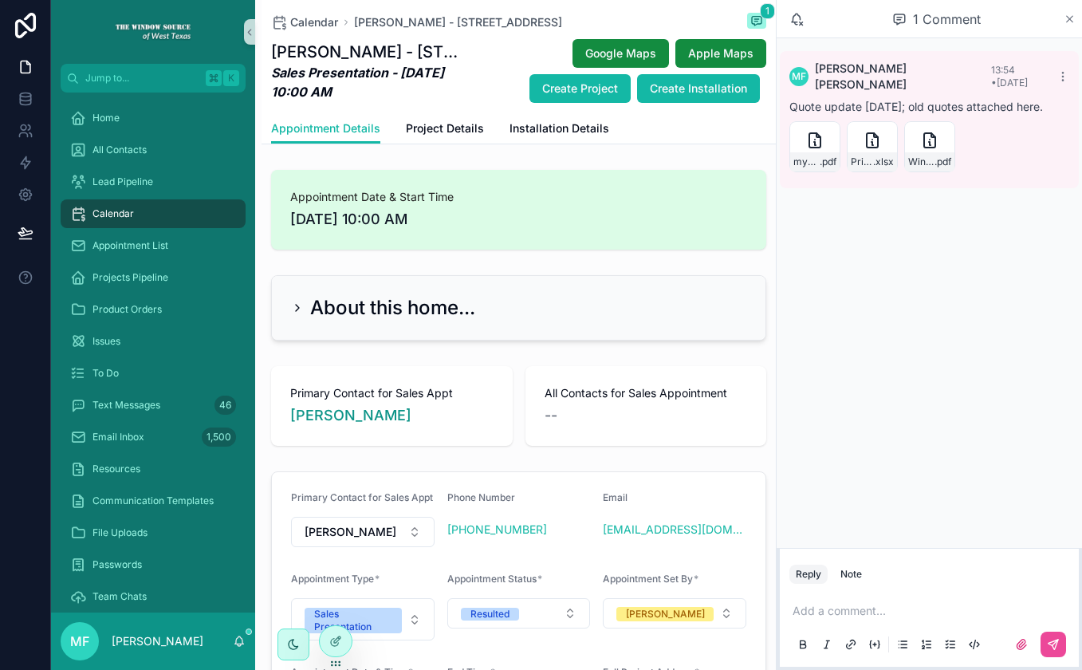
click at [1070, 19] on icon "scrollable content" at bounding box center [1070, 19] width 6 height 6
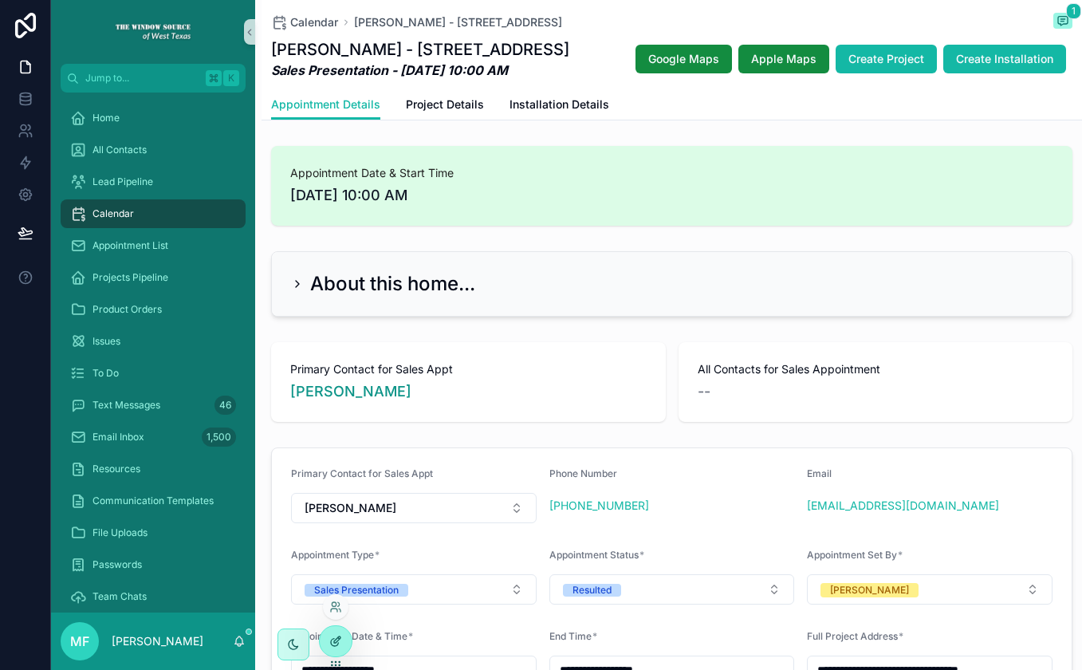
click at [344, 640] on div at bounding box center [336, 641] width 32 height 30
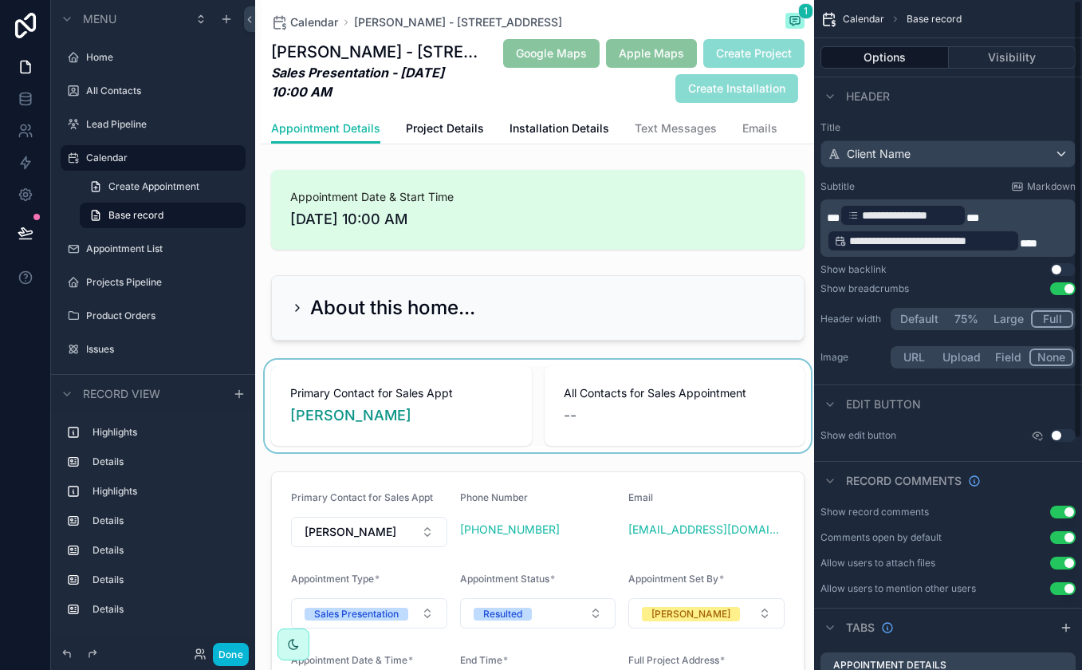
click at [644, 407] on div "scrollable content" at bounding box center [538, 406] width 553 height 93
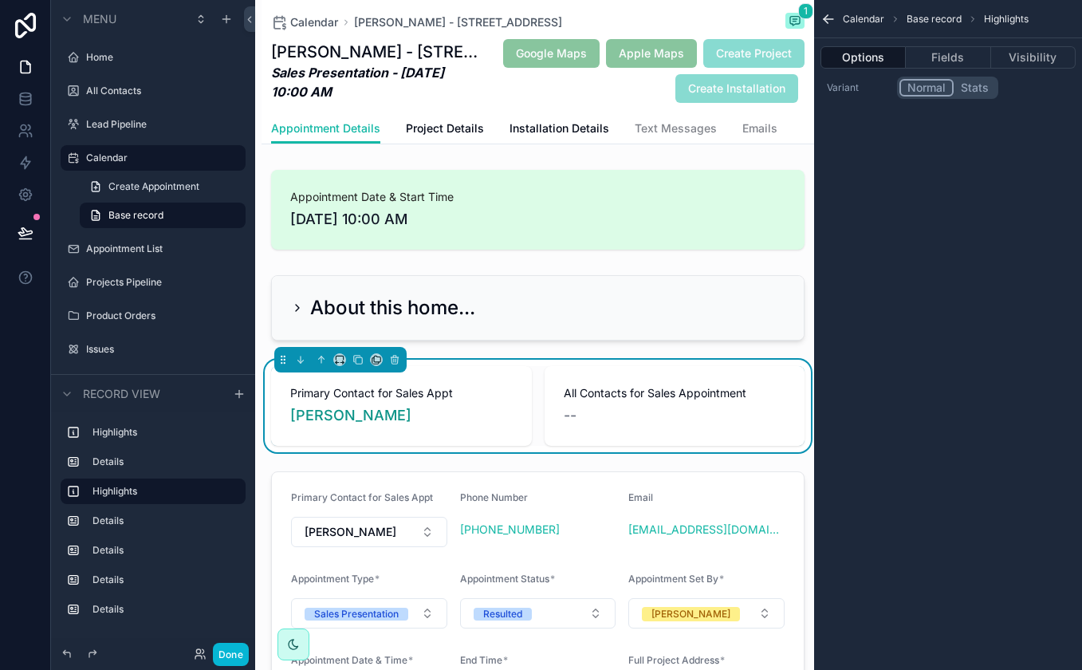
click at [771, 389] on span "All Contacts for Sales Appointment" at bounding box center [675, 393] width 223 height 16
click at [875, 57] on button "Options" at bounding box center [863, 57] width 85 height 22
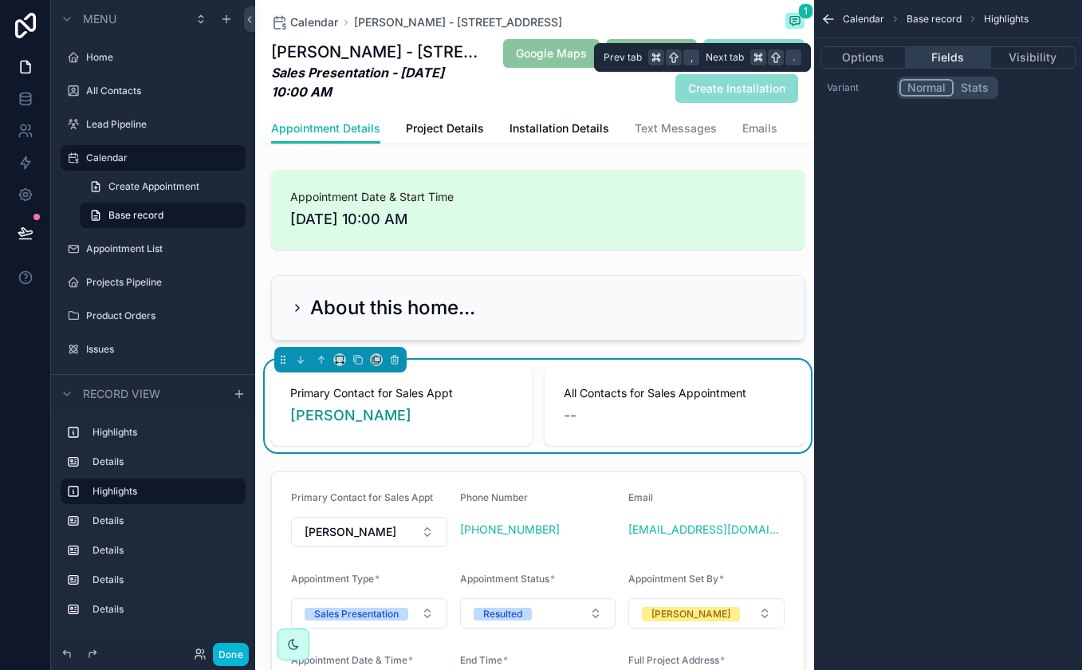
click at [931, 56] on button "Fields" at bounding box center [948, 57] width 85 height 22
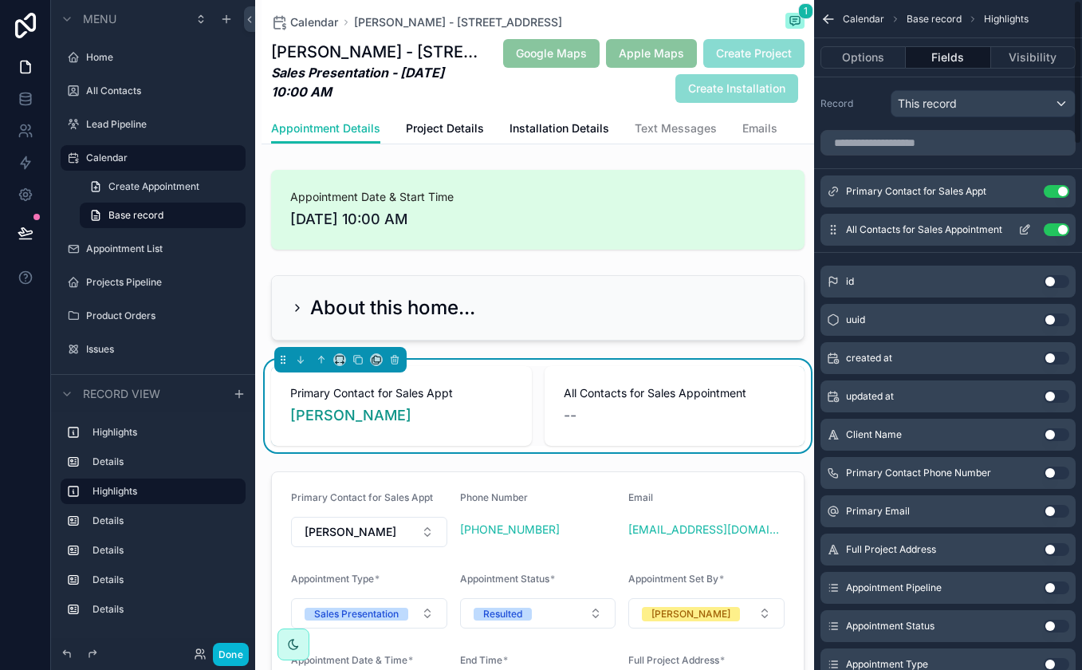
click at [1024, 231] on icon "scrollable content" at bounding box center [1026, 228] width 6 height 6
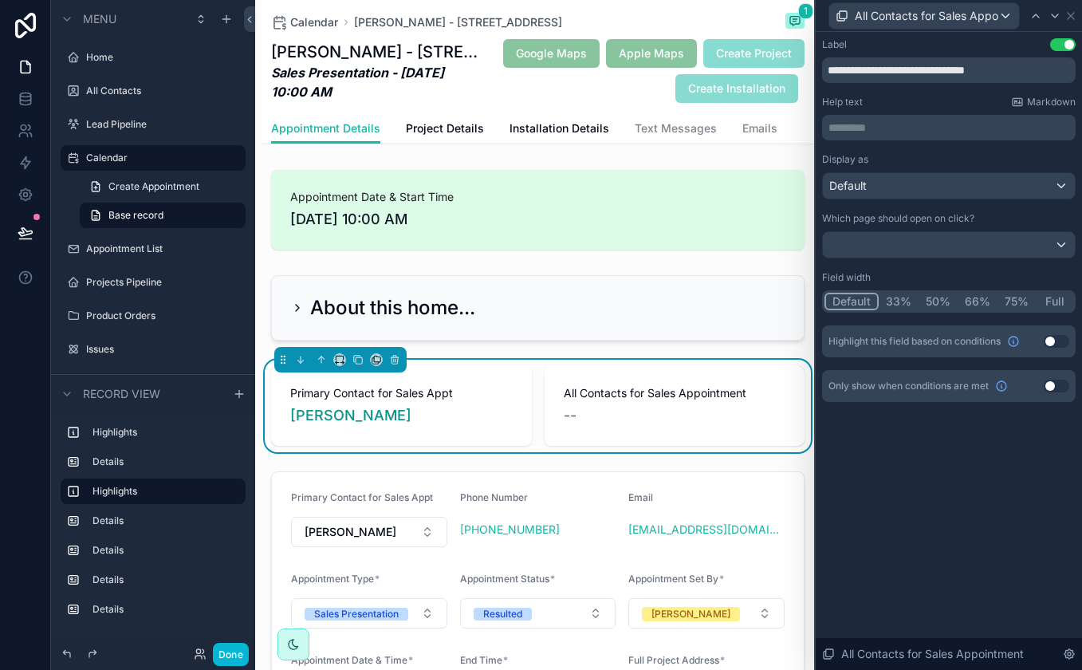
click at [1059, 387] on button "Use setting" at bounding box center [1057, 386] width 26 height 13
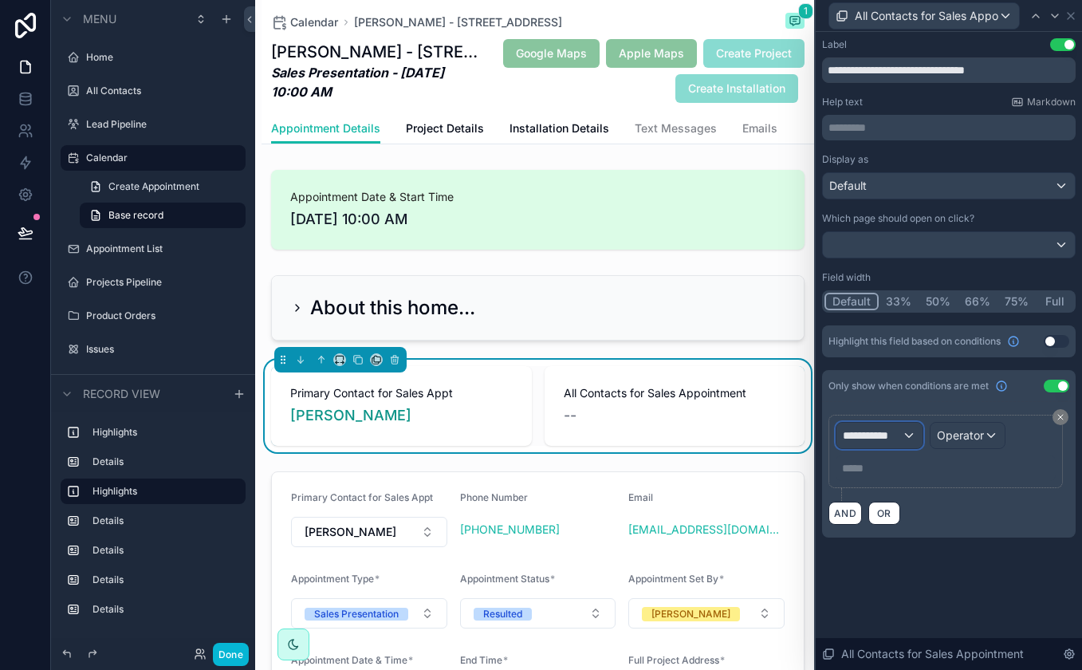
click at [897, 430] on span "**********" at bounding box center [872, 436] width 59 height 16
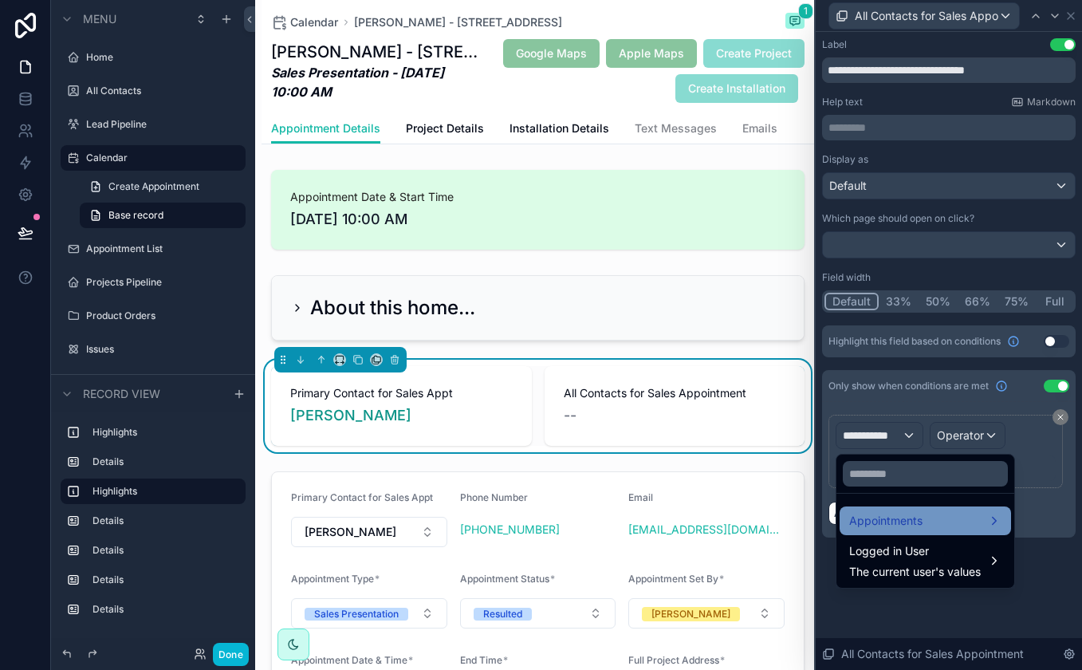
click at [938, 515] on div "Appointments" at bounding box center [926, 520] width 152 height 19
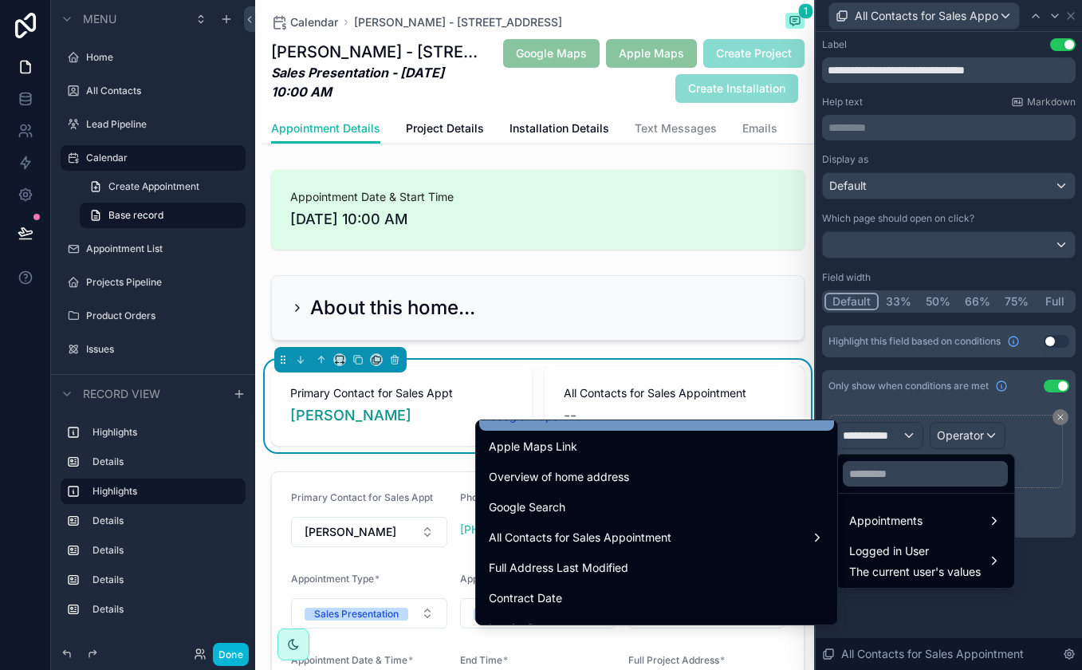
scroll to position [1601, 0]
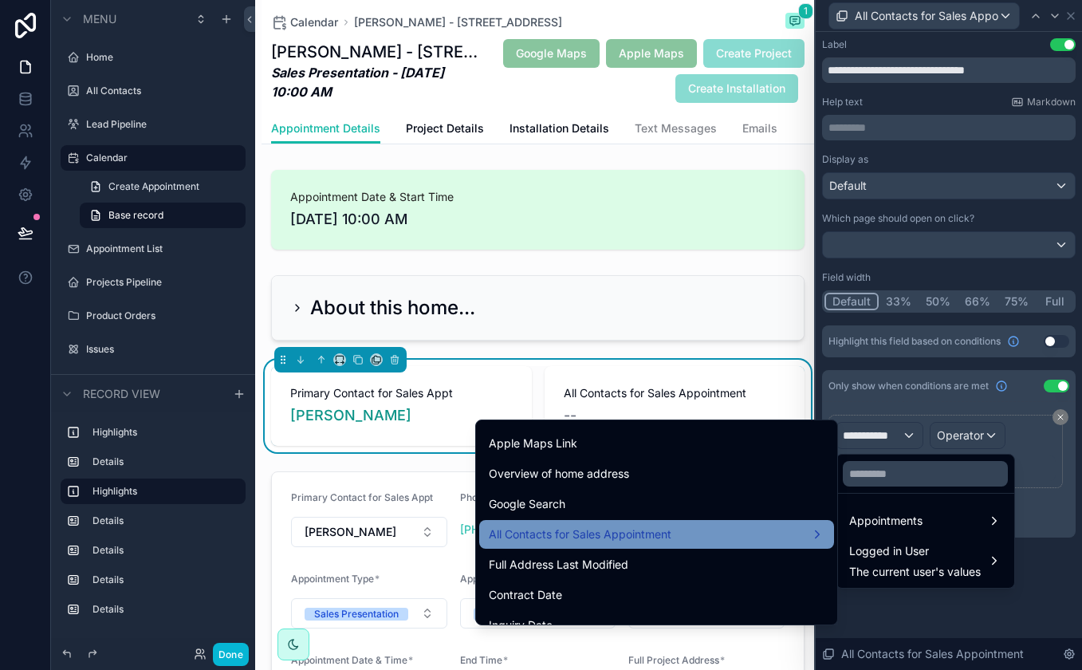
click at [644, 535] on span "All Contacts for Sales Appointment" at bounding box center [580, 534] width 183 height 19
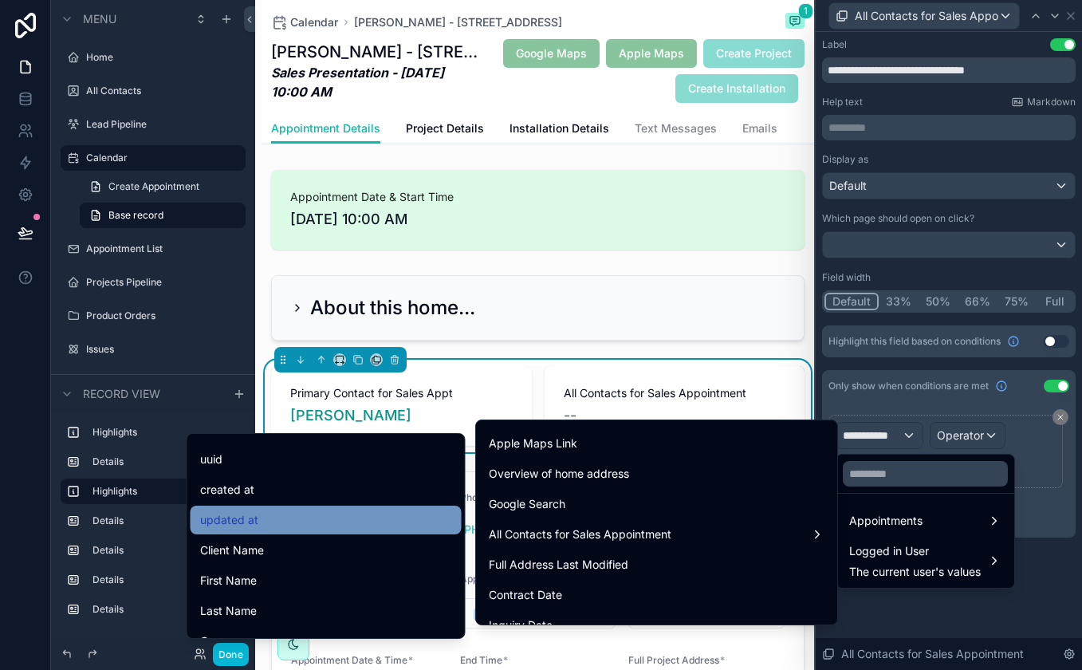
scroll to position [0, 0]
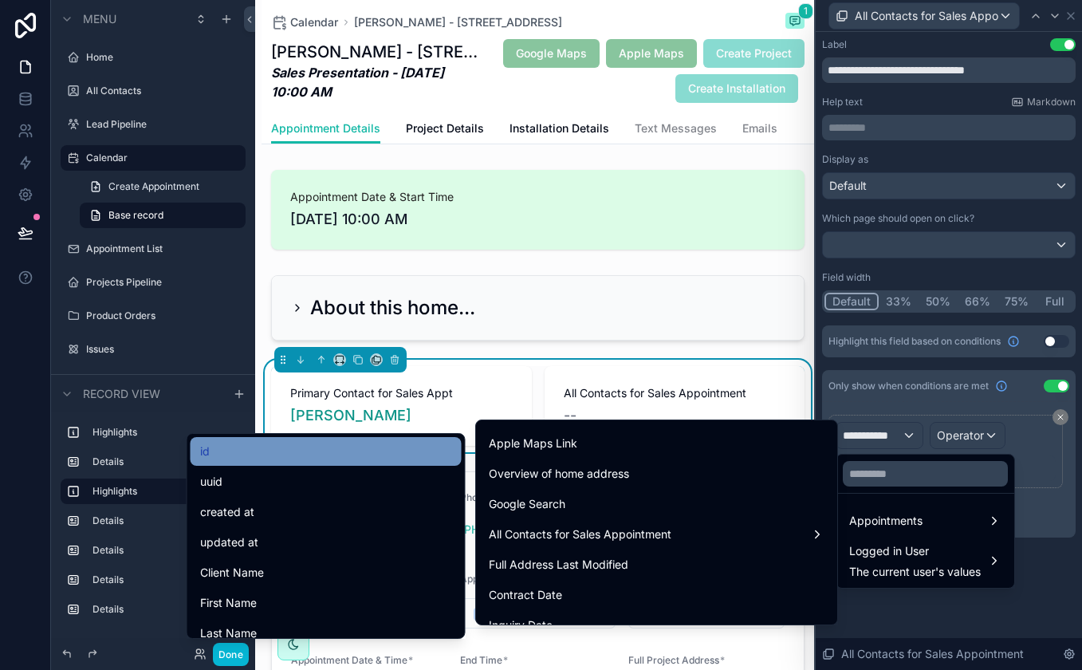
click at [358, 455] on div "id" at bounding box center [326, 451] width 252 height 19
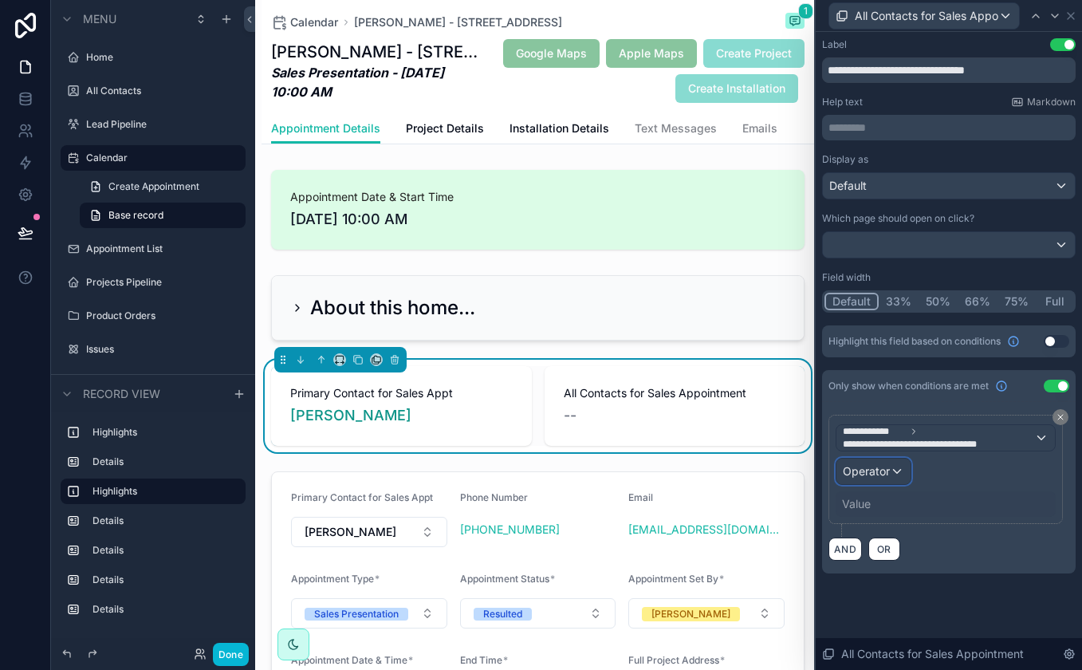
click at [880, 467] on span "Operator" at bounding box center [866, 471] width 47 height 14
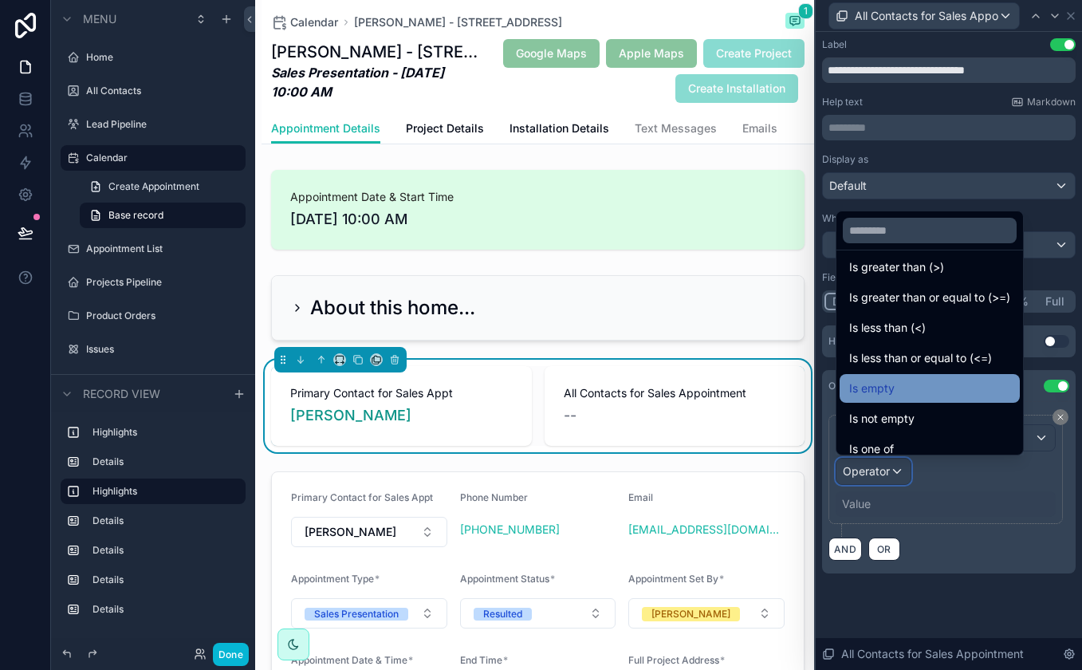
scroll to position [113, 0]
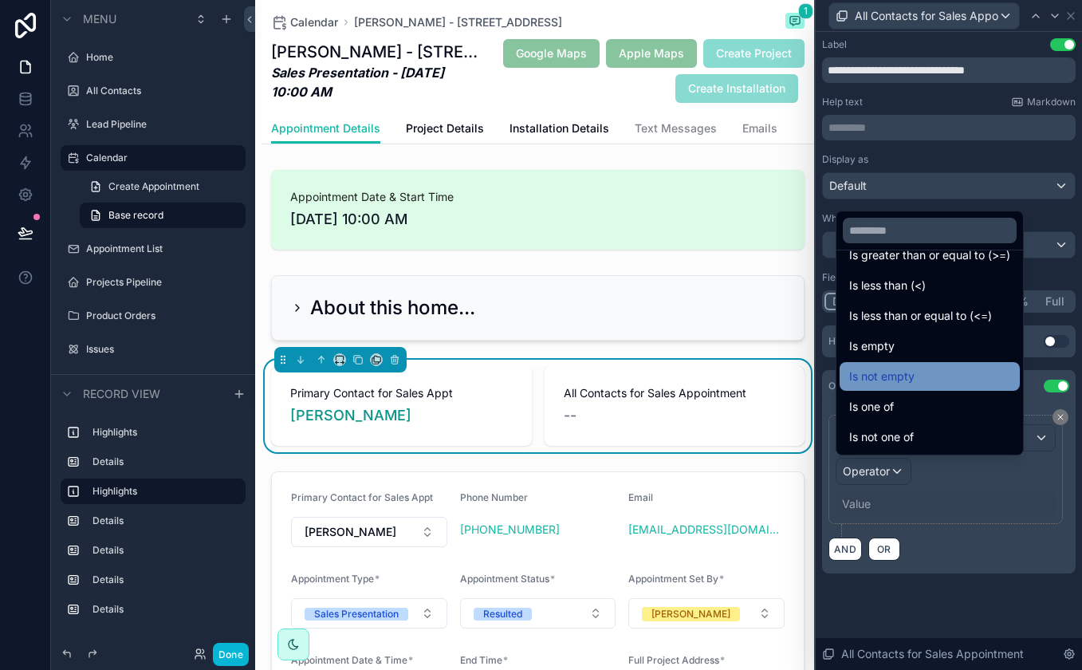
click at [935, 374] on div "Is not empty" at bounding box center [930, 376] width 161 height 19
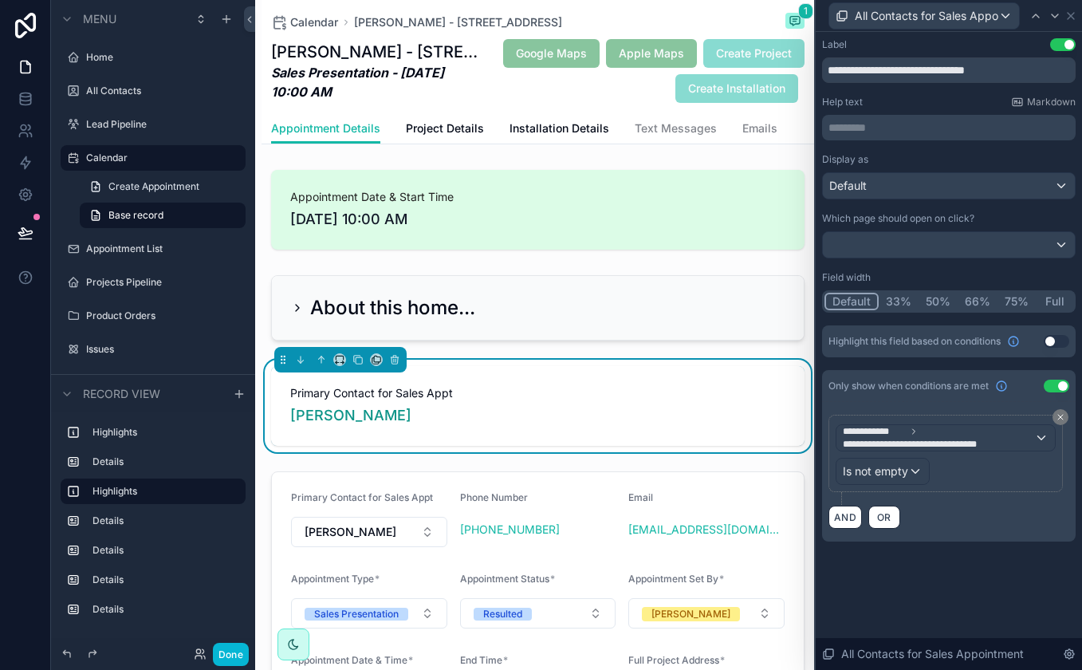
click at [1035, 571] on div "**********" at bounding box center [949, 306] width 266 height 548
click at [23, 225] on icon at bounding box center [26, 233] width 16 height 16
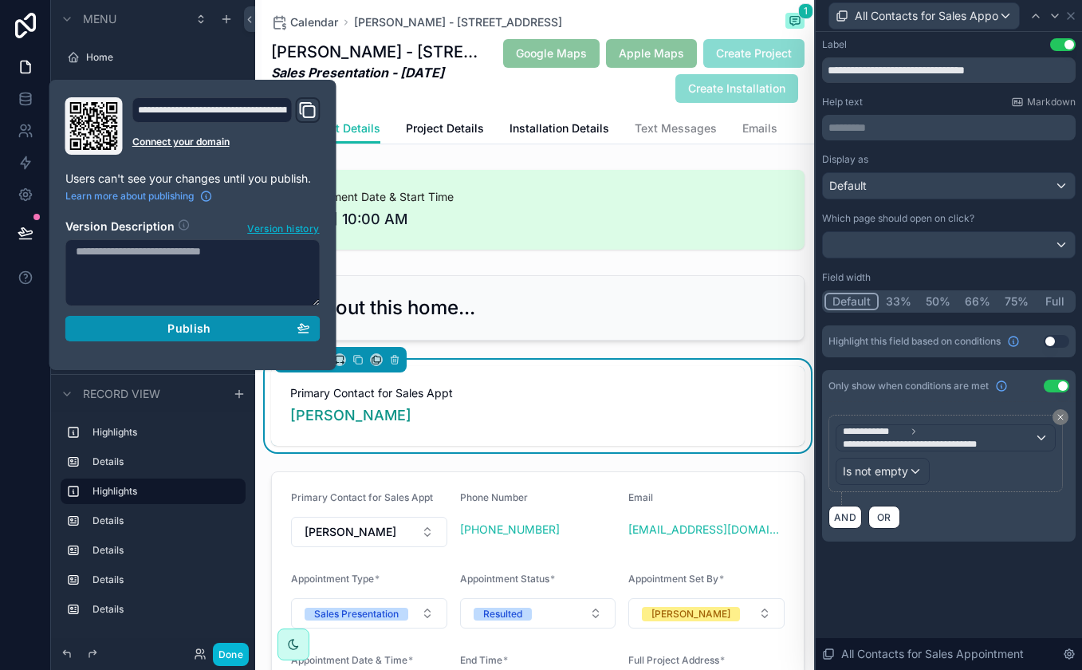
click at [155, 325] on div "Publish" at bounding box center [193, 328] width 235 height 14
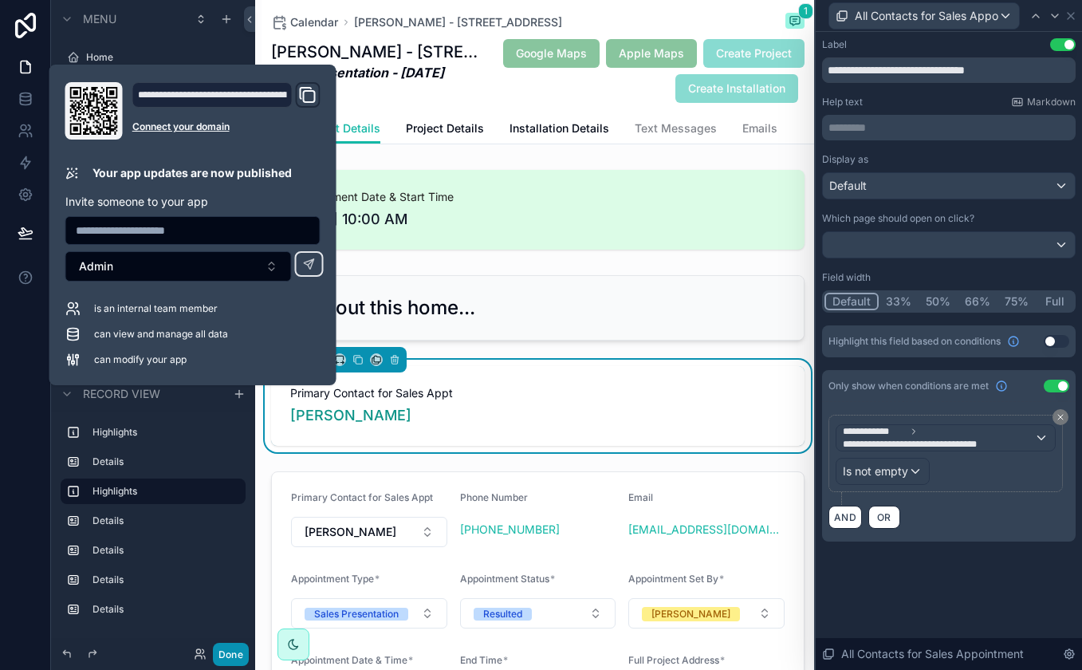
click at [239, 651] on button "Done" at bounding box center [231, 654] width 36 height 23
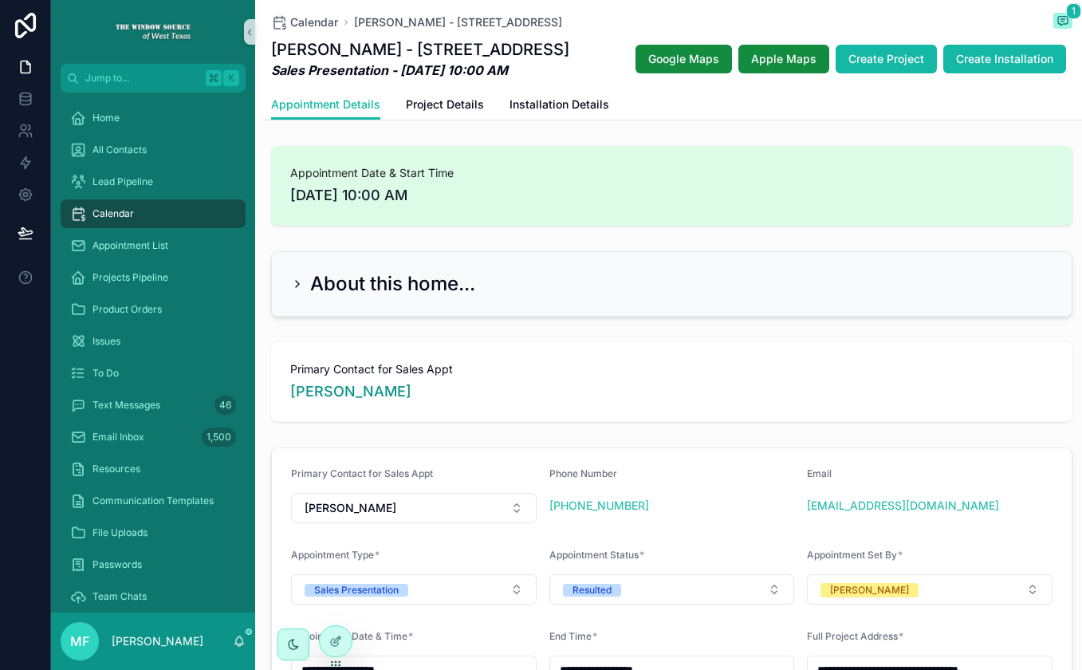
click at [402, 297] on h2 "About this home..." at bounding box center [392, 284] width 165 height 26
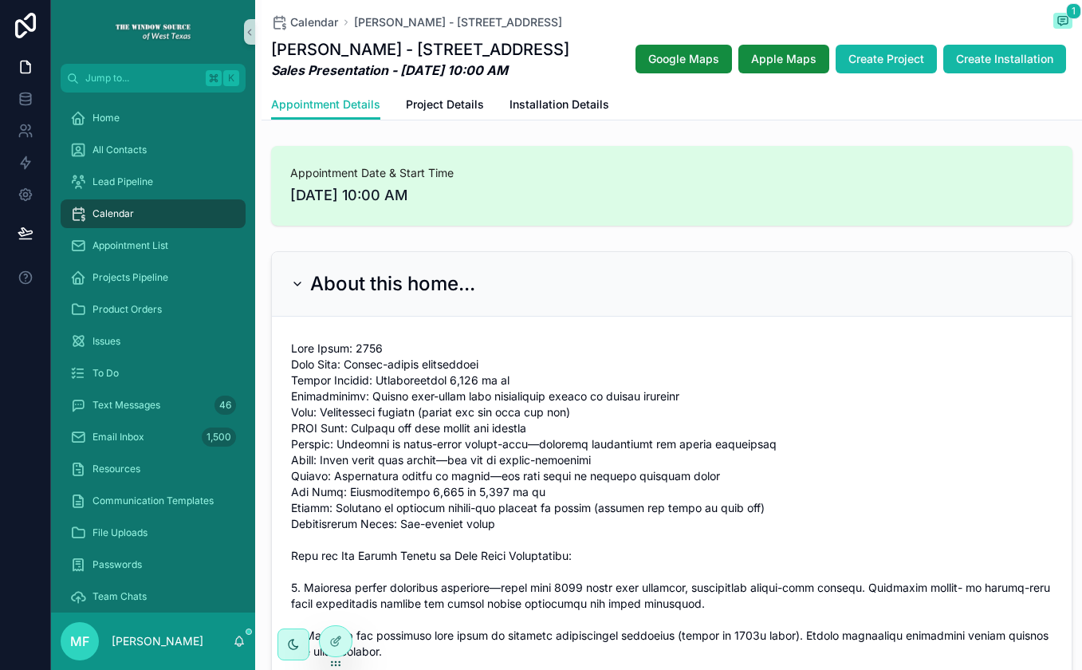
click at [402, 297] on h2 "About this home..." at bounding box center [392, 284] width 165 height 26
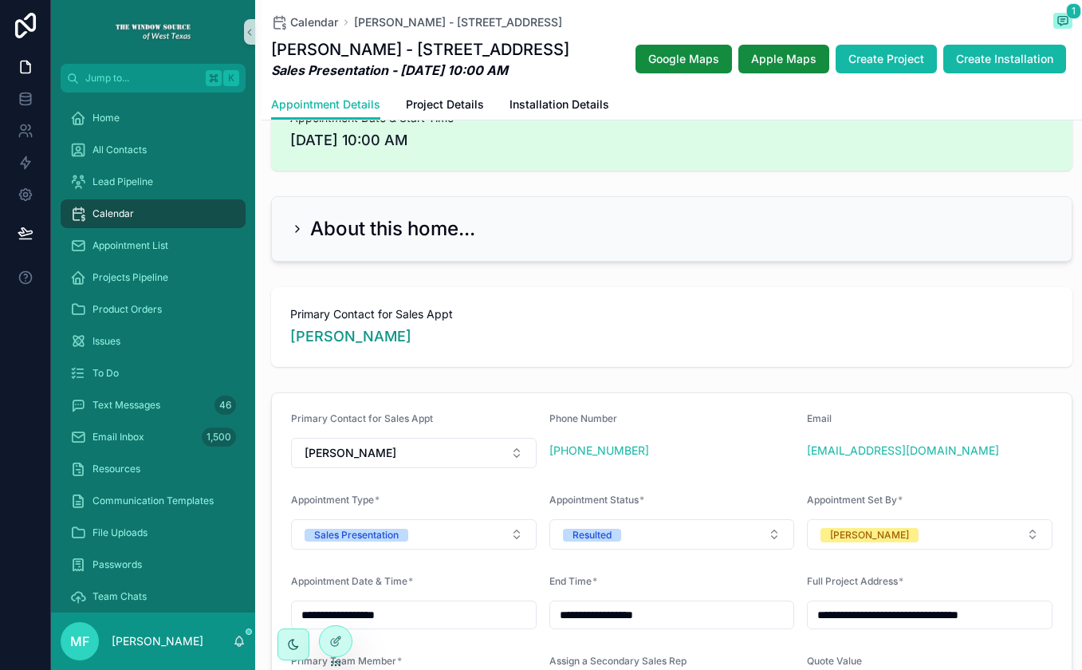
scroll to position [128, 0]
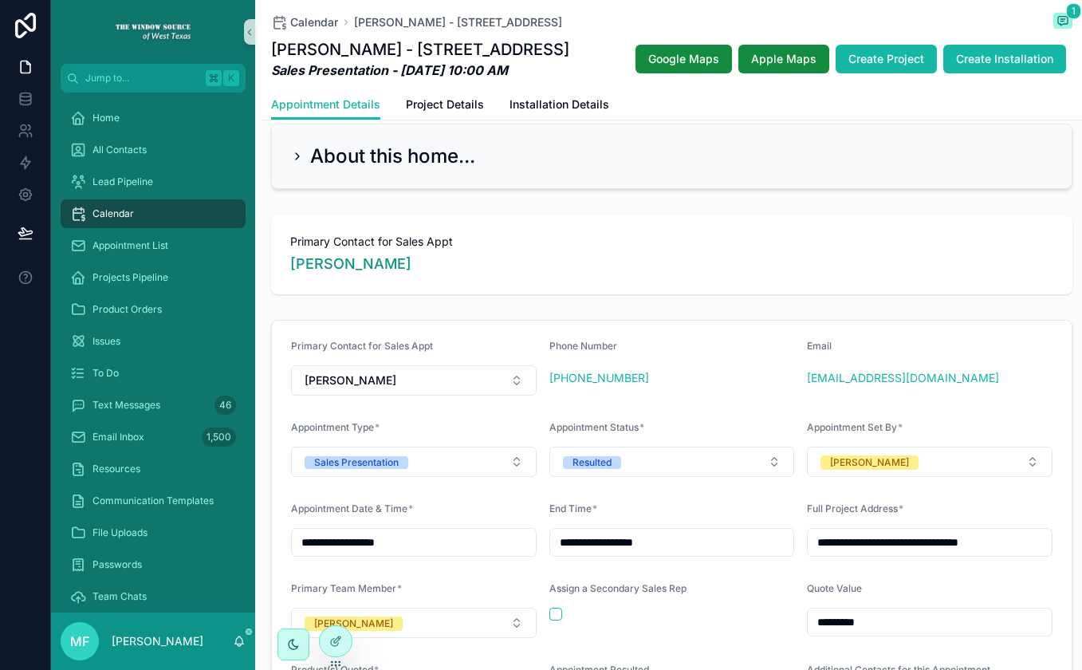
click at [451, 169] on h2 "About this home..." at bounding box center [392, 157] width 165 height 26
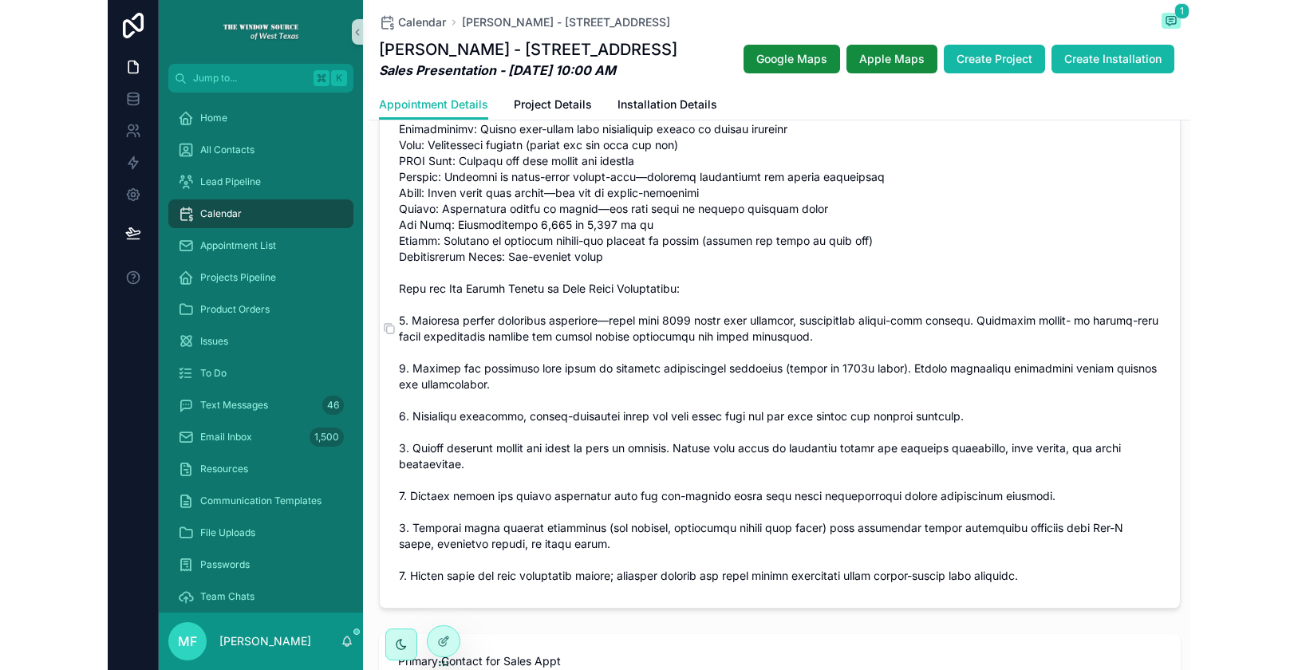
scroll to position [127, 0]
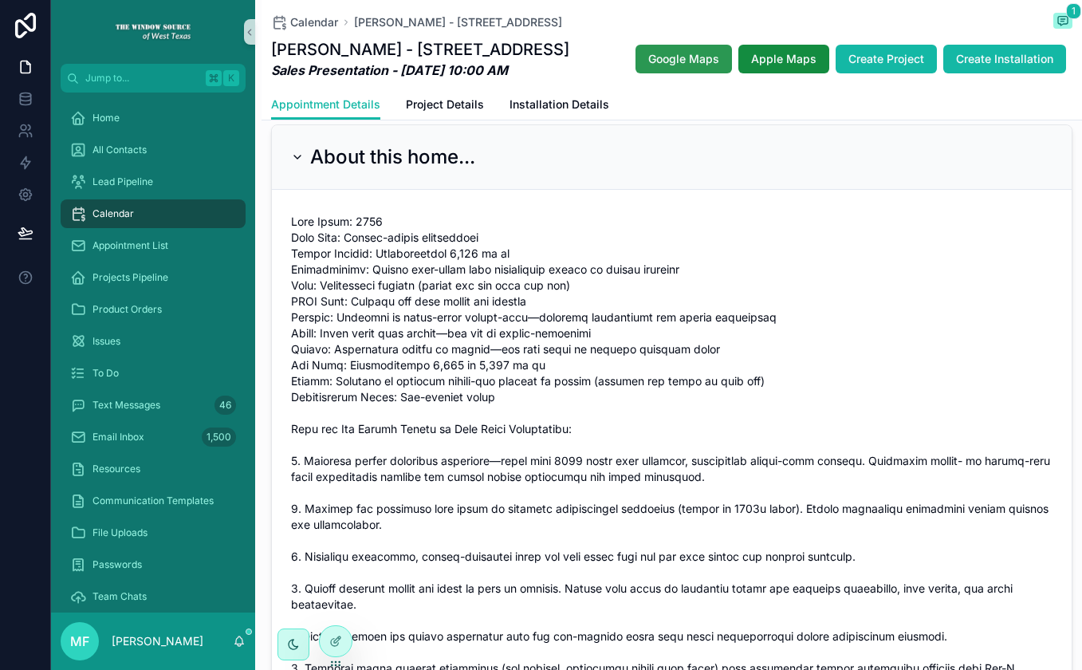
click at [719, 59] on span "Google Maps" at bounding box center [684, 59] width 71 height 16
click at [817, 51] on span "Apple Maps" at bounding box center [783, 59] width 65 height 16
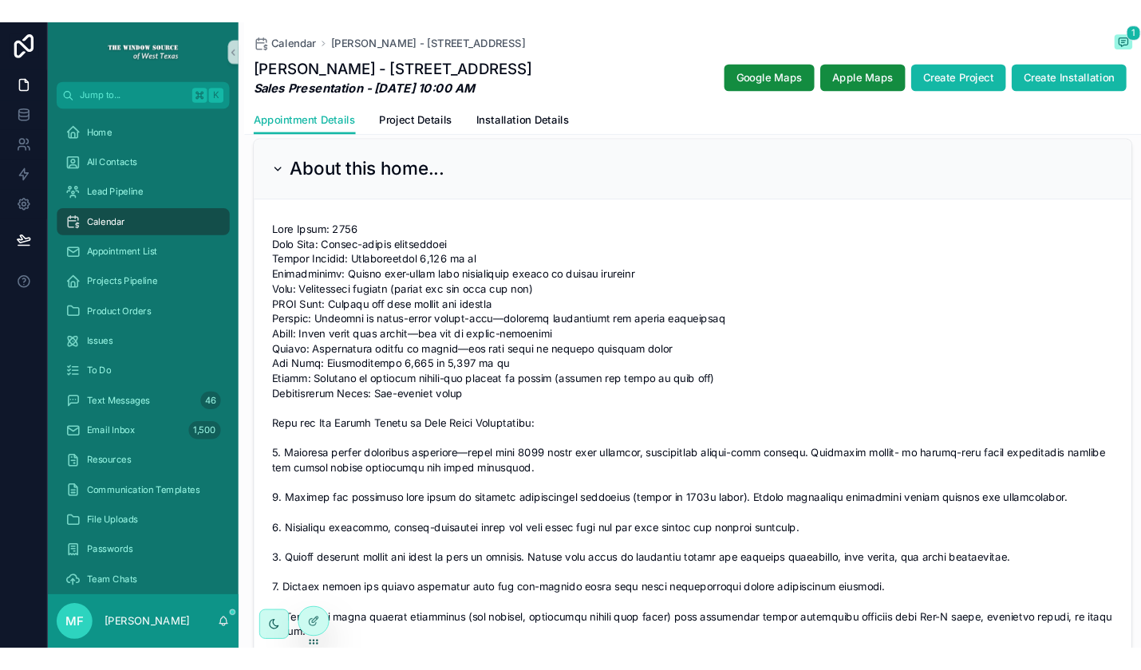
scroll to position [103, 0]
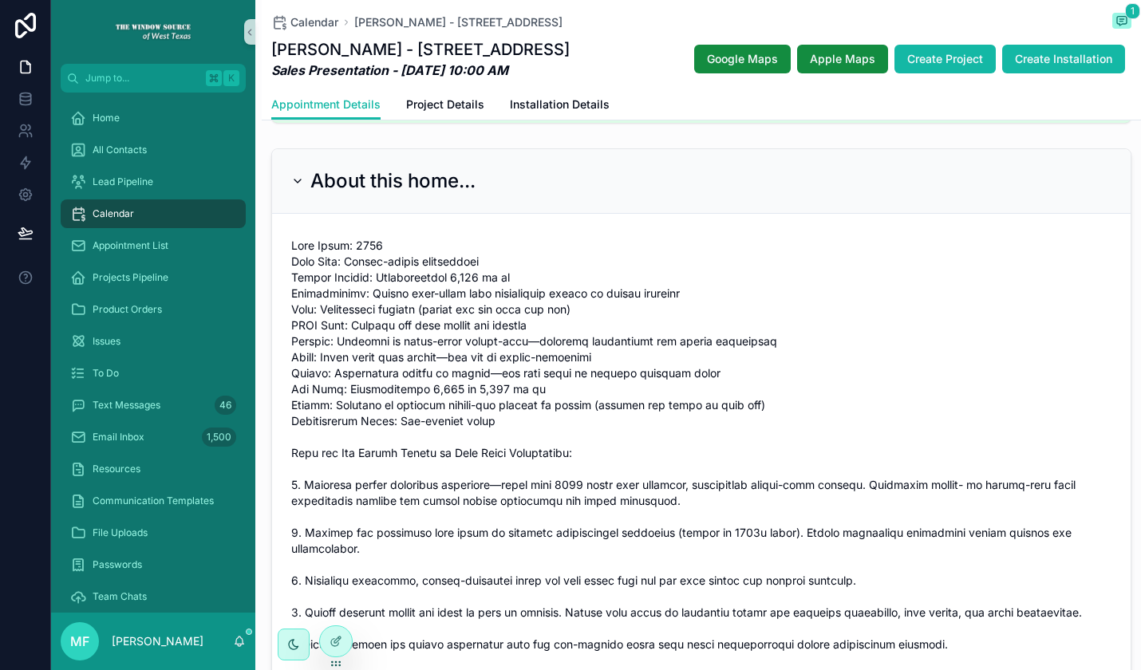
click at [388, 191] on h2 "About this home..." at bounding box center [392, 181] width 165 height 26
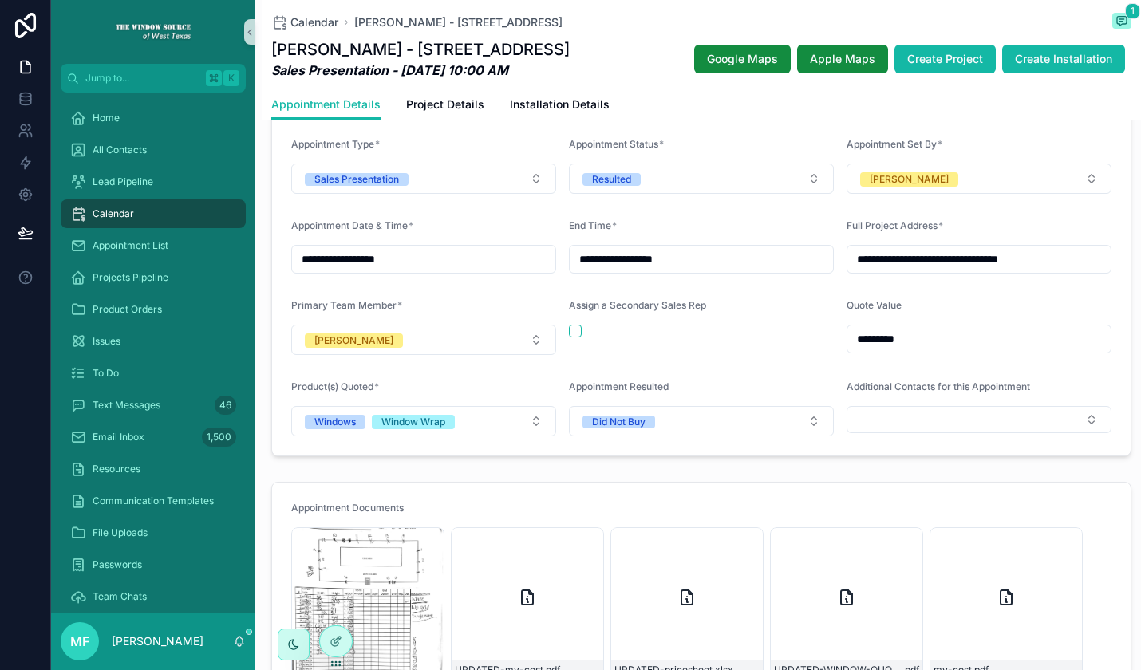
scroll to position [0, 0]
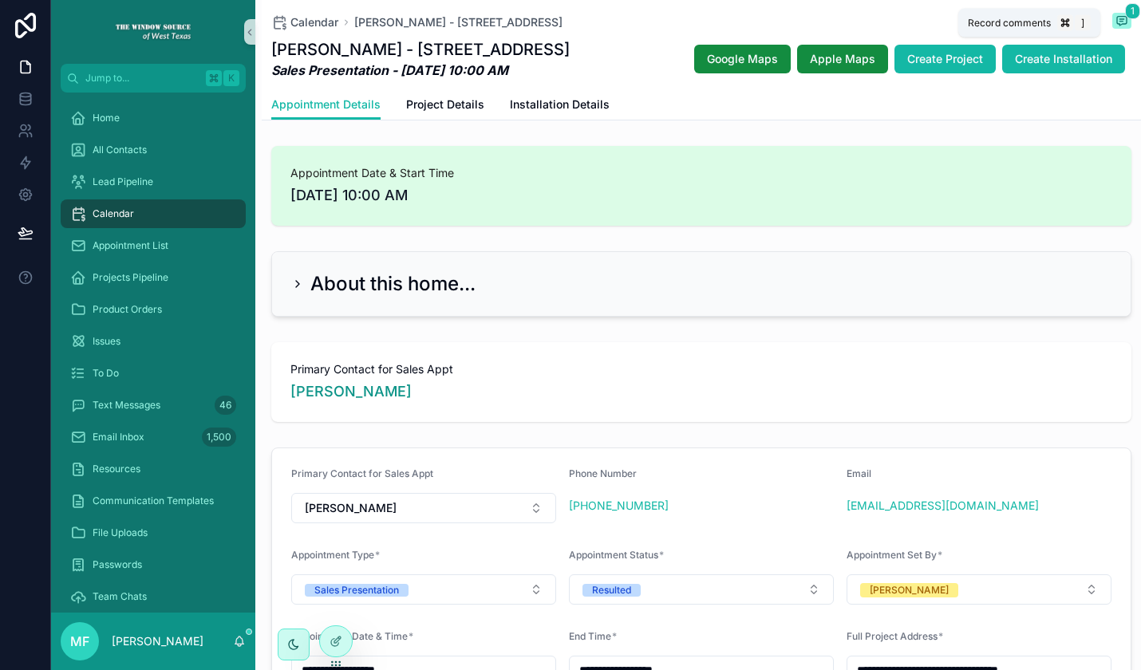
click at [1115, 22] on icon "scrollable content" at bounding box center [1121, 20] width 13 height 13
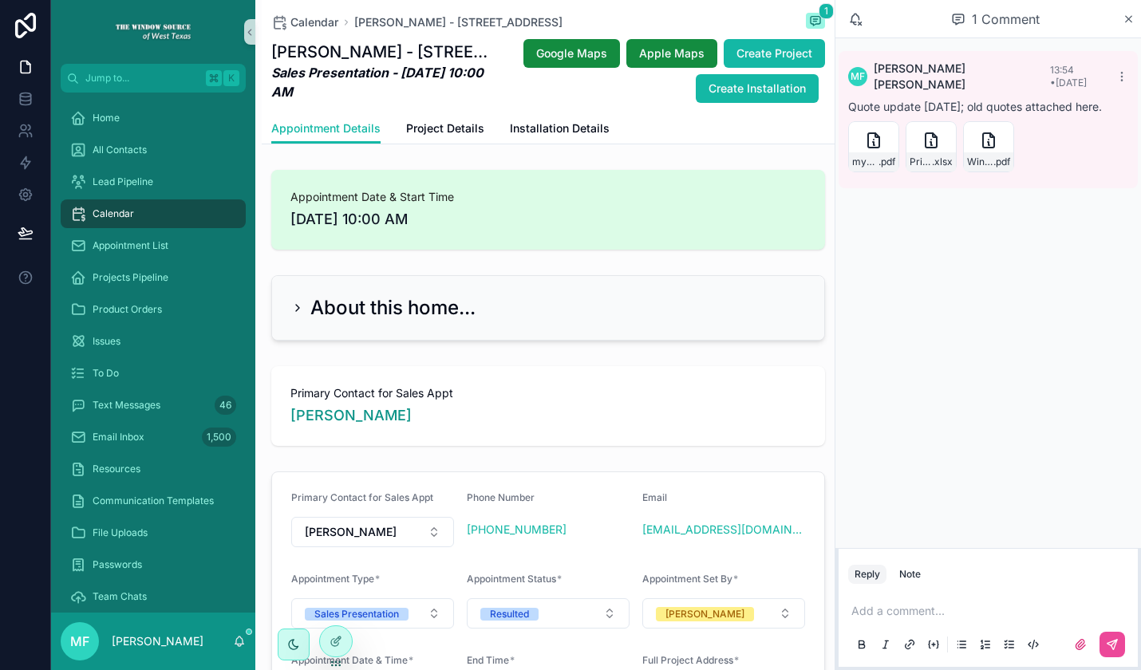
click at [904, 605] on p "scrollable content" at bounding box center [991, 611] width 280 height 16
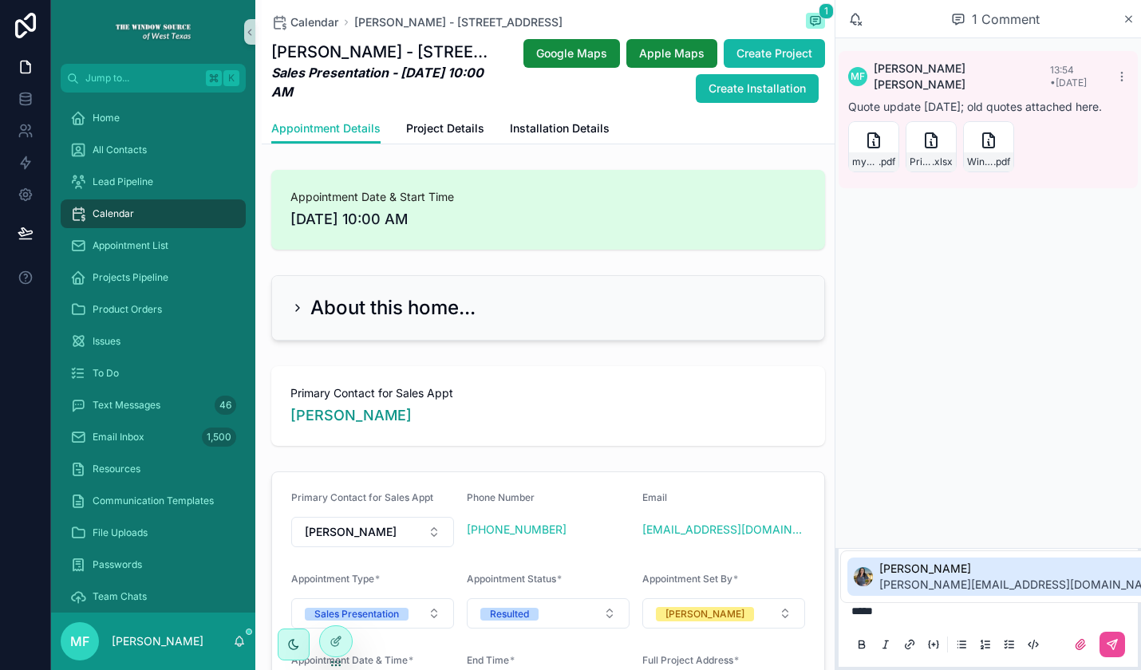
click at [928, 579] on span "[PERSON_NAME][EMAIL_ADDRESS][DOMAIN_NAME]" at bounding box center [1021, 585] width 284 height 16
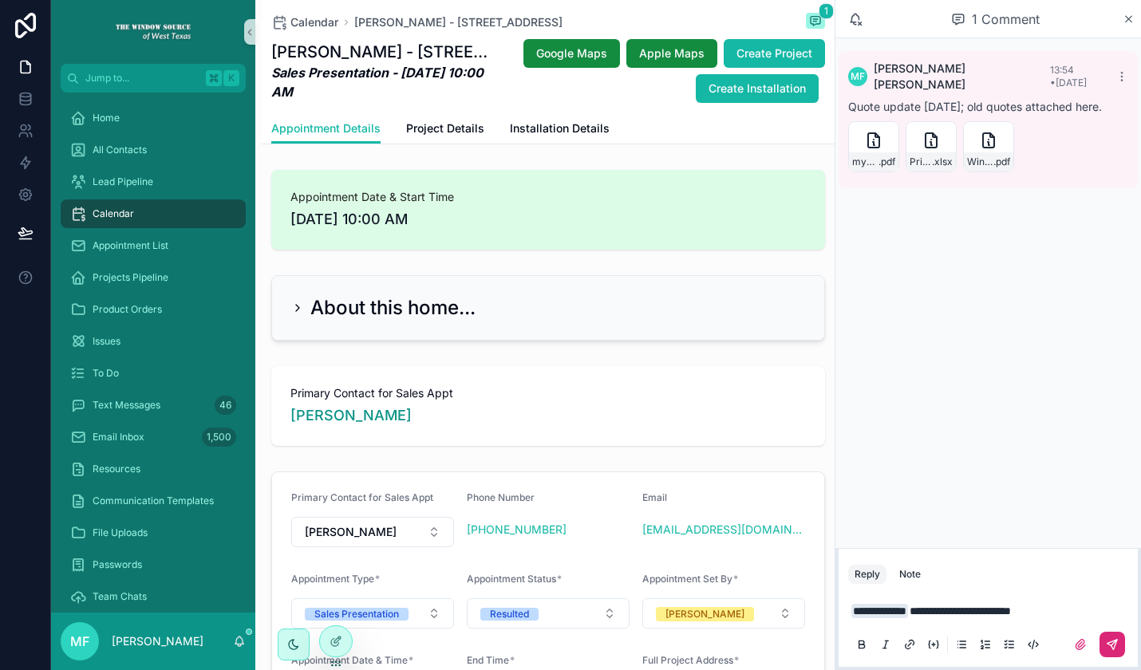
click at [1122, 645] on button "scrollable content" at bounding box center [1112, 645] width 26 height 26
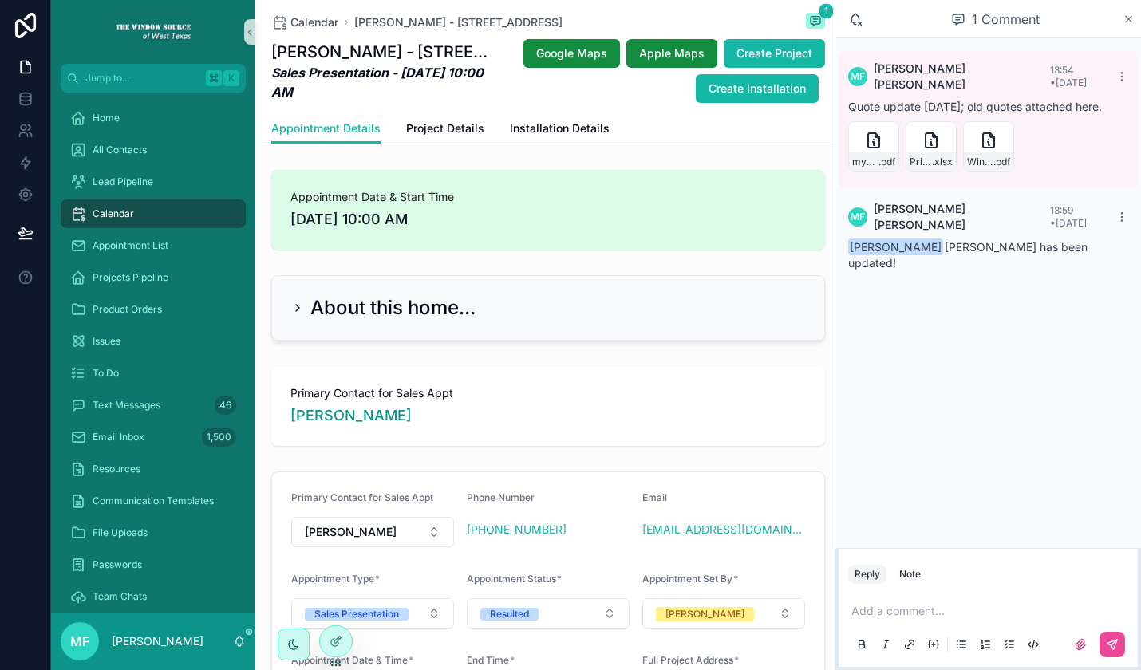
click at [1132, 14] on icon "scrollable content" at bounding box center [1128, 19] width 12 height 13
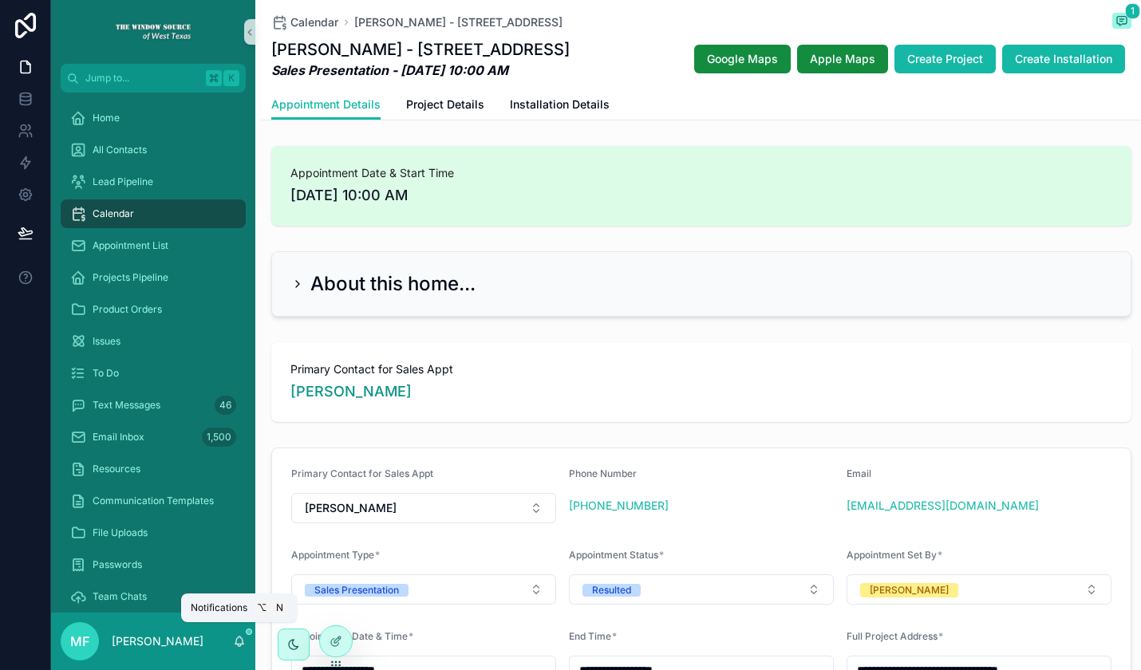
click at [239, 645] on icon "scrollable content" at bounding box center [239, 641] width 13 height 13
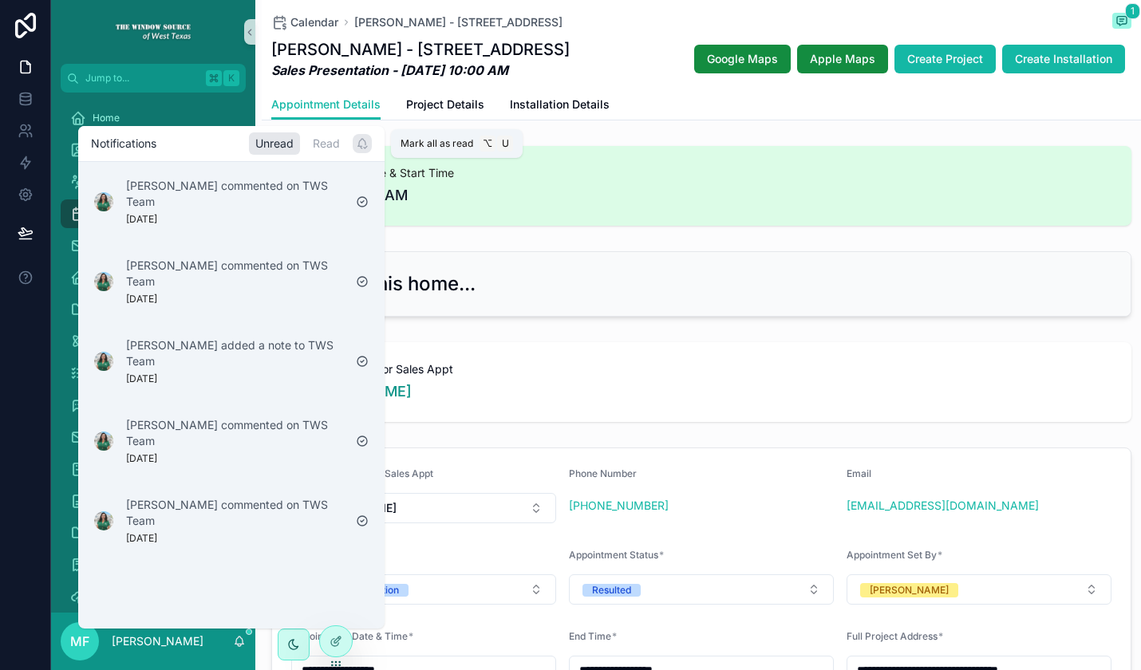
click at [367, 145] on icon "scrollable content" at bounding box center [362, 143] width 13 height 13
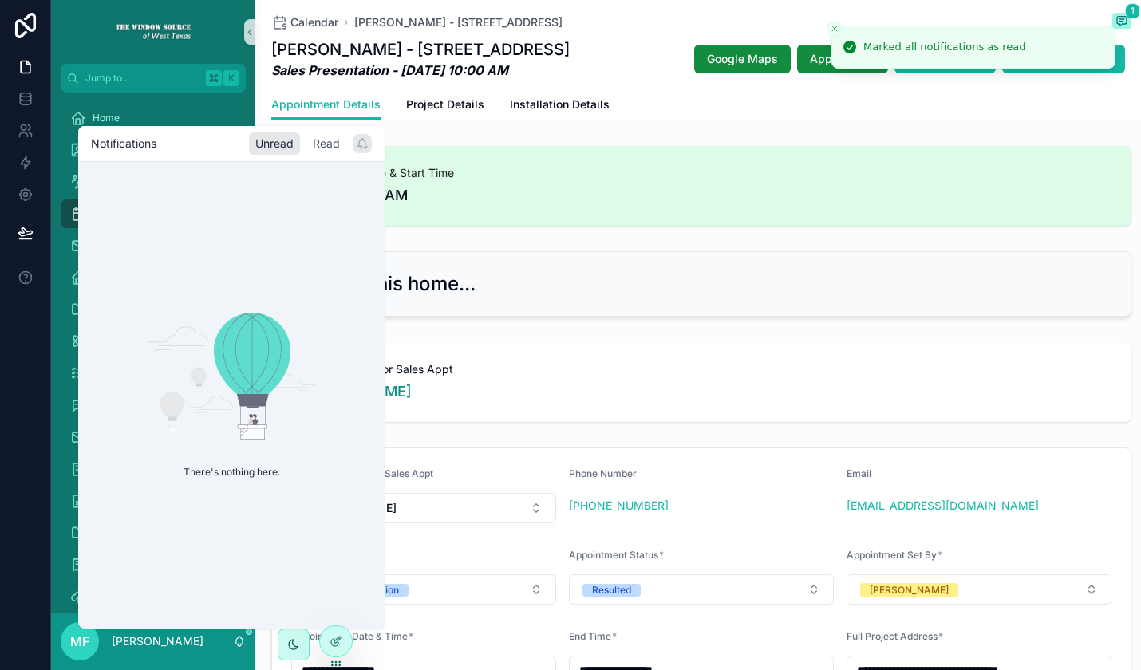
click at [325, 141] on div "Read" at bounding box center [326, 143] width 40 height 22
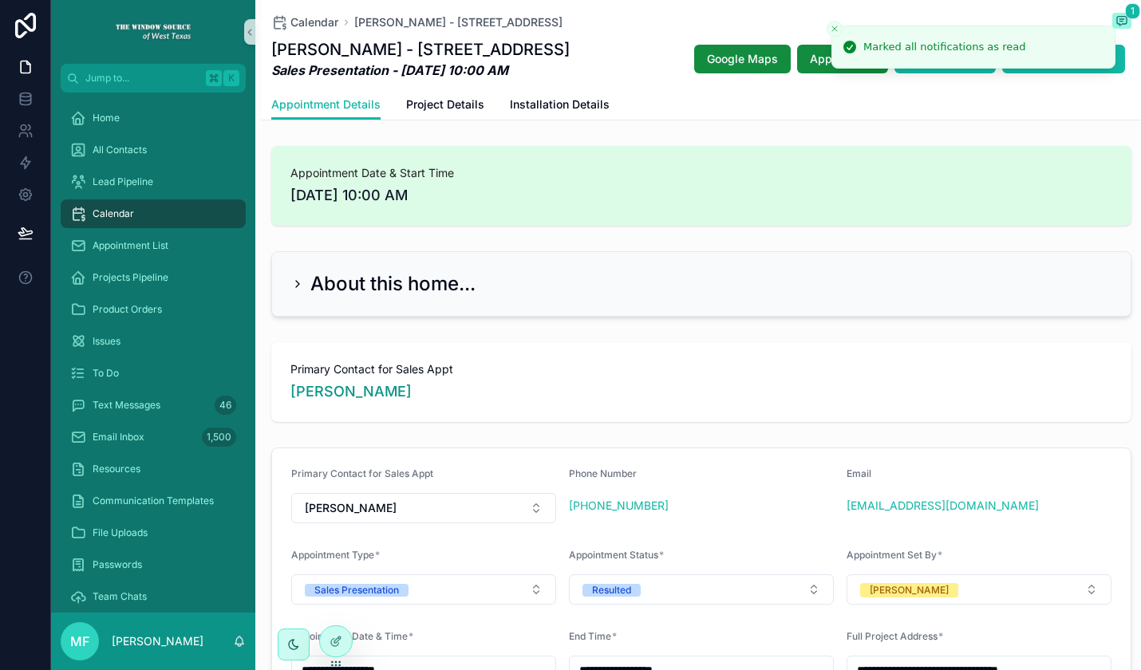
click at [576, 246] on div "About this home..." at bounding box center [701, 284] width 879 height 78
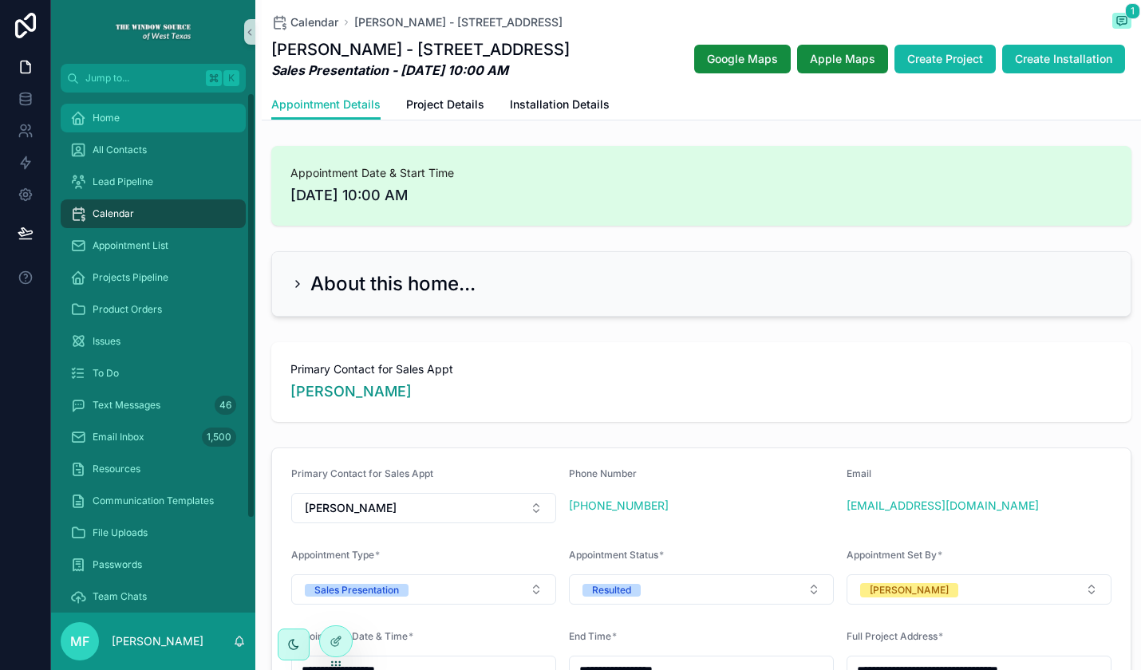
click at [188, 114] on div "Home" at bounding box center [153, 118] width 166 height 26
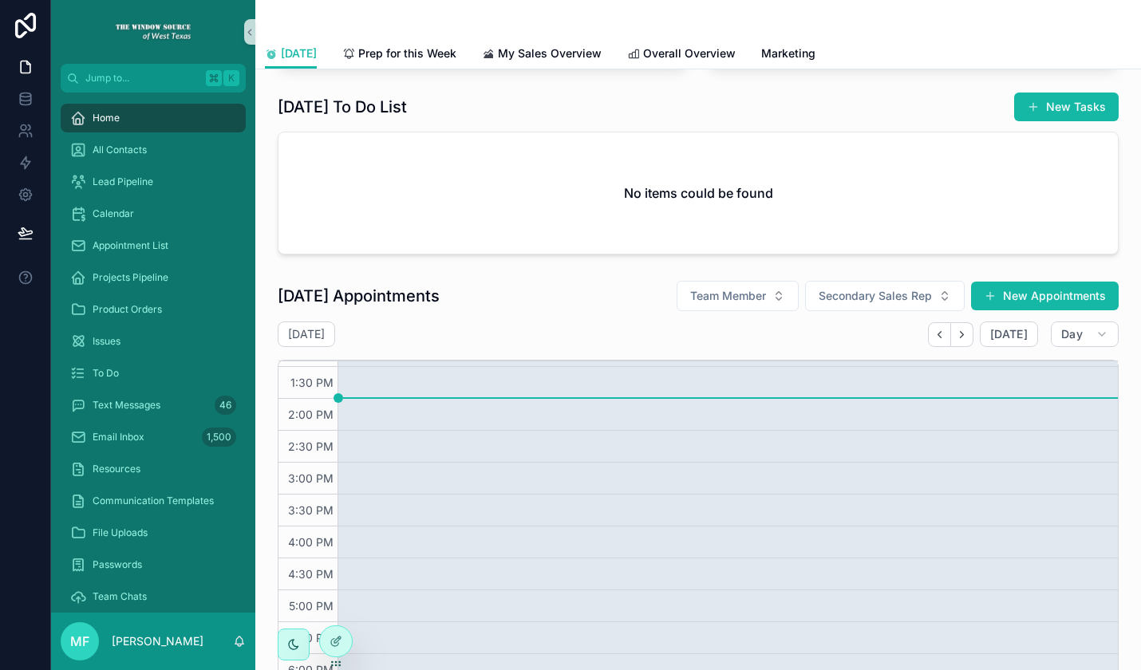
scroll to position [753, 0]
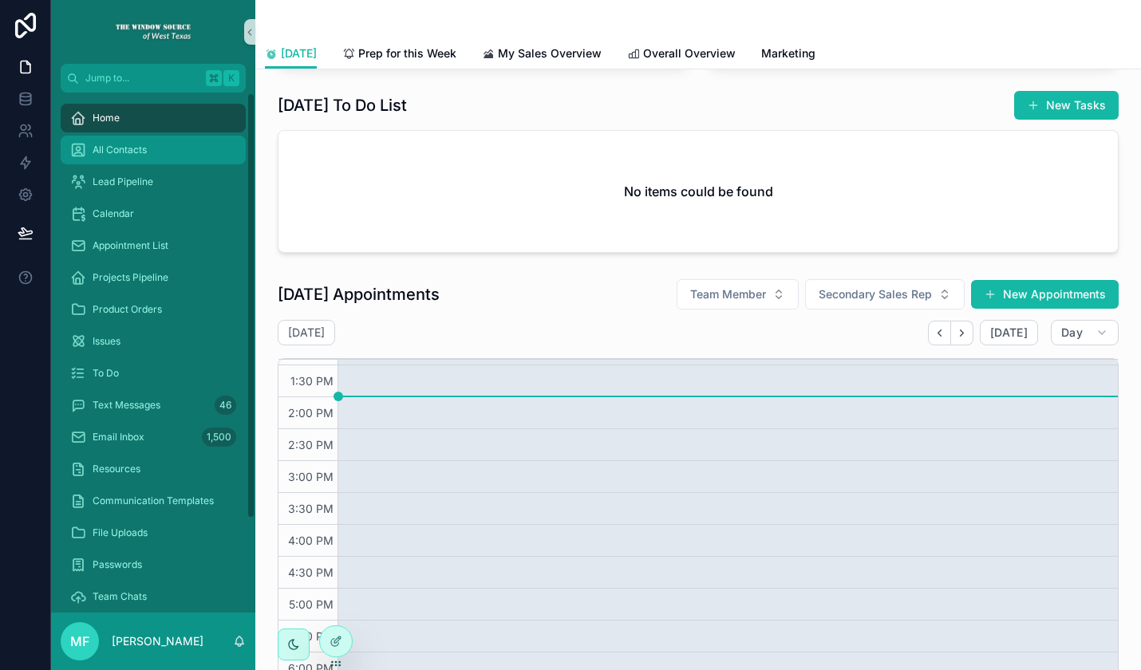
click at [136, 144] on span "All Contacts" at bounding box center [120, 150] width 54 height 13
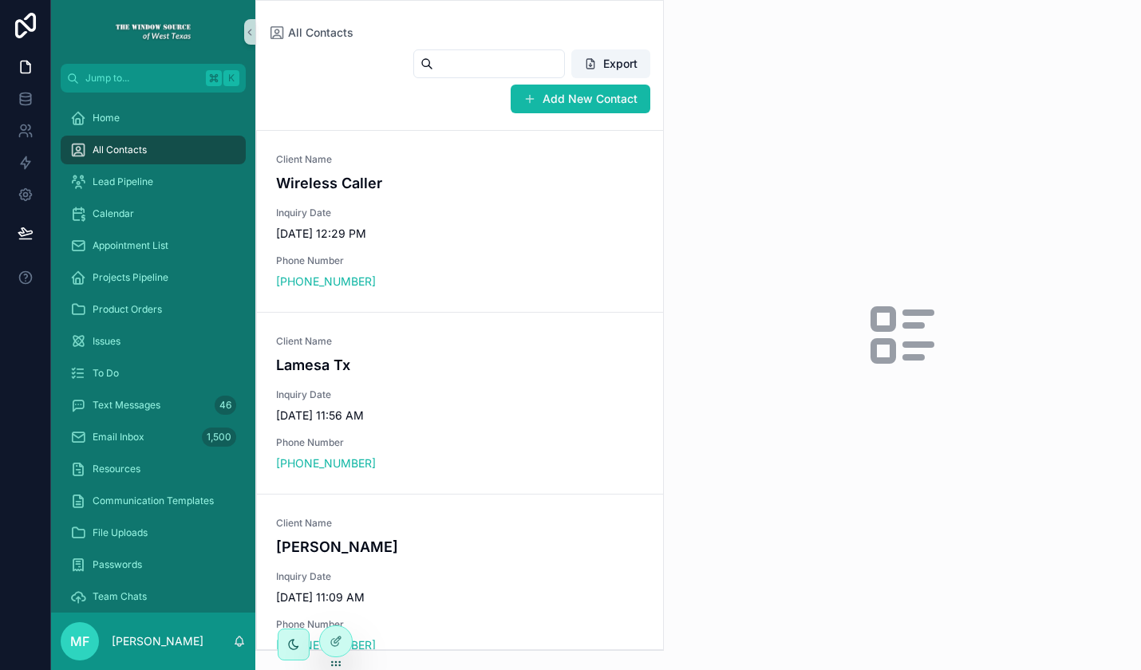
click at [455, 63] on input "scrollable content" at bounding box center [498, 64] width 131 height 22
type input "**********"
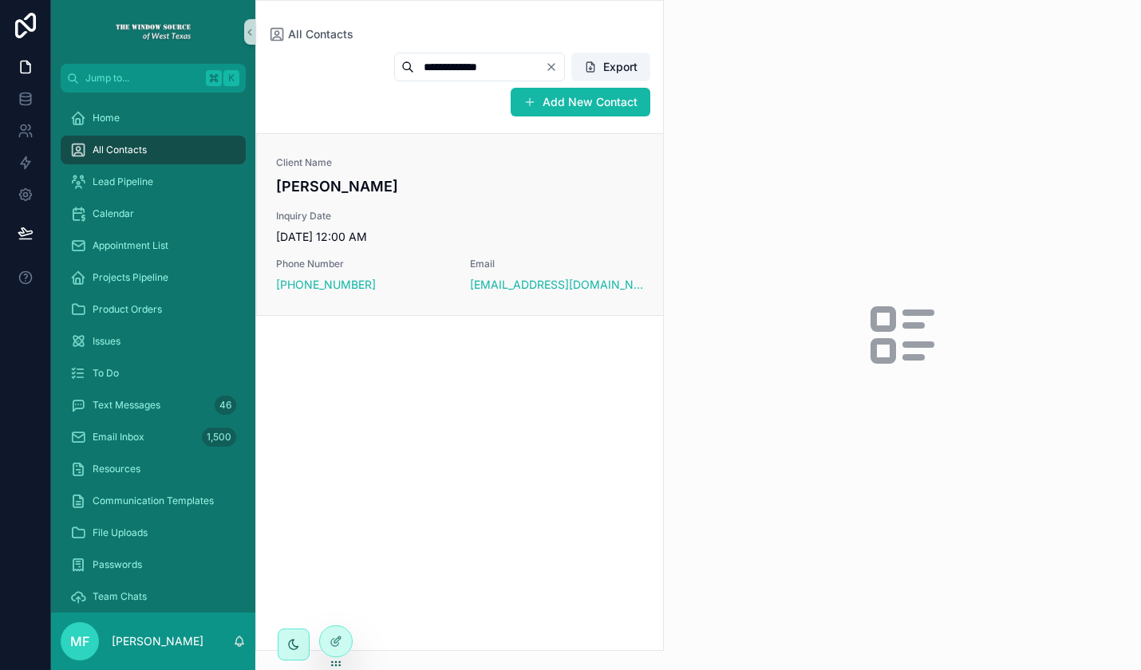
click at [621, 195] on h4 "[PERSON_NAME]" at bounding box center [460, 186] width 368 height 22
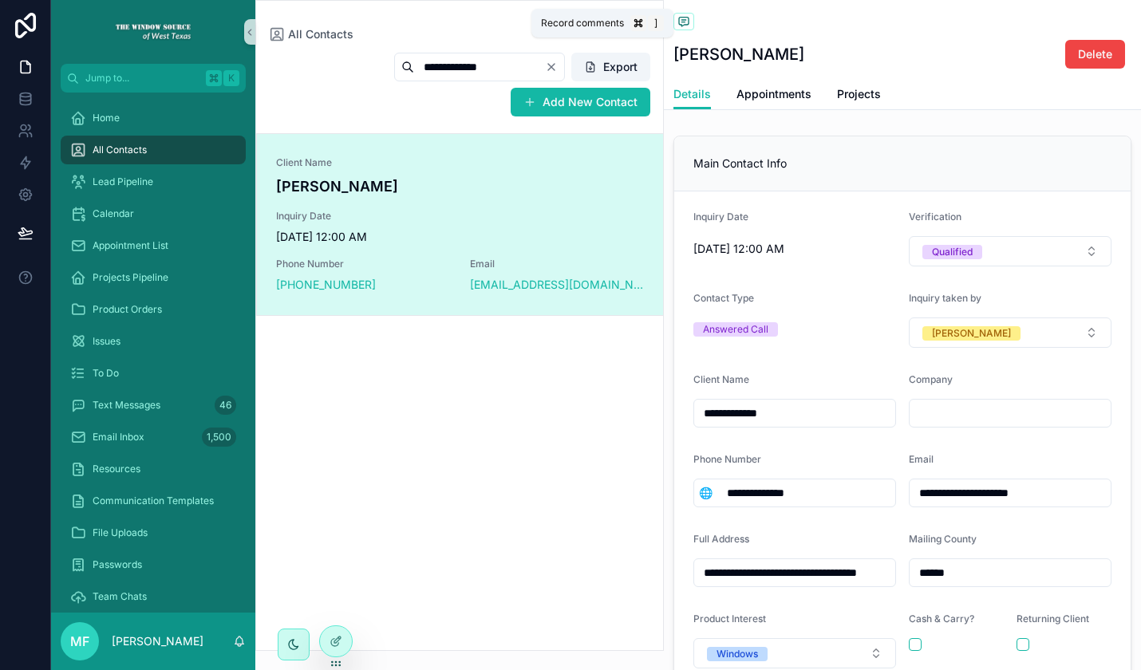
click at [686, 15] on icon "scrollable content" at bounding box center [683, 21] width 13 height 13
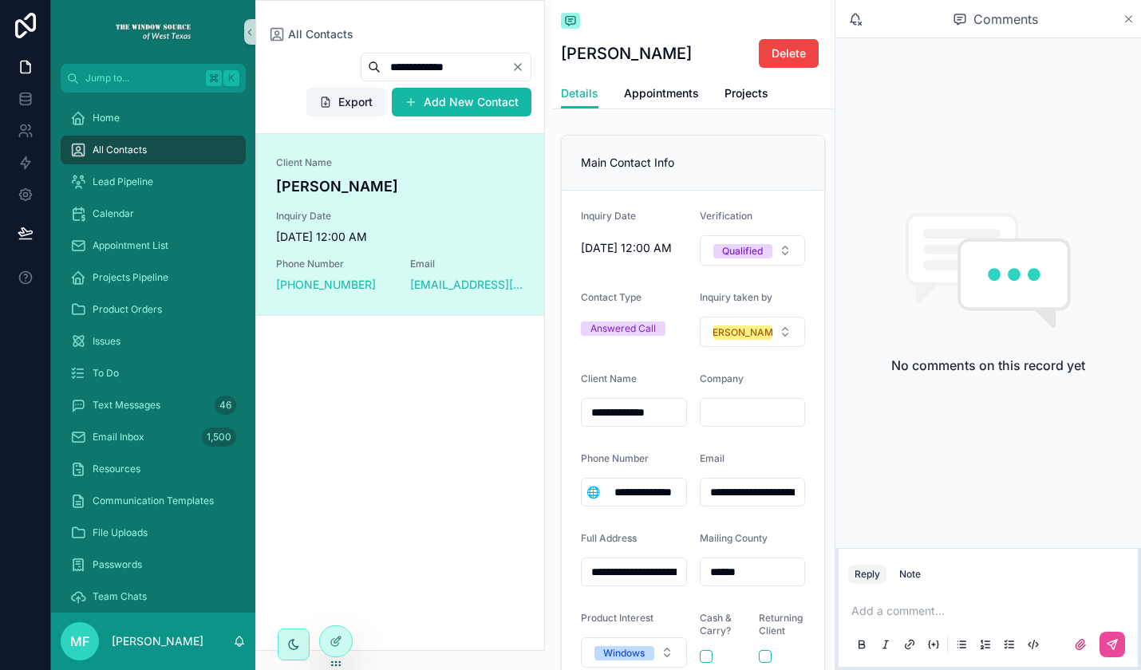
click at [1126, 18] on icon "scrollable content" at bounding box center [1128, 19] width 12 height 13
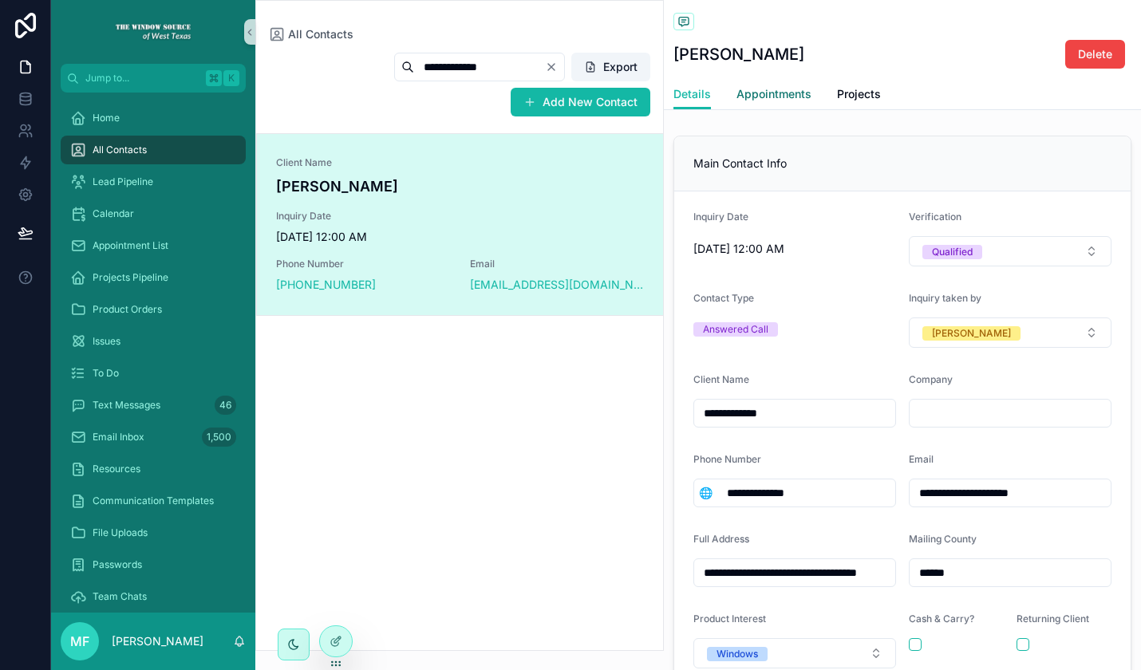
click at [785, 99] on span "Appointments" at bounding box center [773, 94] width 75 height 16
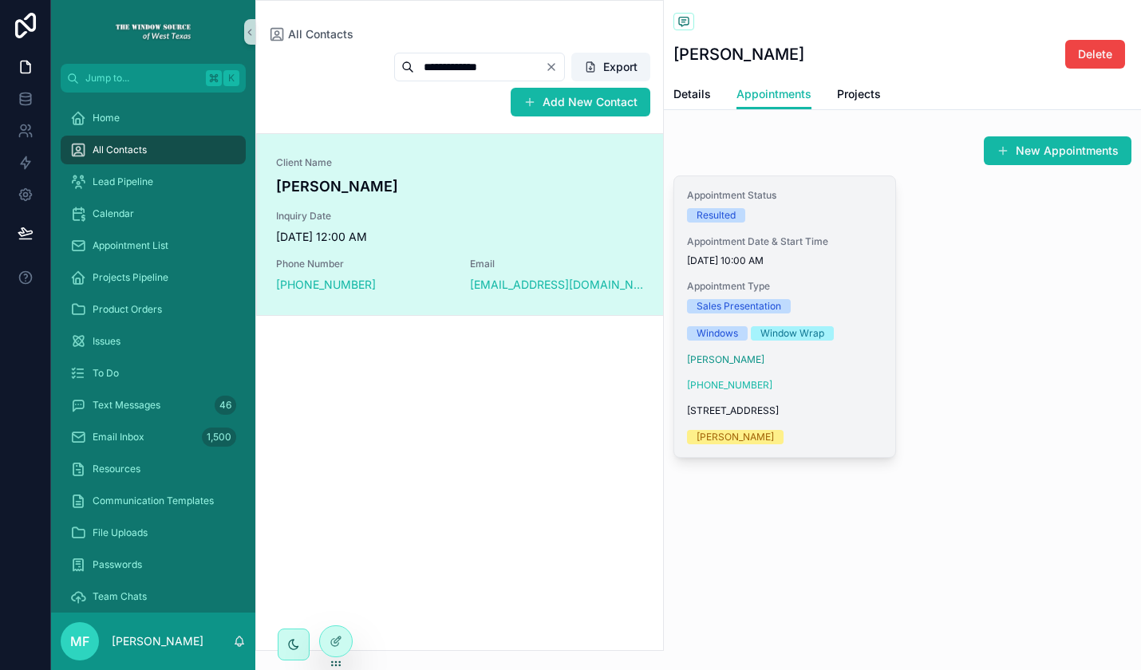
click at [879, 287] on span "Appointment Type" at bounding box center [784, 286] width 195 height 13
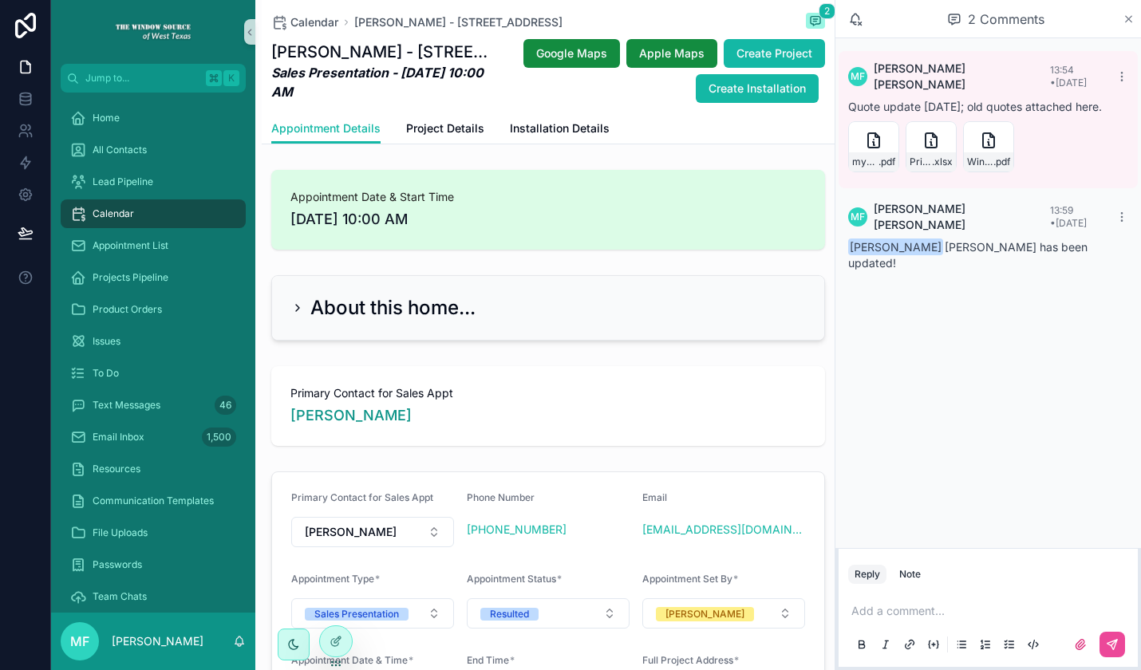
click at [1132, 14] on icon "scrollable content" at bounding box center [1128, 19] width 12 height 13
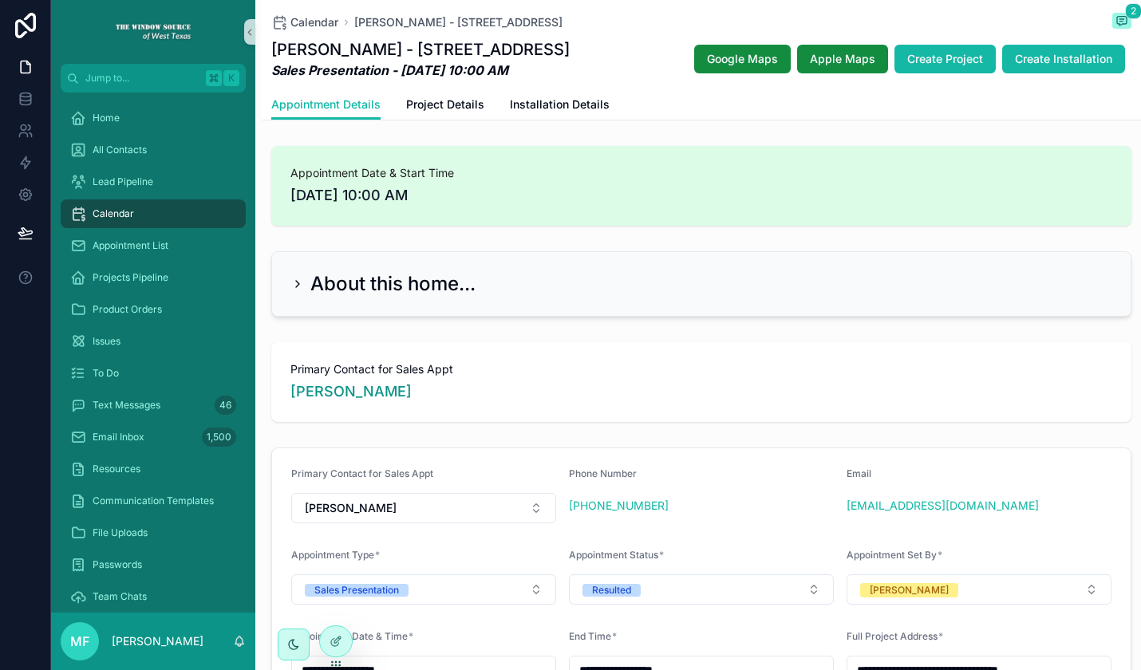
click at [464, 287] on h2 "About this home..." at bounding box center [392, 284] width 165 height 26
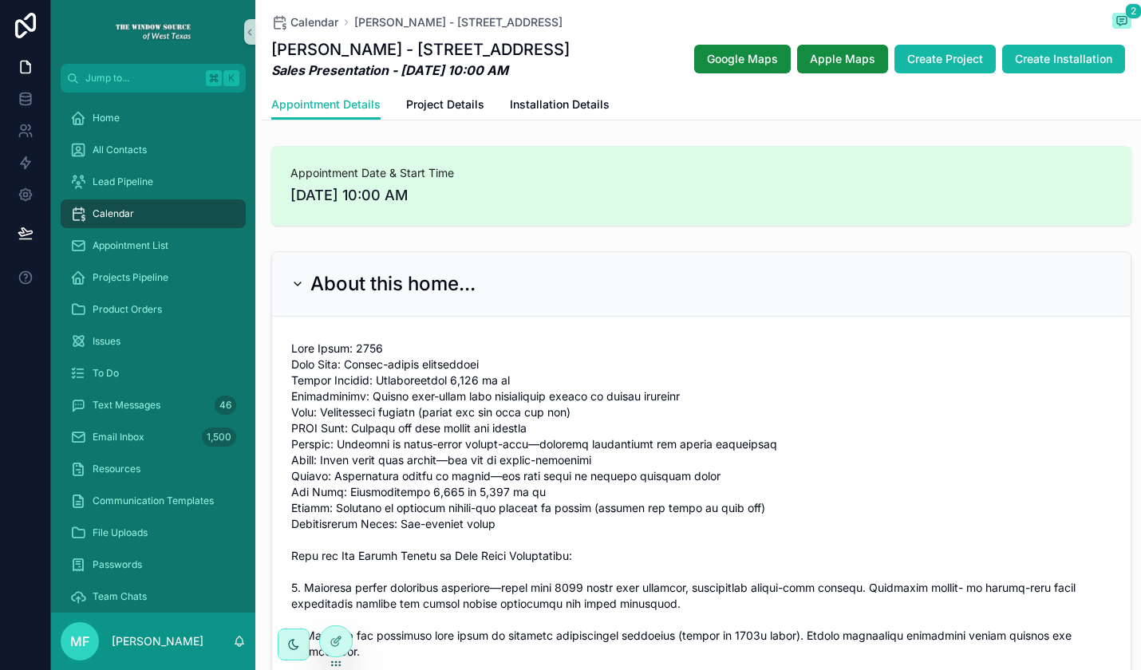
click at [426, 280] on h2 "About this home..." at bounding box center [392, 284] width 165 height 26
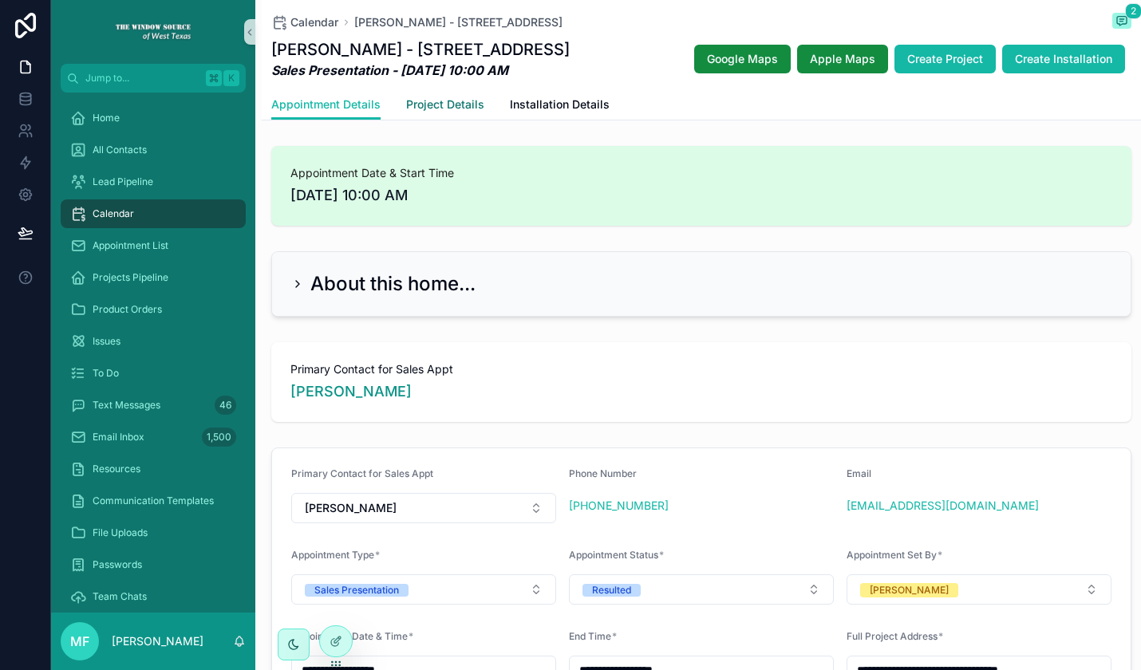
click at [467, 115] on link "Project Details" at bounding box center [445, 106] width 78 height 32
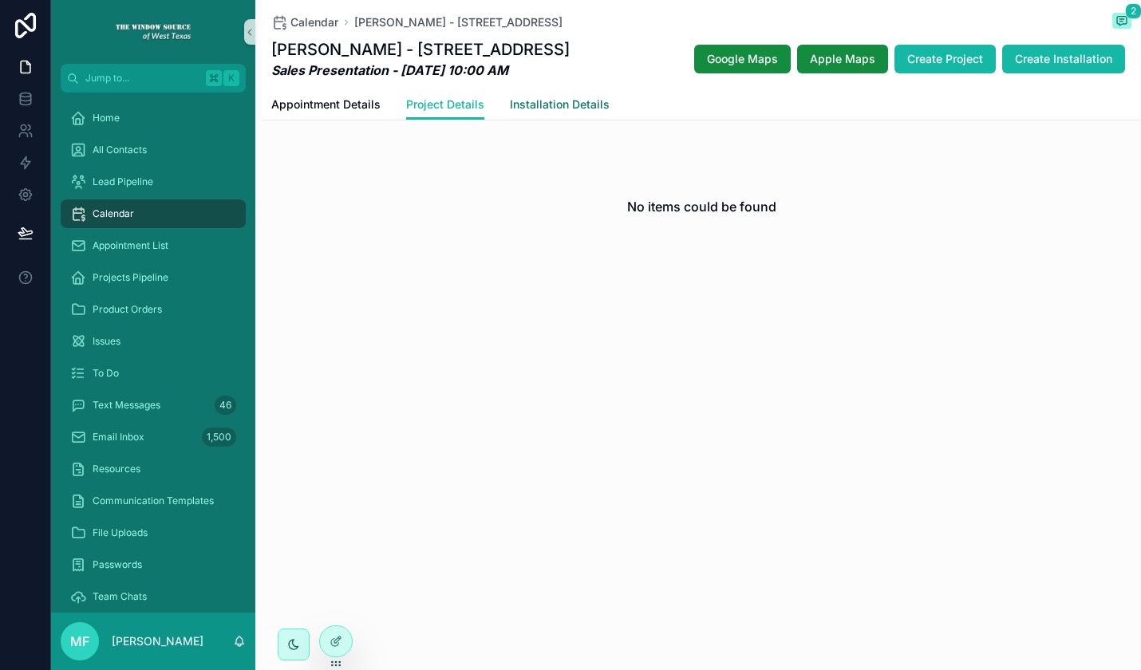
click at [569, 112] on span "Installation Details" at bounding box center [560, 105] width 100 height 16
click at [482, 112] on span "Project Details" at bounding box center [445, 105] width 78 height 16
click at [563, 108] on span "Installation Details" at bounding box center [560, 105] width 100 height 16
click at [331, 96] on link "Appointment Details" at bounding box center [325, 106] width 109 height 32
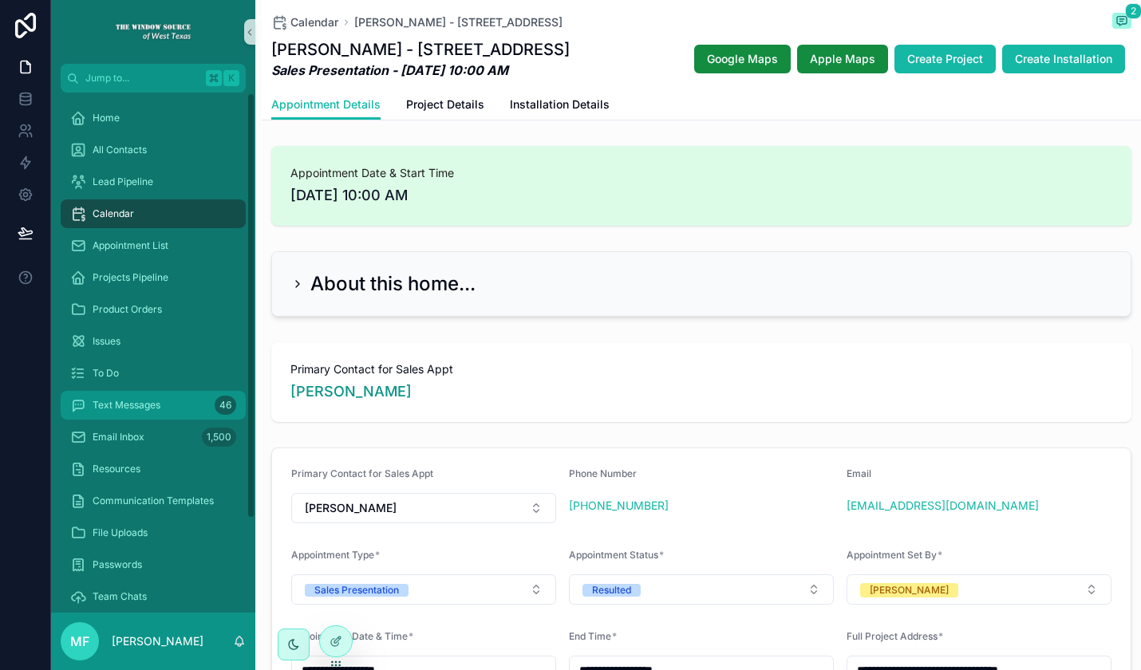
click at [162, 409] on div "Text Messages 46" at bounding box center [153, 405] width 166 height 26
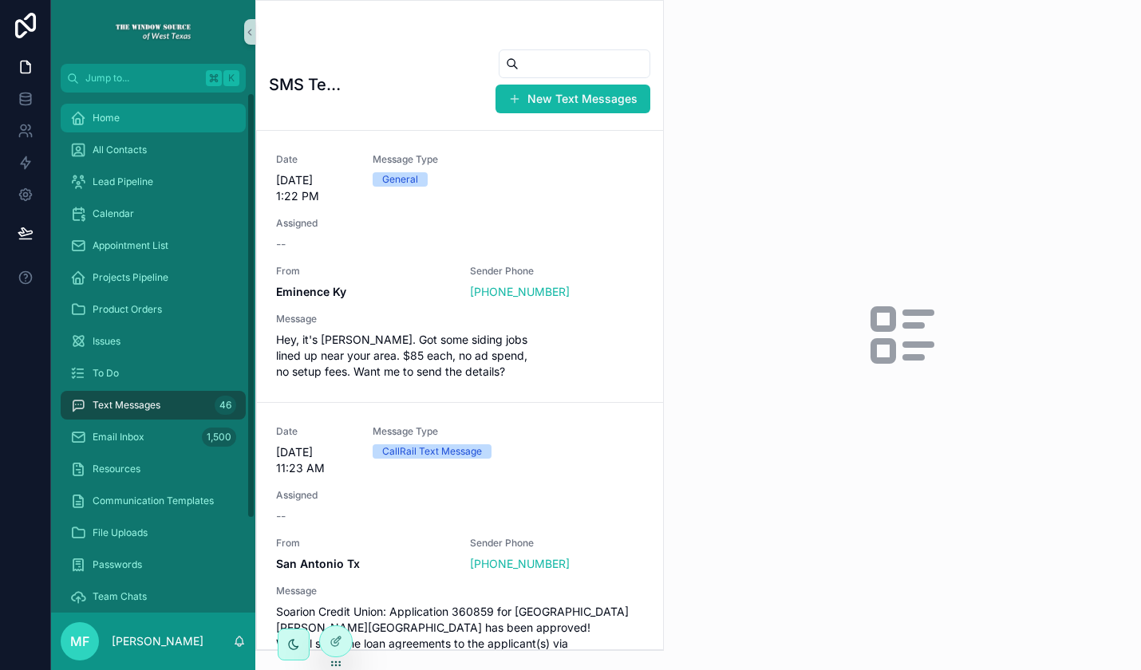
click at [187, 117] on div "Home" at bounding box center [153, 118] width 166 height 26
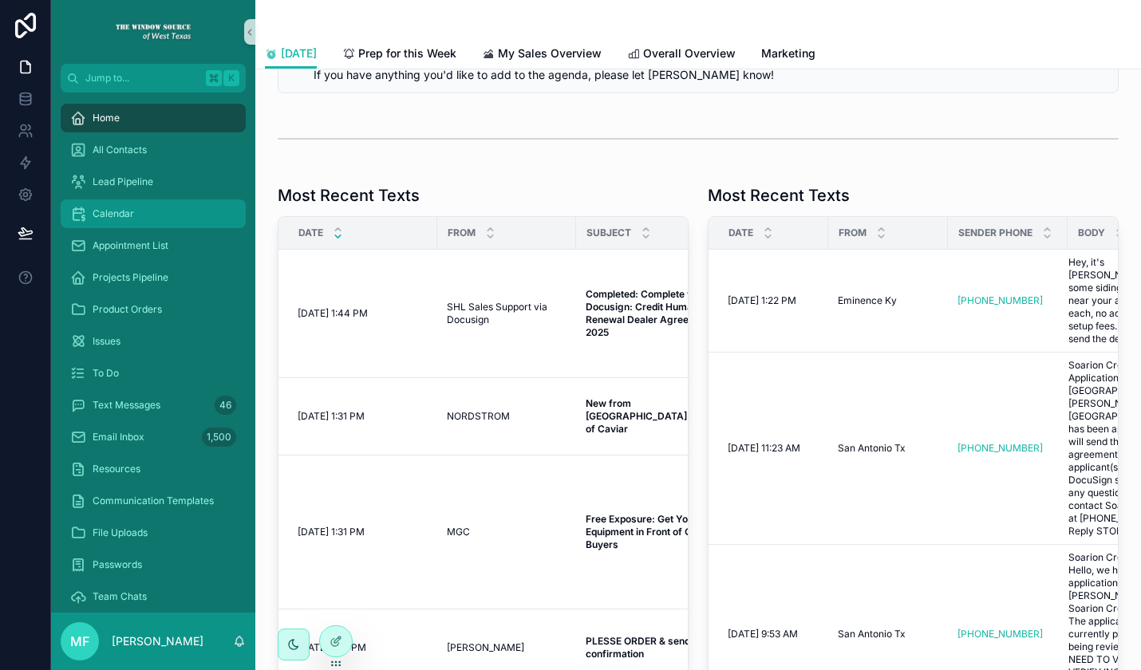
click at [160, 220] on div "Calendar" at bounding box center [153, 214] width 166 height 26
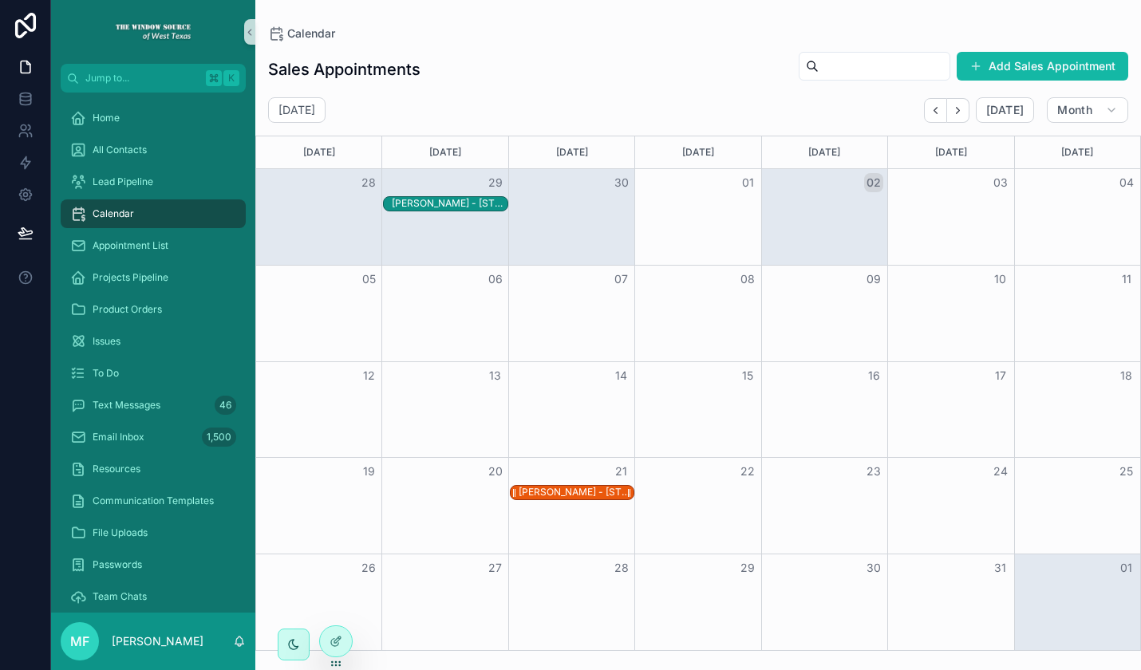
click at [557, 493] on div "[PERSON_NAME] - [STREET_ADDRESS]" at bounding box center [575, 492] width 115 height 13
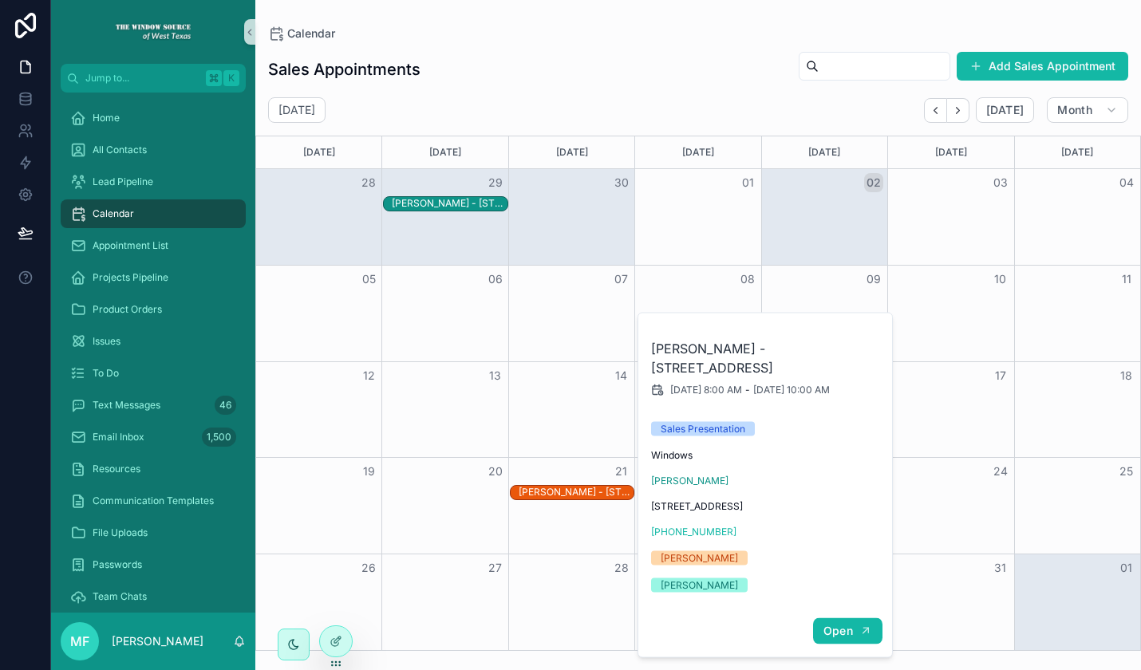
click at [846, 632] on span "Open" at bounding box center [838, 631] width 30 height 14
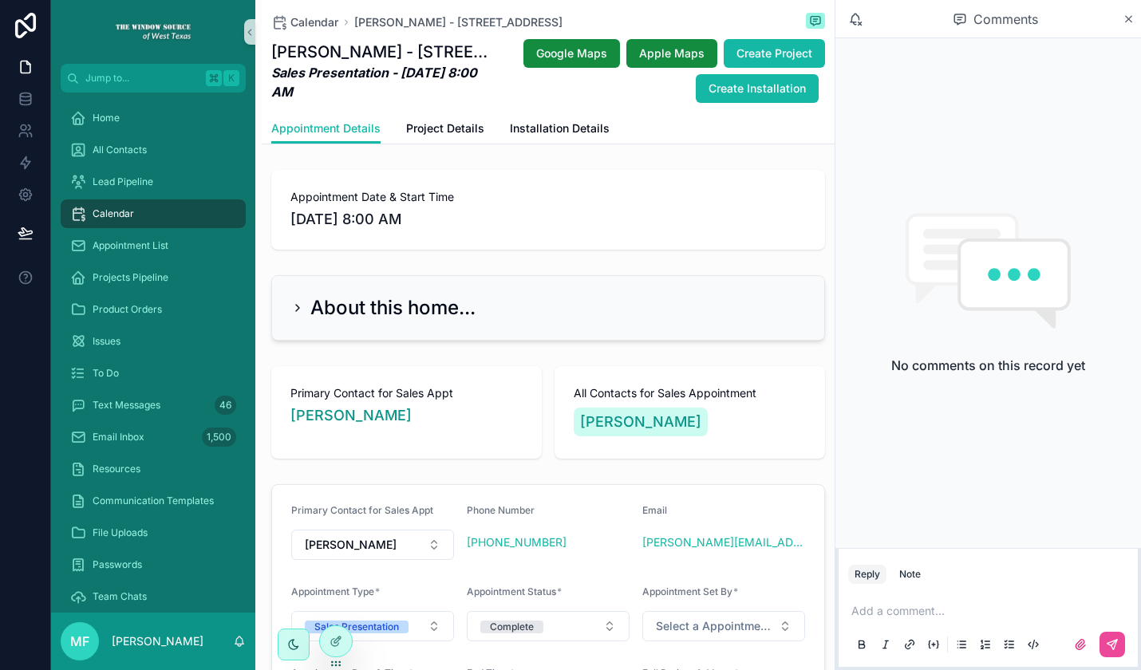
click at [1135, 17] on div "Comments" at bounding box center [988, 19] width 306 height 38
click at [1128, 14] on icon "scrollable content" at bounding box center [1128, 19] width 12 height 13
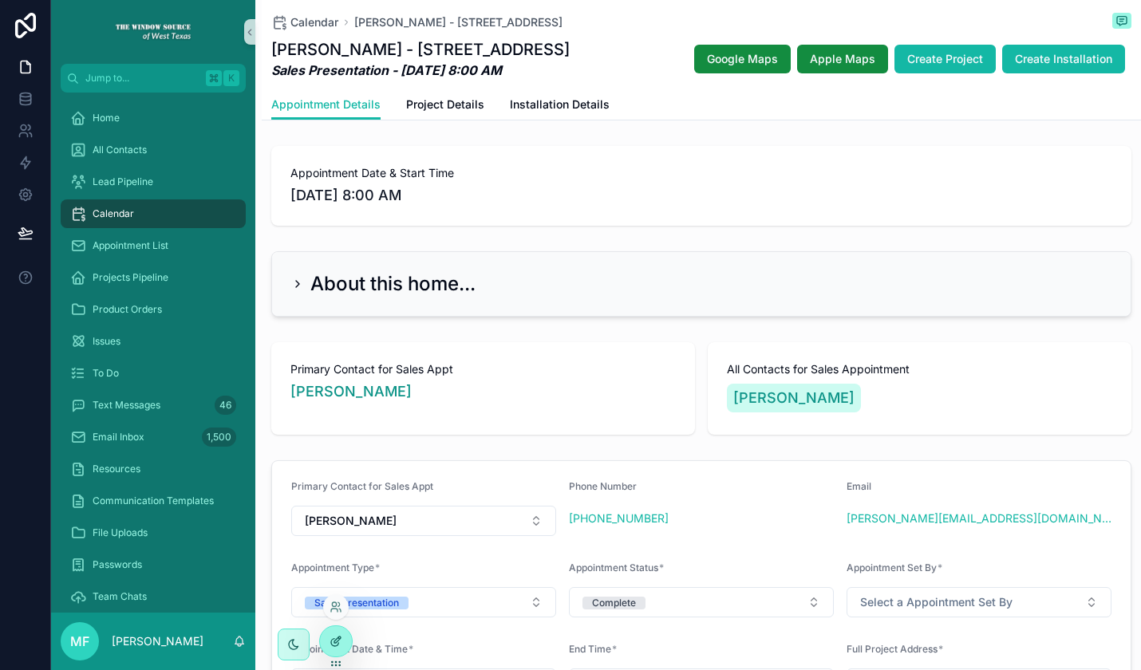
click at [329, 641] on icon at bounding box center [335, 641] width 13 height 13
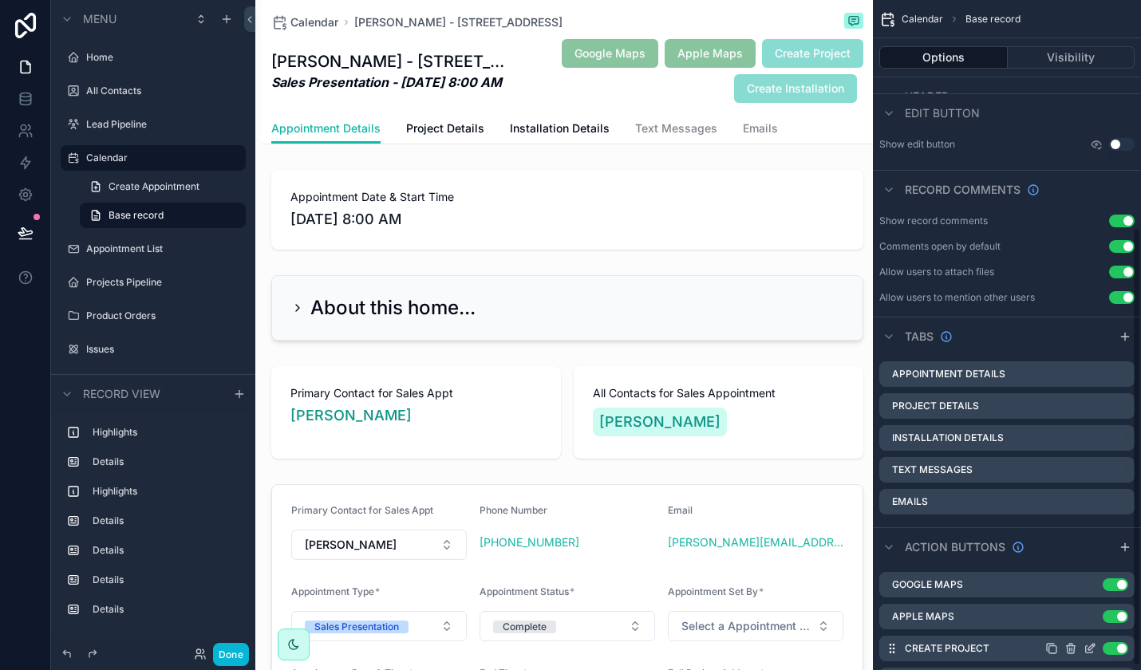
scroll to position [353, 0]
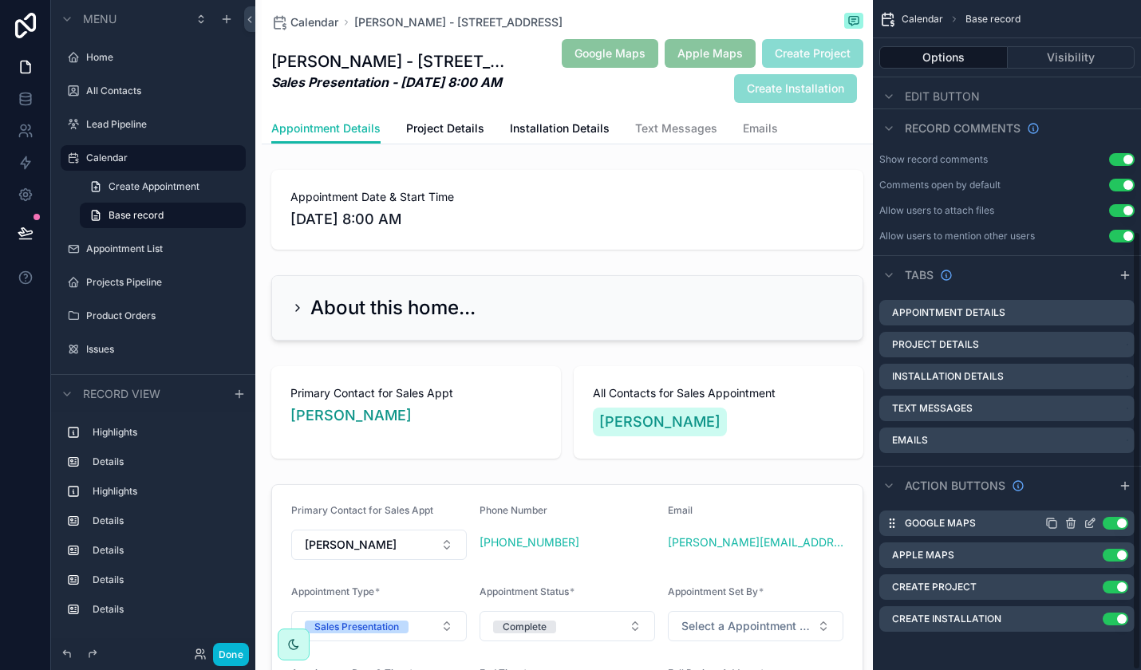
click at [1092, 520] on icon "scrollable content" at bounding box center [1093, 520] width 2 height 2
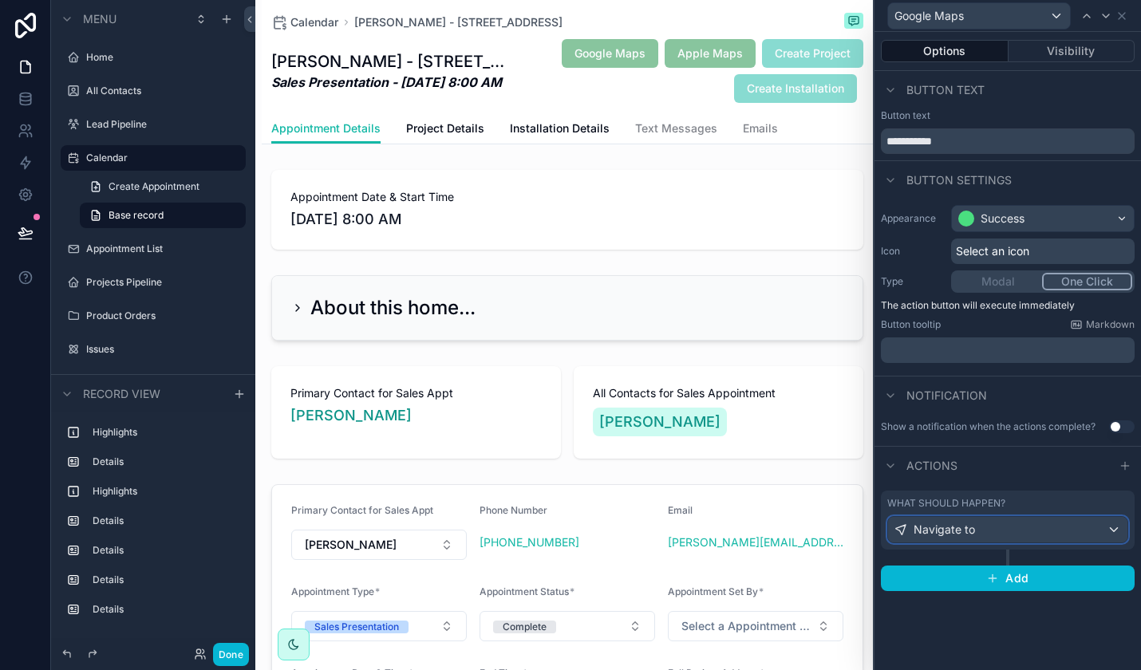
click at [1114, 532] on div "Navigate to" at bounding box center [1007, 530] width 239 height 26
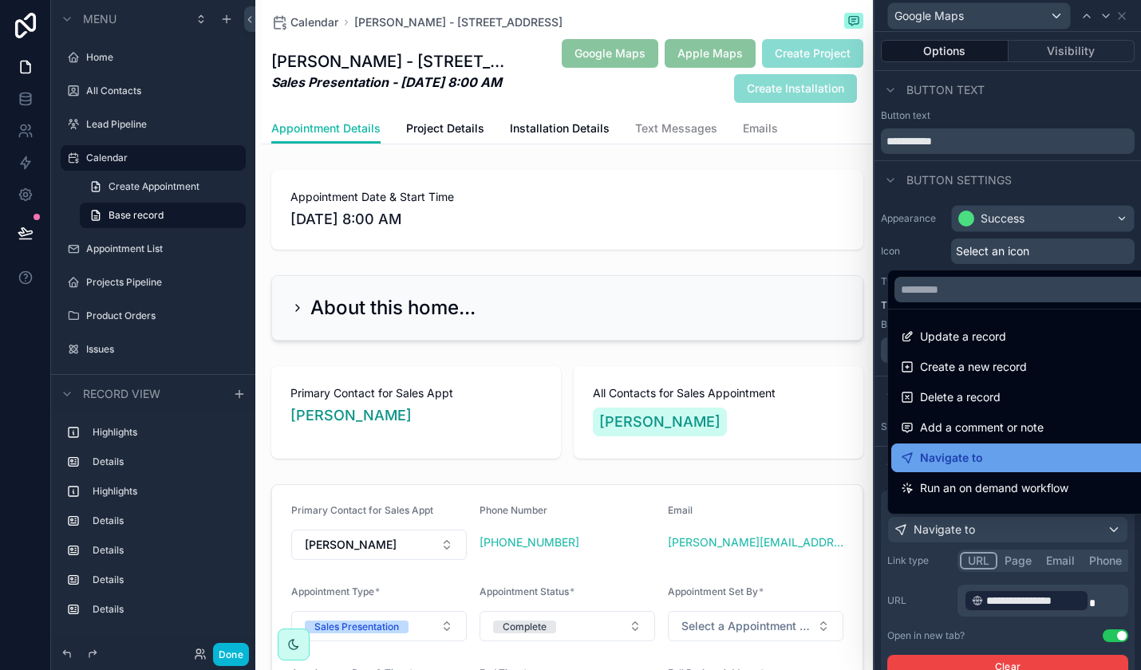
click at [1053, 455] on div "Navigate to" at bounding box center [1026, 457] width 250 height 19
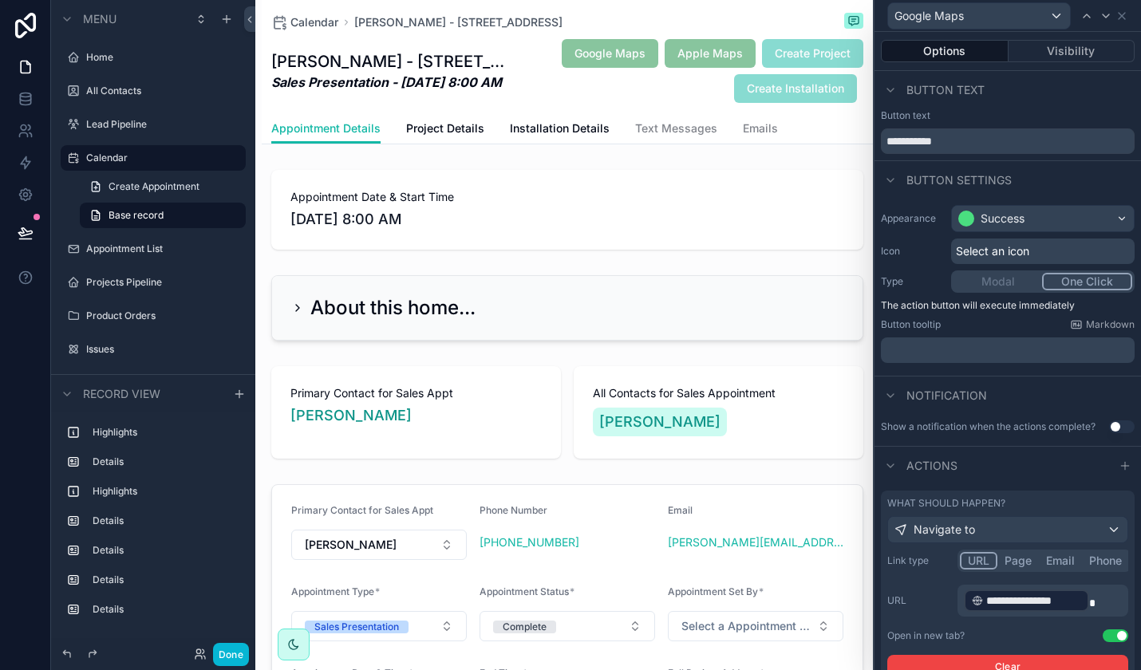
click at [1096, 601] on p "**********" at bounding box center [1044, 601] width 161 height 26
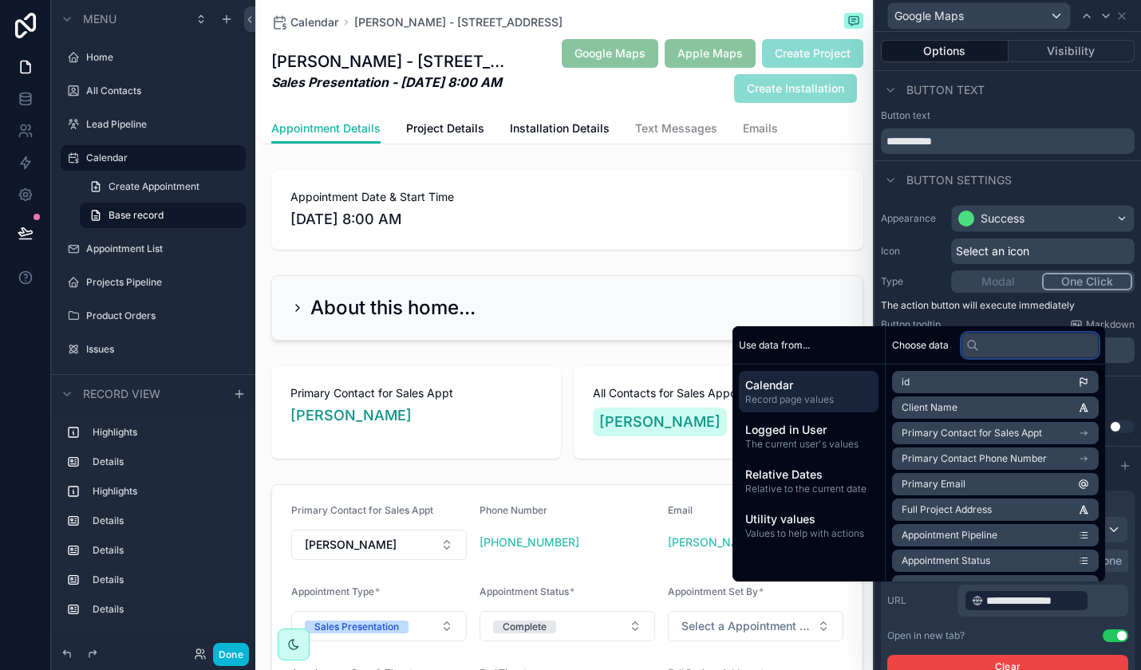
click at [983, 345] on input "text" at bounding box center [1029, 346] width 137 height 26
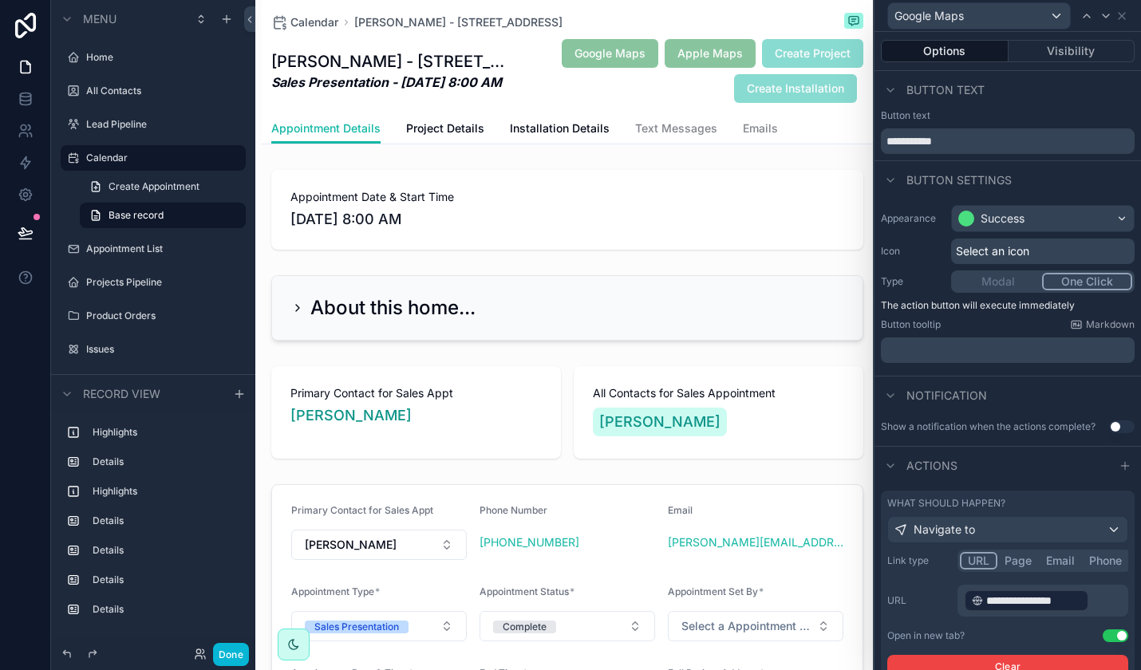
click at [1101, 614] on div "**********" at bounding box center [1042, 601] width 171 height 32
click at [1102, 605] on p "**********" at bounding box center [1044, 601] width 161 height 26
click at [1103, 605] on p "**********" at bounding box center [1044, 601] width 161 height 26
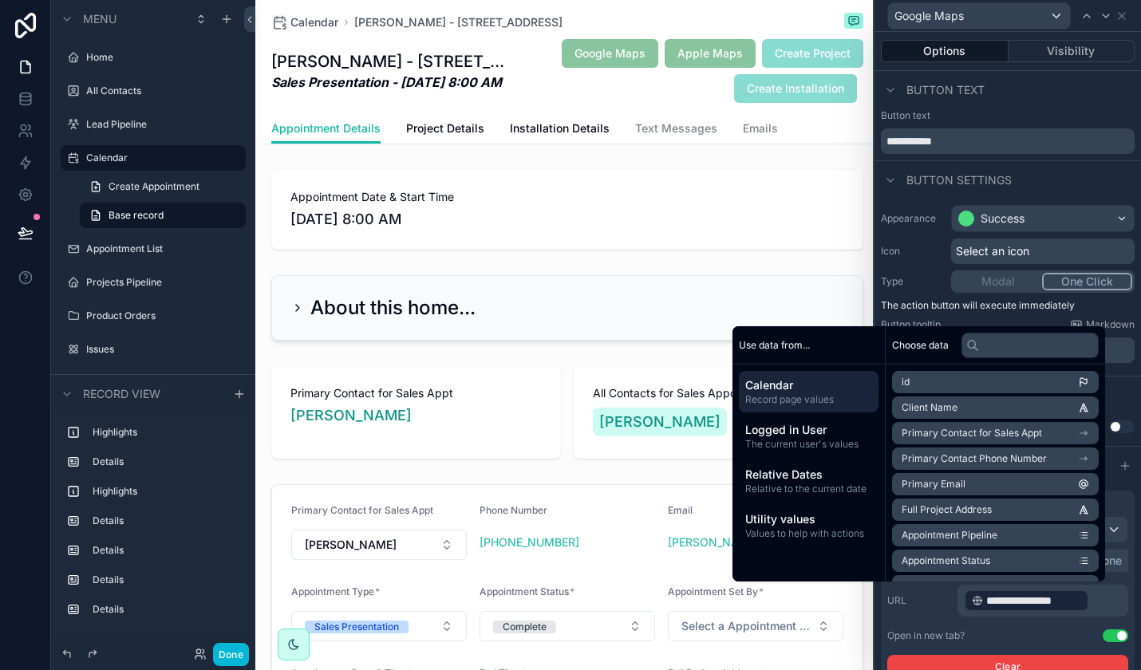
click at [1097, 597] on p "**********" at bounding box center [1044, 601] width 161 height 26
click at [1095, 603] on p "**********" at bounding box center [1044, 601] width 161 height 26
click at [1110, 600] on p "**********" at bounding box center [1044, 601] width 161 height 26
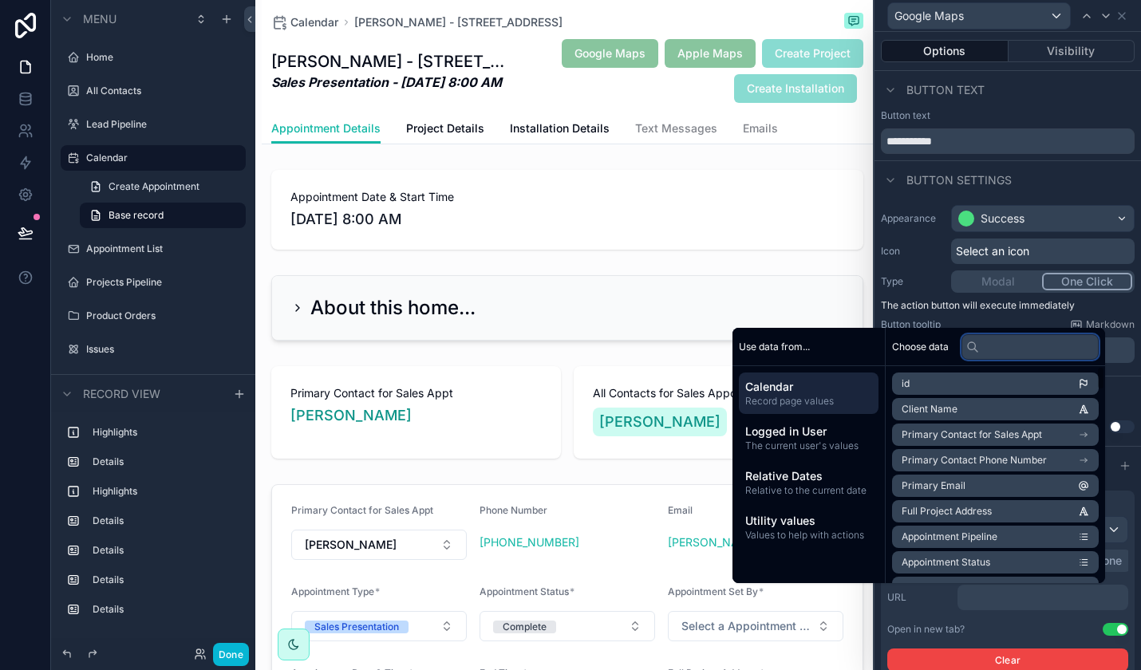
click at [1017, 353] on input "text" at bounding box center [1029, 347] width 137 height 26
type input "*"
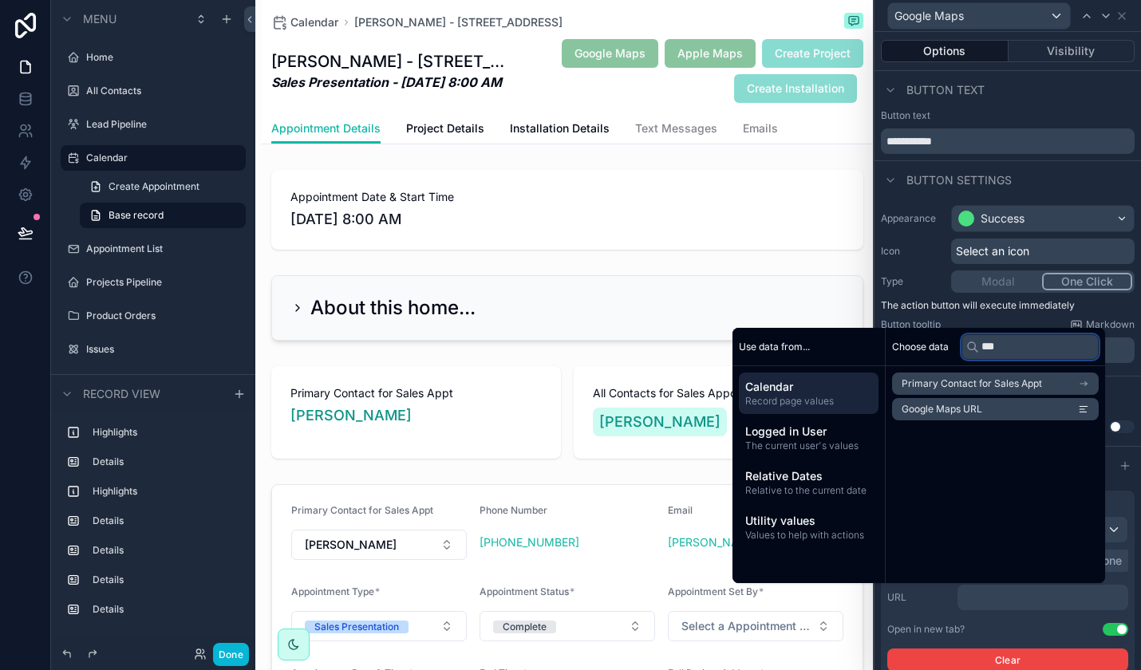
type input "***"
click at [1031, 412] on li "Google Maps URL" at bounding box center [995, 409] width 207 height 22
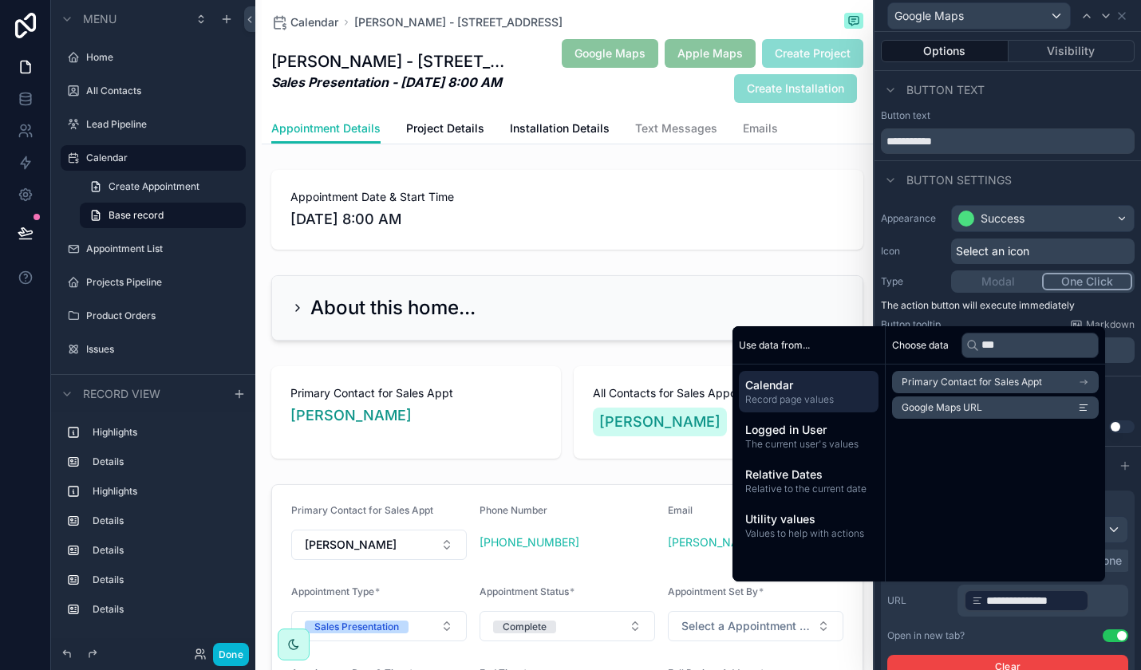
click at [940, 615] on div "**********" at bounding box center [1007, 601] width 241 height 32
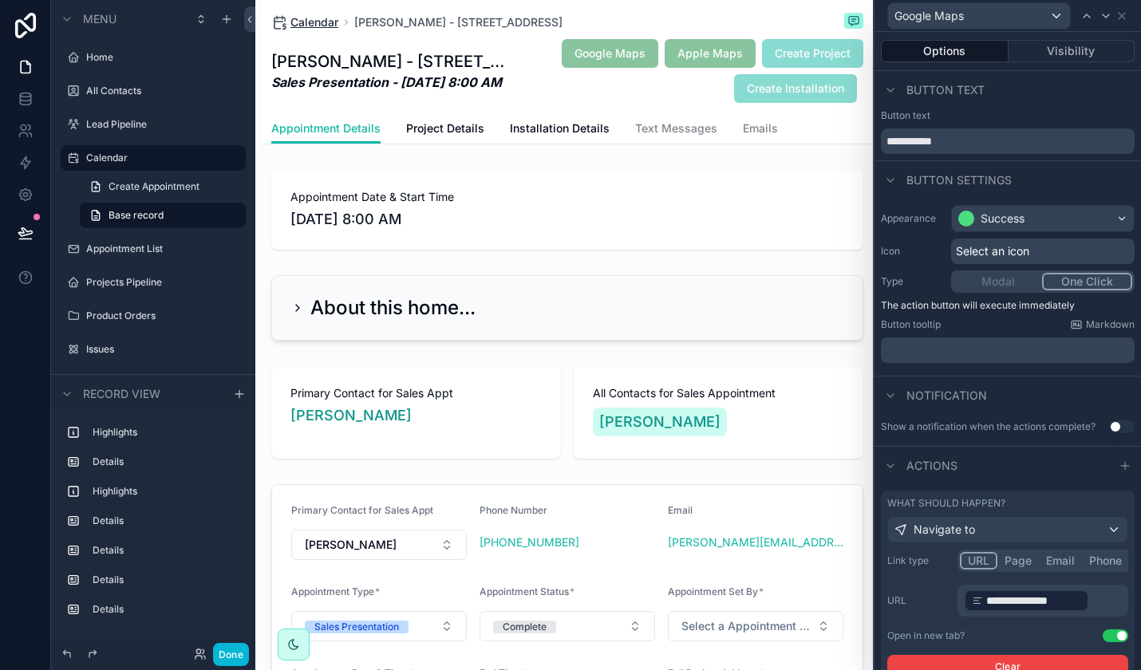
click at [329, 25] on span "Calendar" at bounding box center [314, 22] width 48 height 16
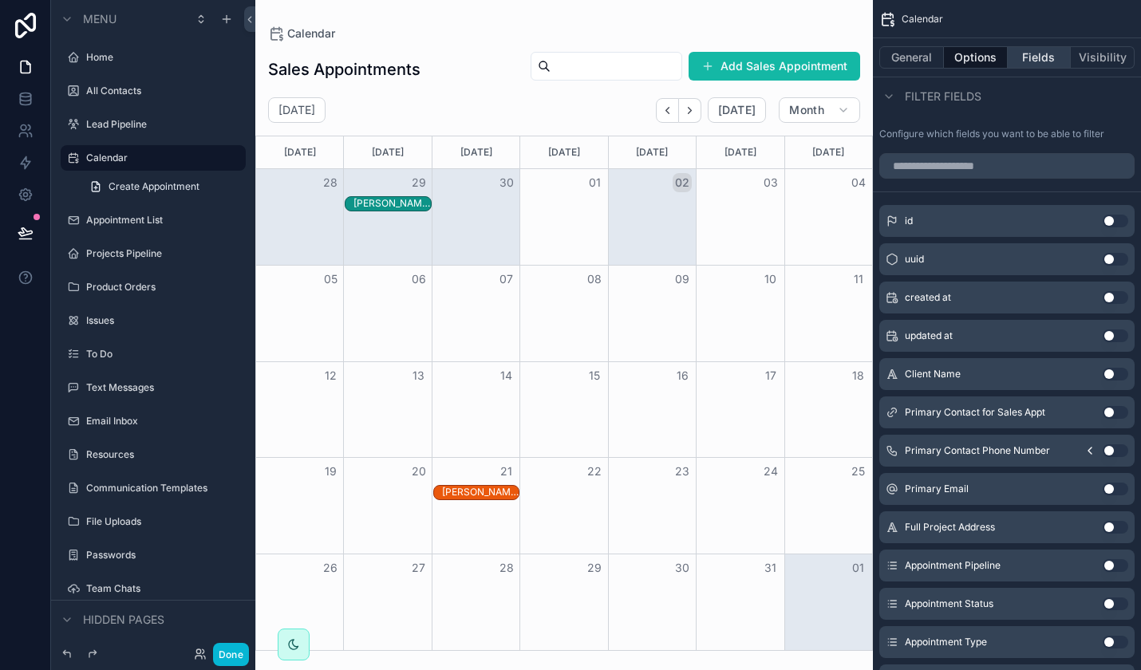
click at [1028, 57] on button "Fields" at bounding box center [1039, 57] width 64 height 22
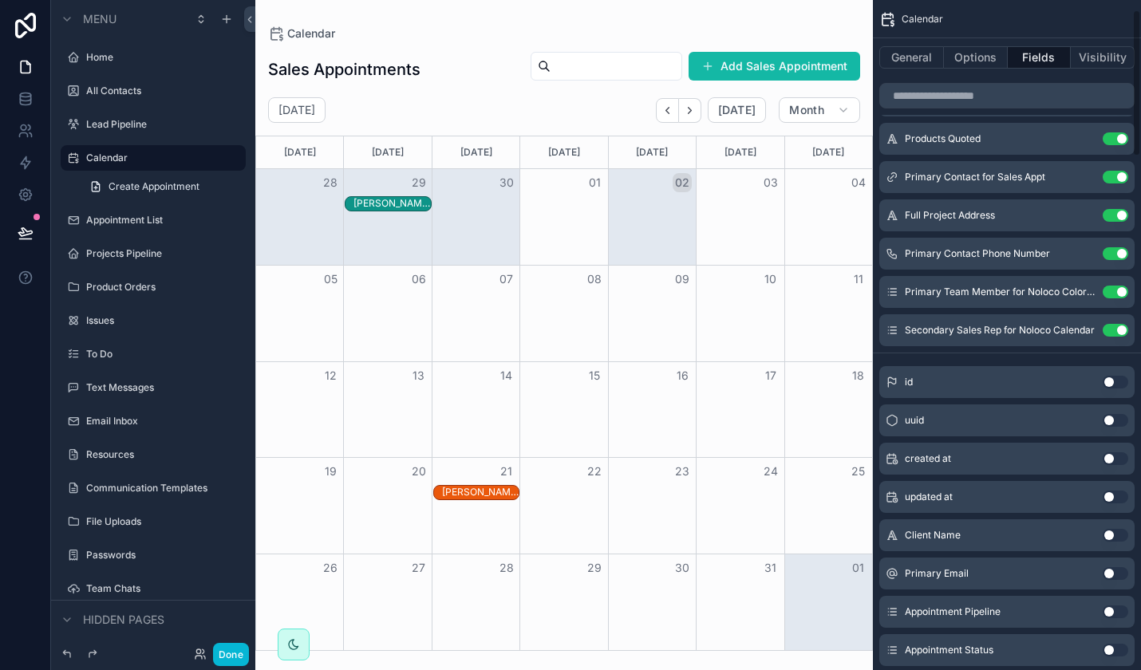
scroll to position [44, 0]
click at [981, 45] on div "General Options Fields Visibility" at bounding box center [1007, 57] width 268 height 38
click at [982, 54] on button "Options" at bounding box center [976, 57] width 64 height 22
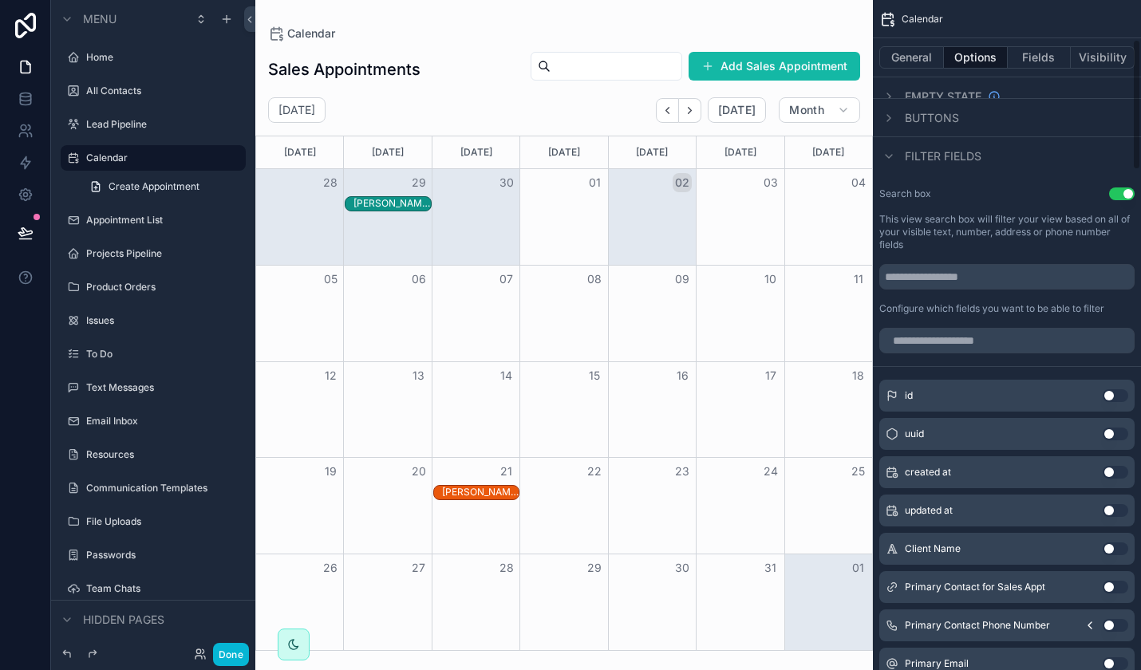
scroll to position [138, 0]
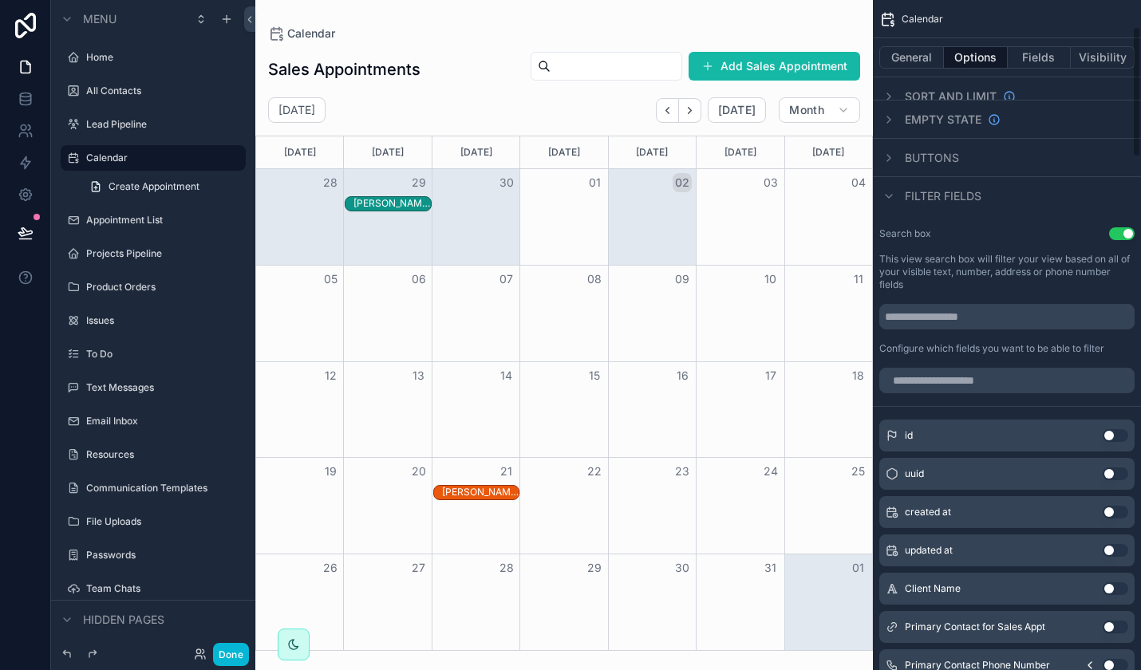
click at [954, 199] on span "Filter fields" at bounding box center [943, 196] width 77 height 16
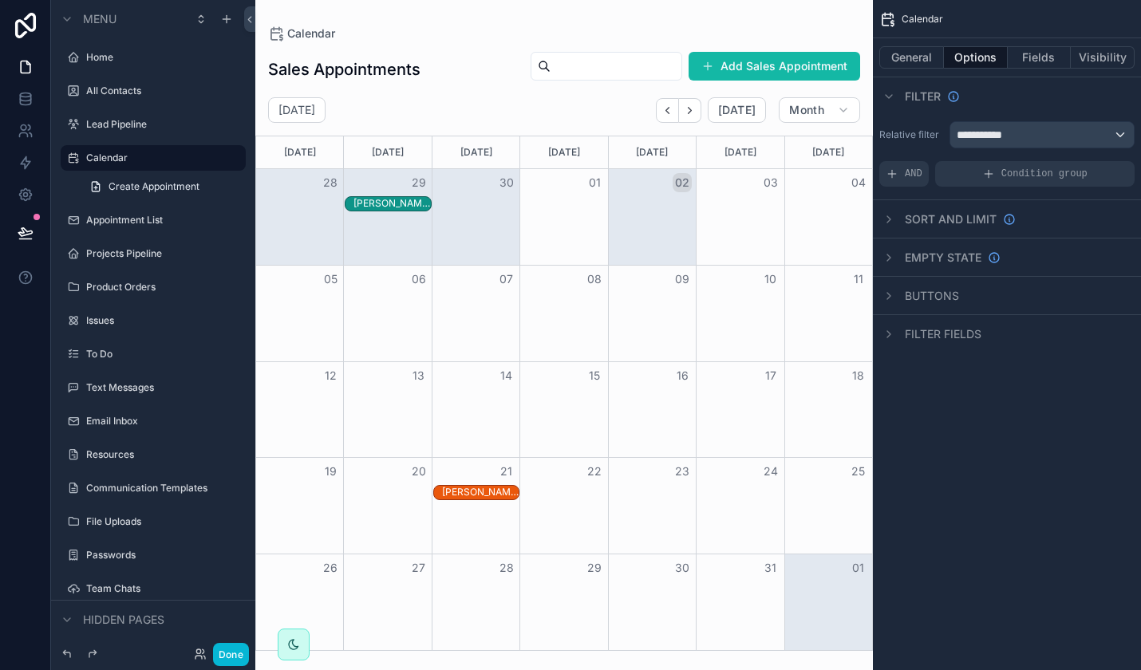
scroll to position [0, 0]
click at [944, 289] on span "Buttons" at bounding box center [932, 296] width 54 height 16
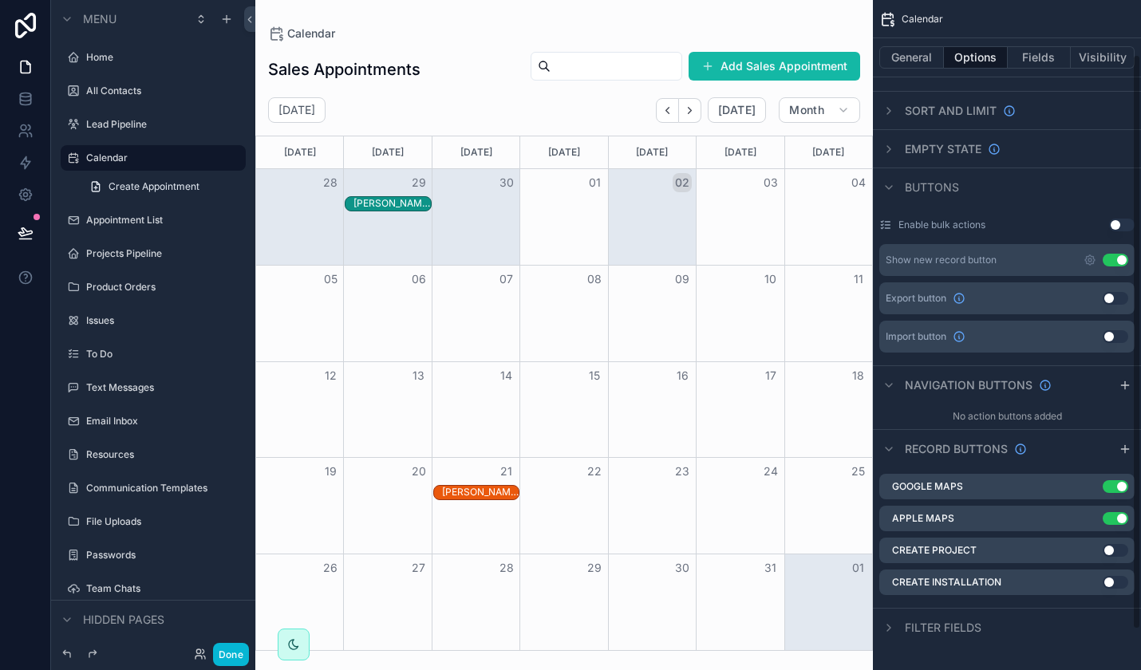
scroll to position [110, 0]
click at [1090, 487] on icon "scrollable content" at bounding box center [1091, 483] width 6 height 6
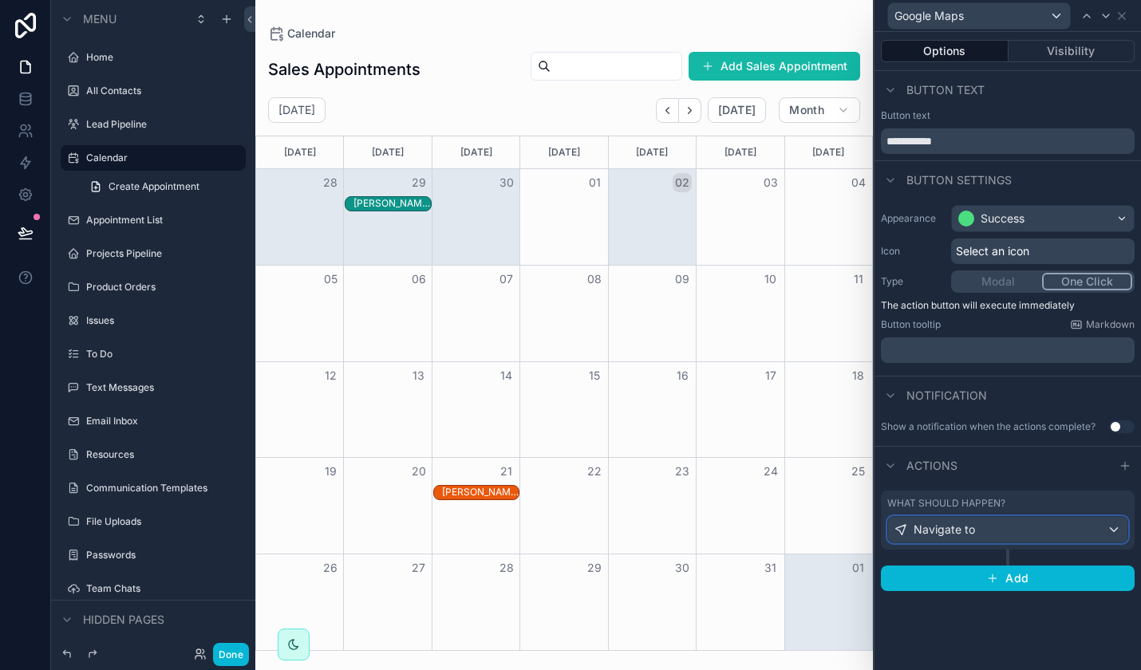
click at [1117, 527] on div "Navigate to" at bounding box center [1007, 530] width 239 height 26
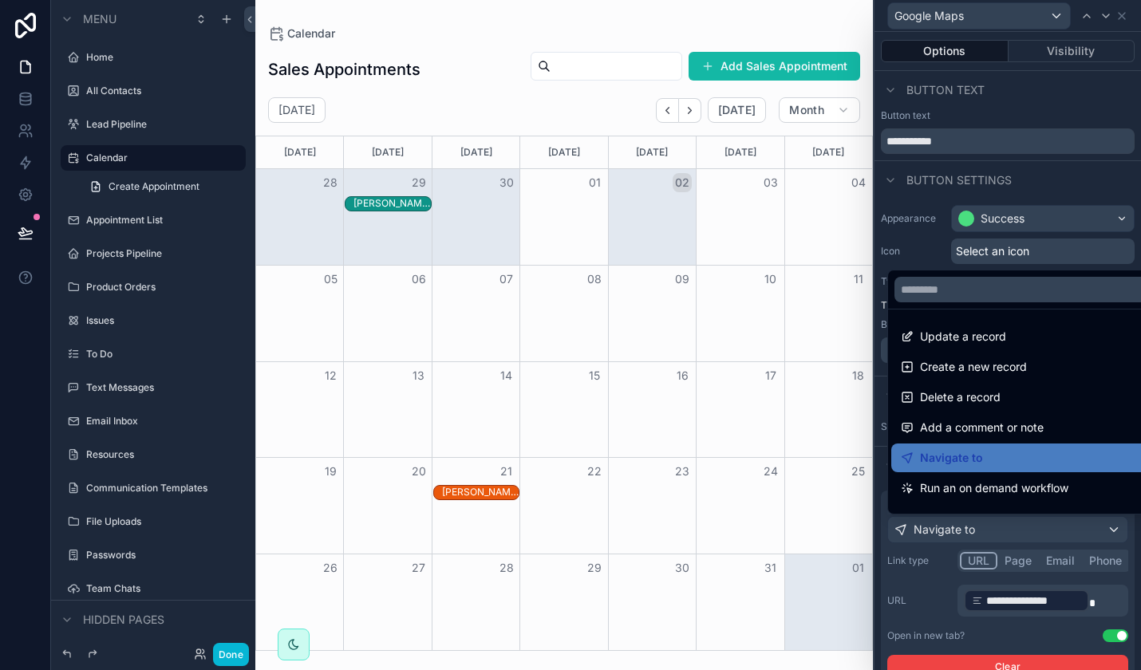
click at [941, 626] on div at bounding box center [1007, 335] width 266 height 670
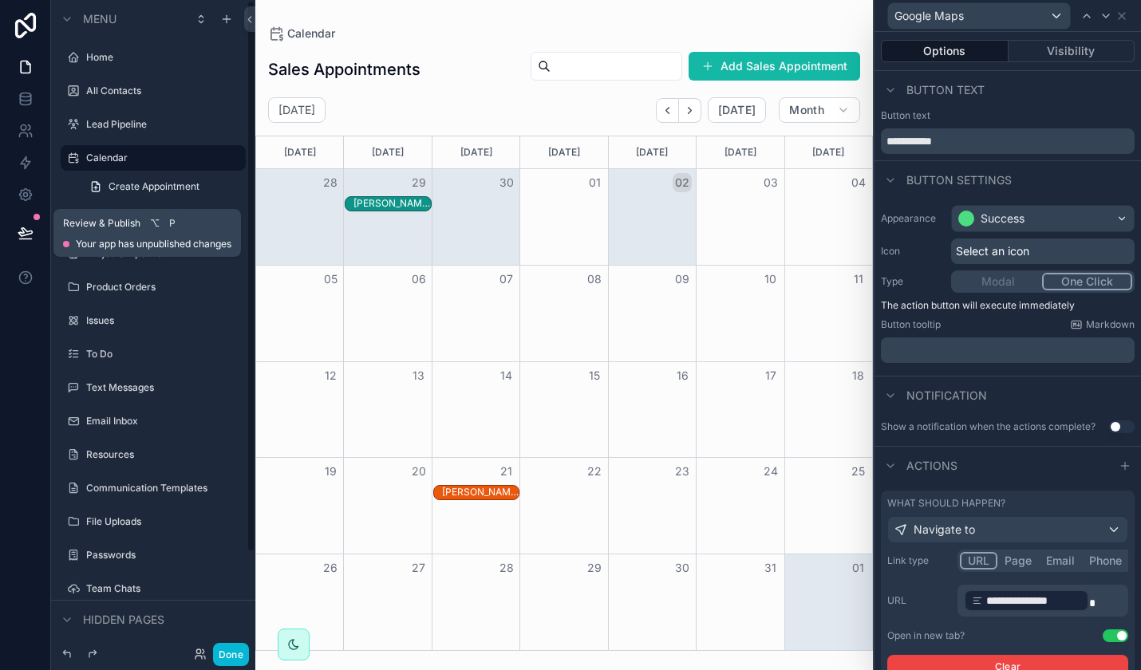
click at [34, 223] on button at bounding box center [25, 233] width 35 height 45
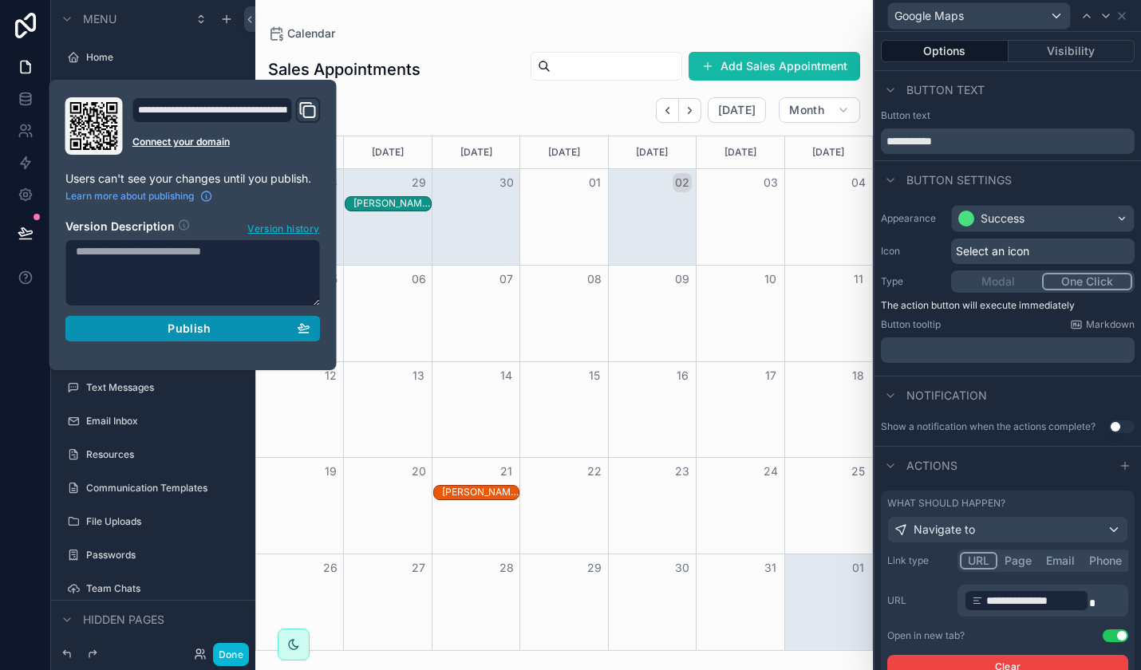
click at [159, 328] on div "Publish" at bounding box center [193, 328] width 235 height 14
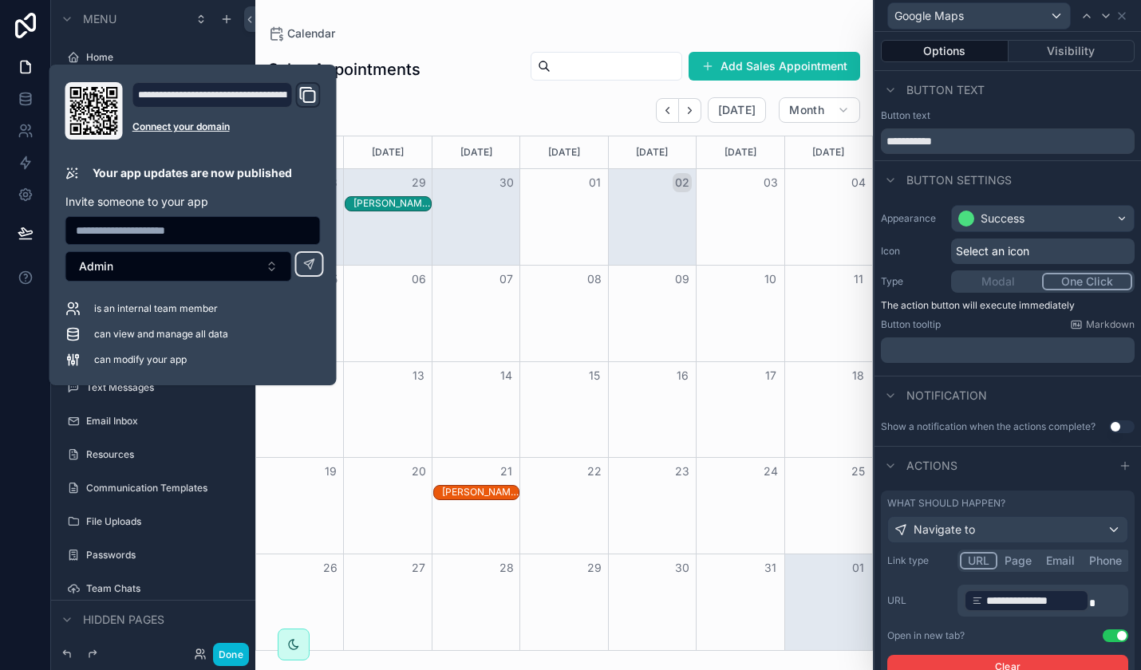
click at [482, 87] on div "Sales Appointments Add Sales Appointment [DATE] [DATE] Month [DATE] [DATE] [DAT…" at bounding box center [563, 345] width 617 height 609
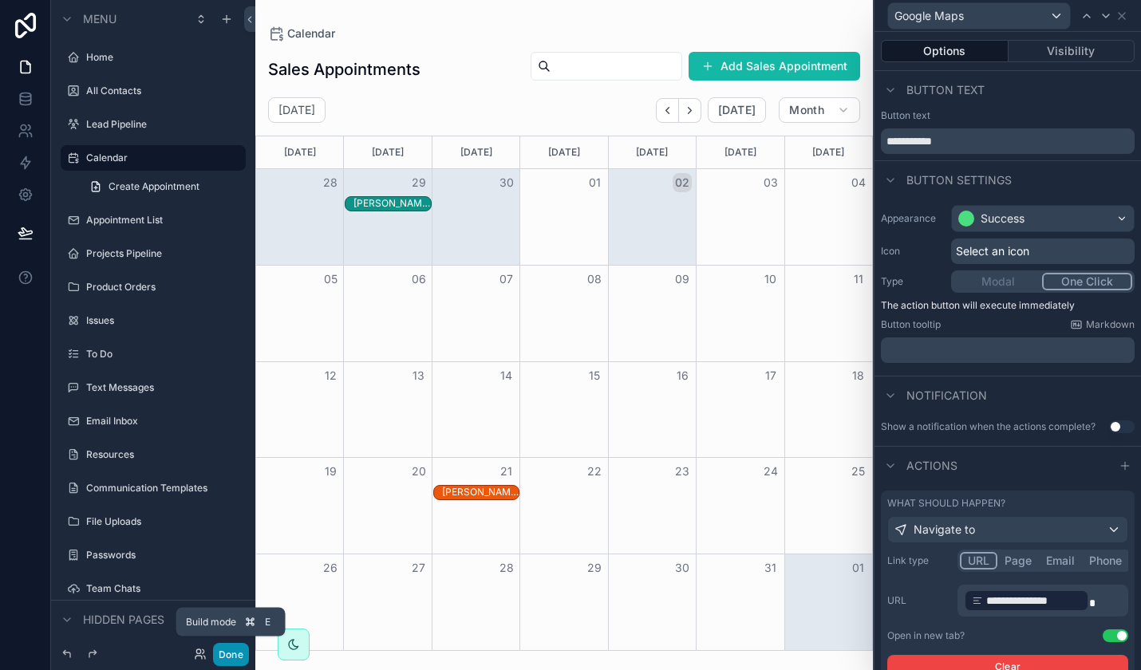
click at [227, 656] on button "Done" at bounding box center [231, 654] width 36 height 23
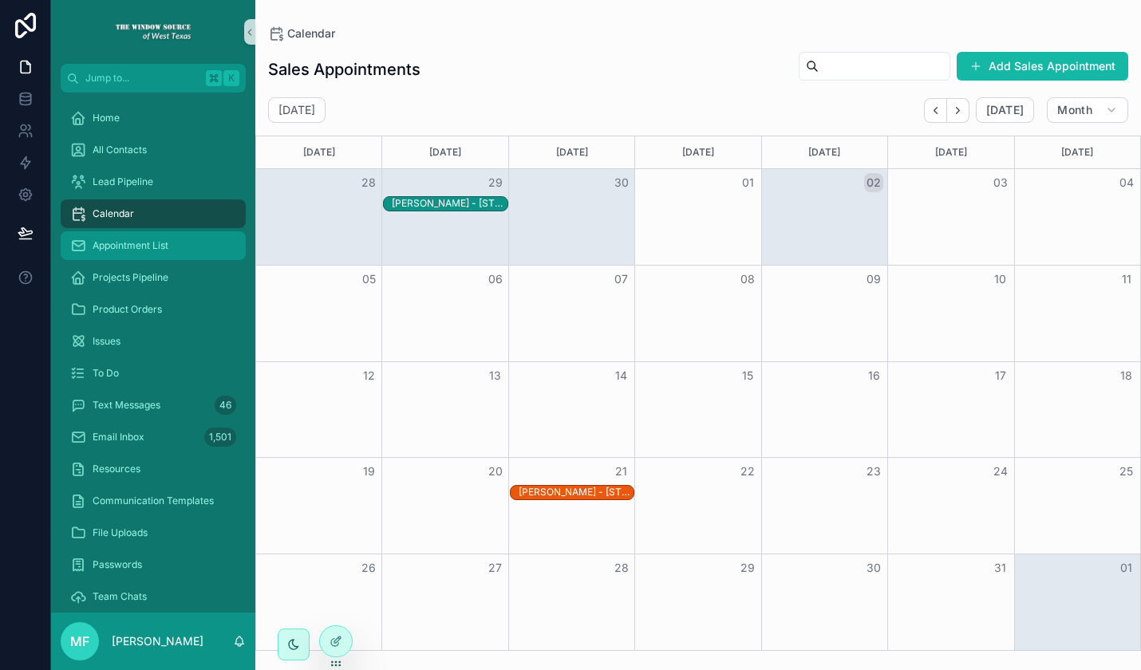
click at [156, 252] on div "Appointment List" at bounding box center [153, 246] width 166 height 26
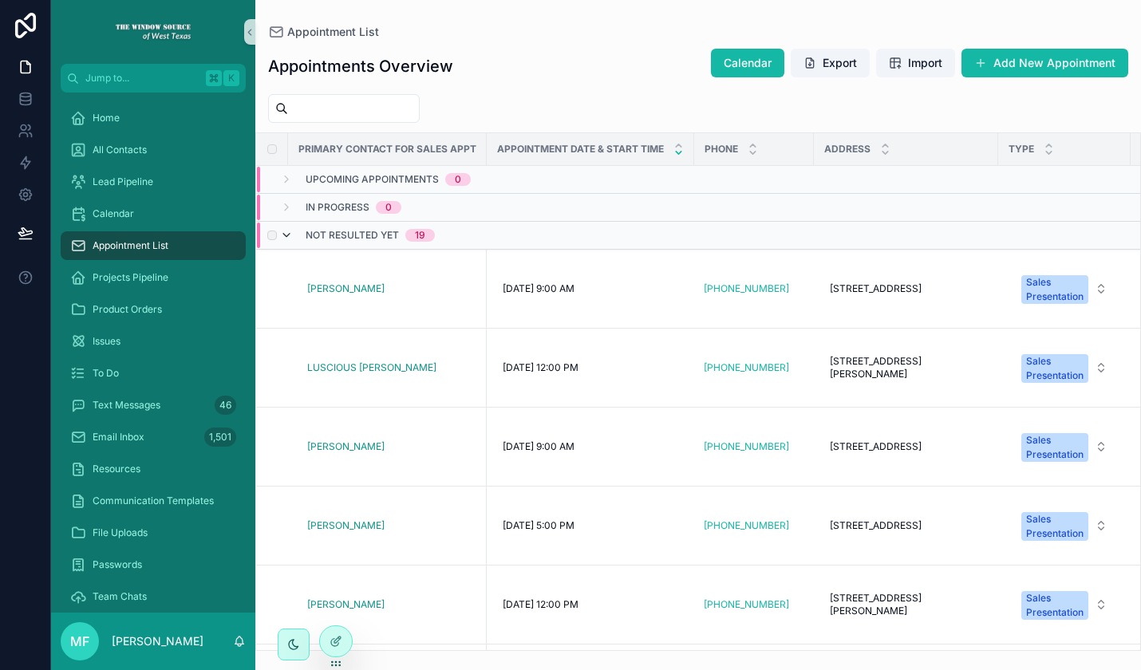
click at [289, 235] on icon "scrollable content" at bounding box center [286, 235] width 13 height 13
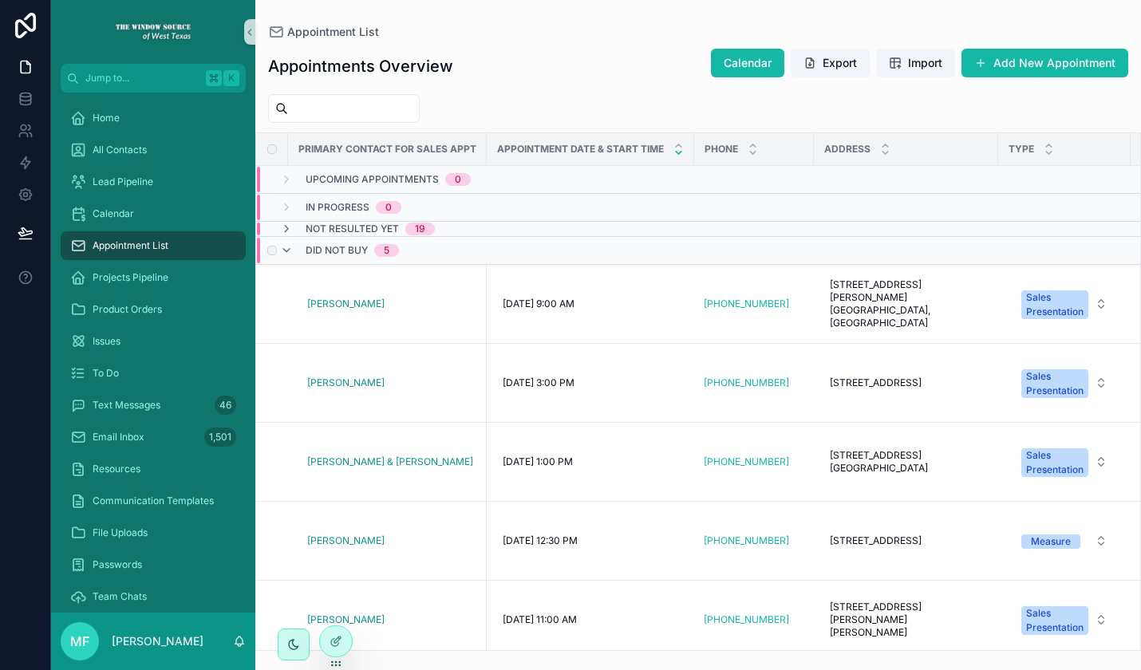
click at [294, 247] on div "Did Not Buy 5" at bounding box center [339, 251] width 119 height 26
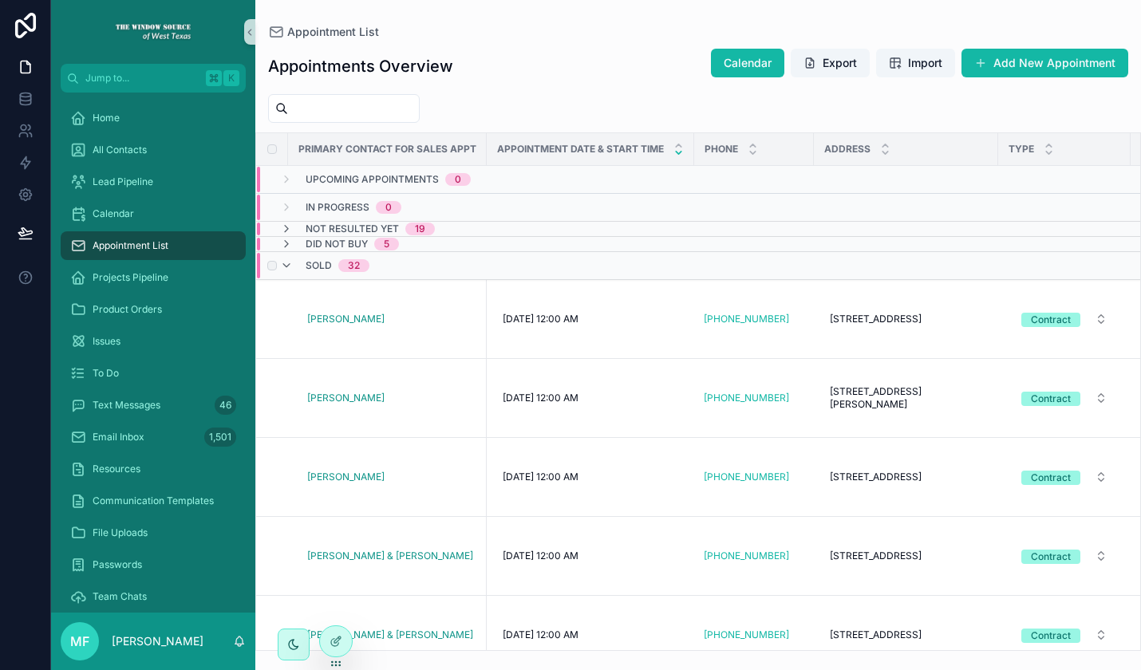
click at [293, 265] on div "Sold 32" at bounding box center [324, 266] width 89 height 26
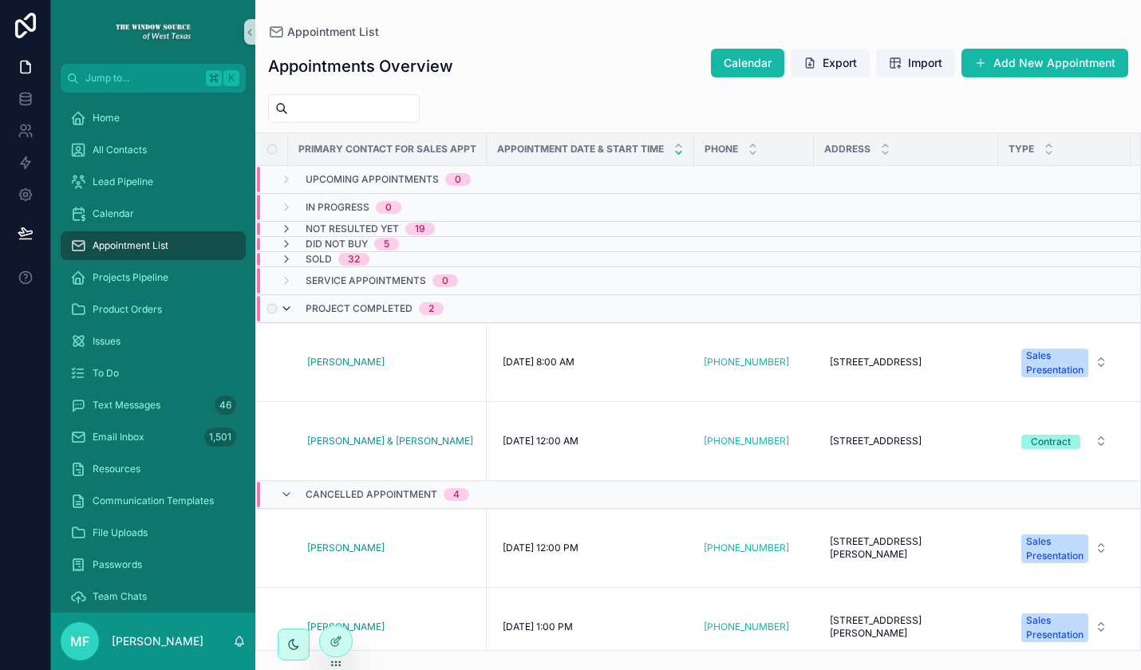
click at [287, 306] on icon "scrollable content" at bounding box center [286, 308] width 13 height 13
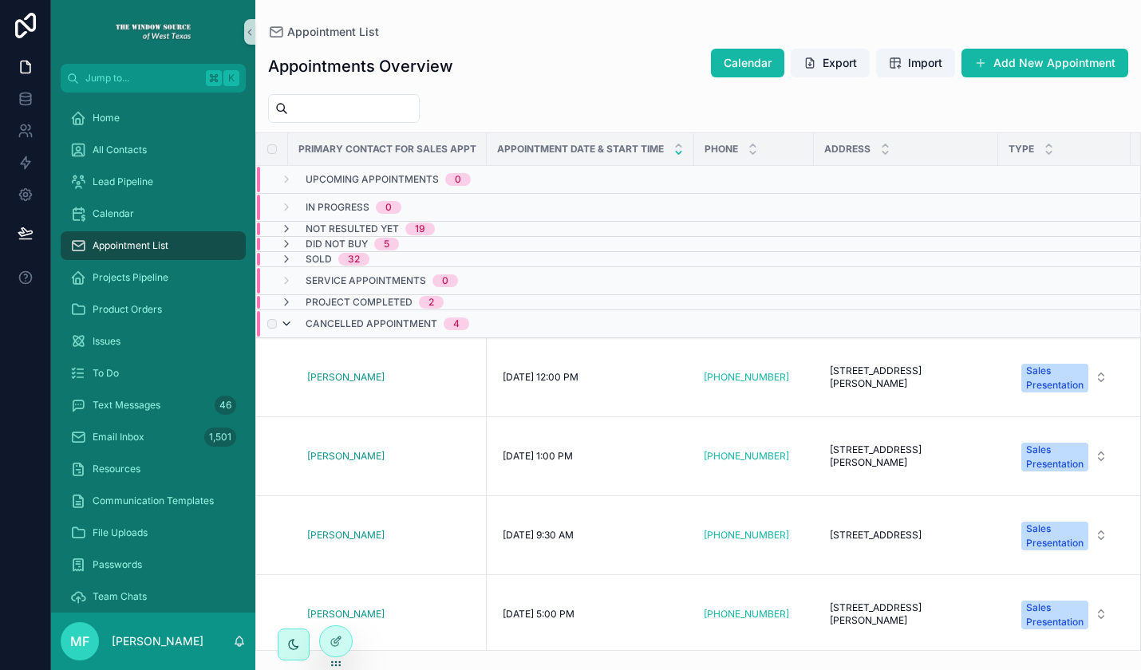
click at [284, 321] on icon "scrollable content" at bounding box center [286, 323] width 13 height 13
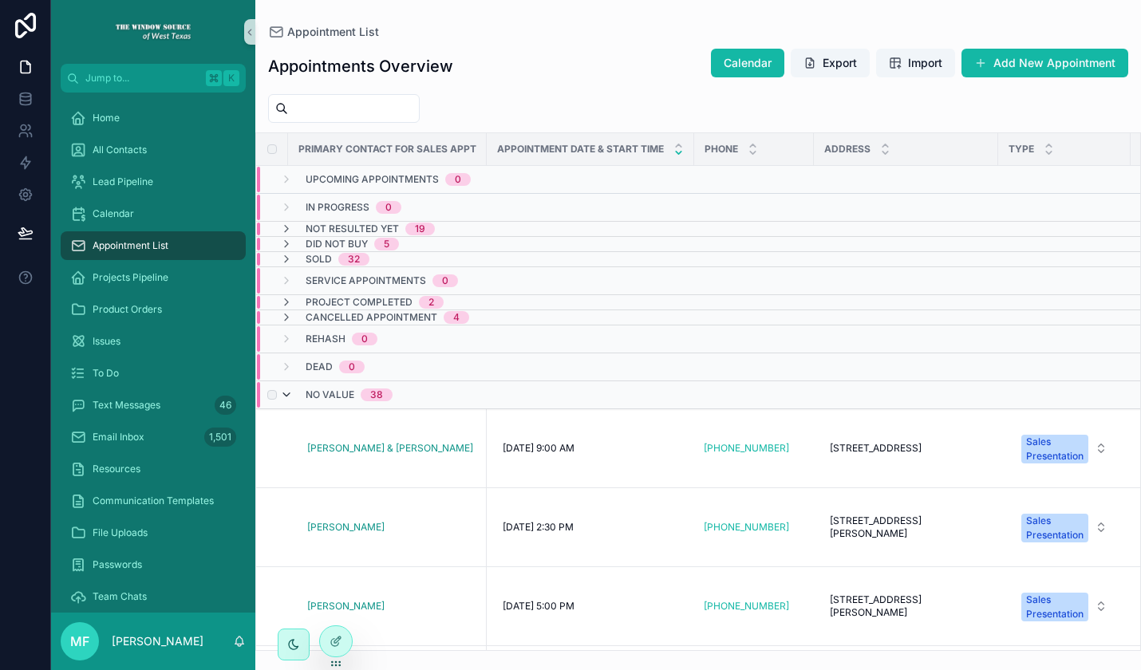
click at [286, 395] on icon "scrollable content" at bounding box center [286, 394] width 13 height 13
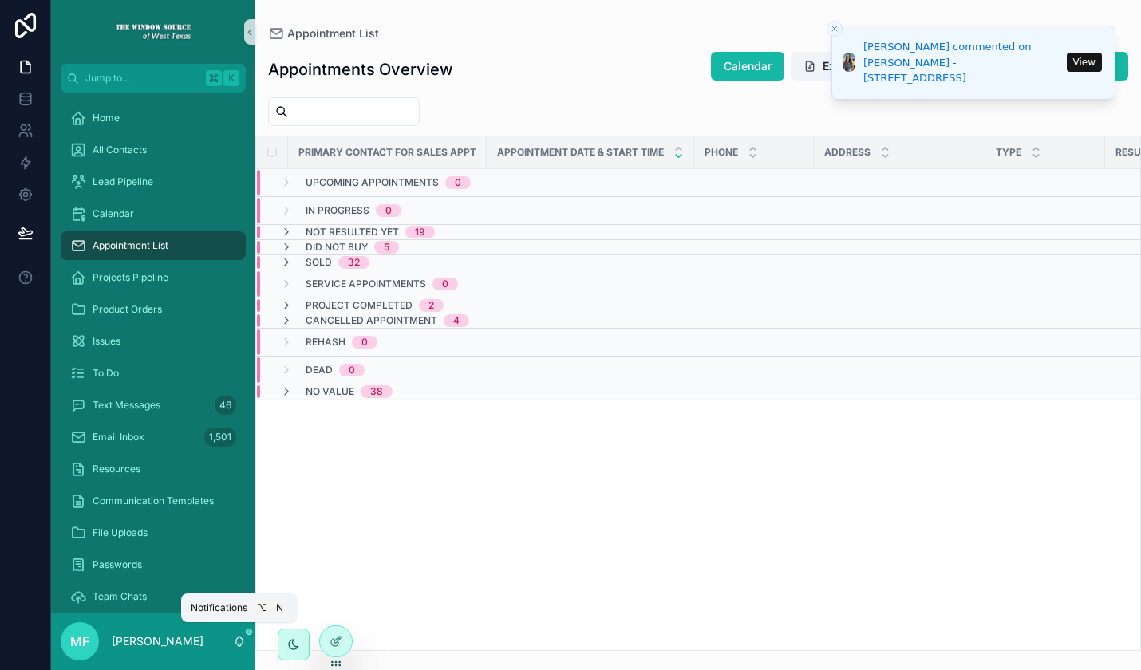
click at [237, 639] on icon "scrollable content" at bounding box center [239, 641] width 13 height 13
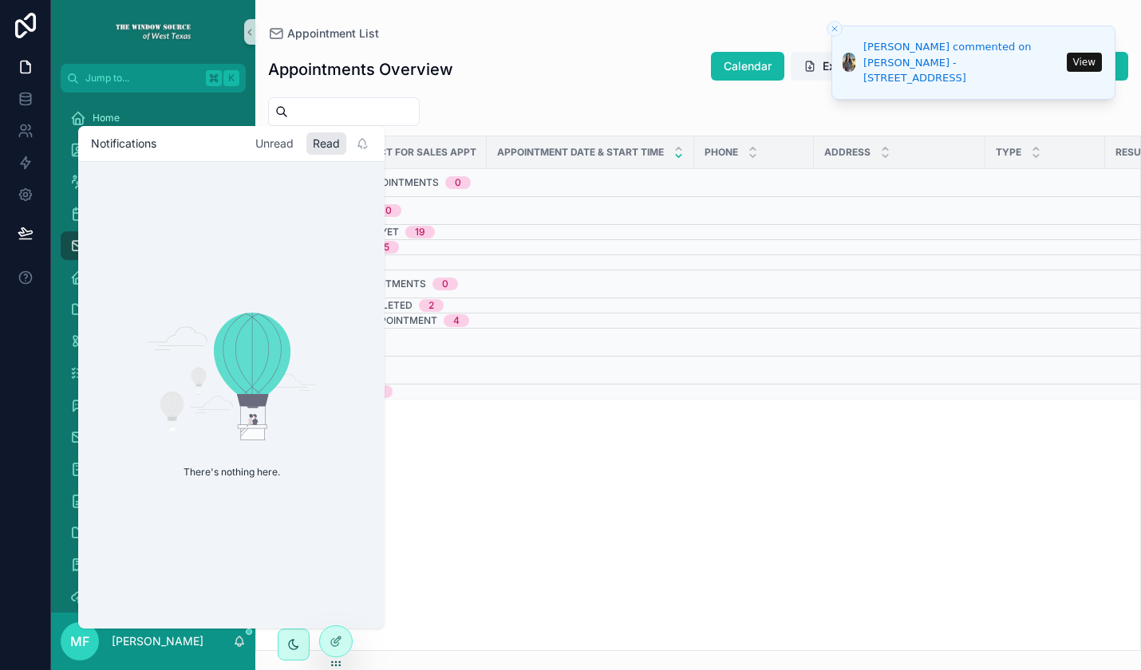
click at [278, 139] on div "Unread" at bounding box center [274, 143] width 51 height 22
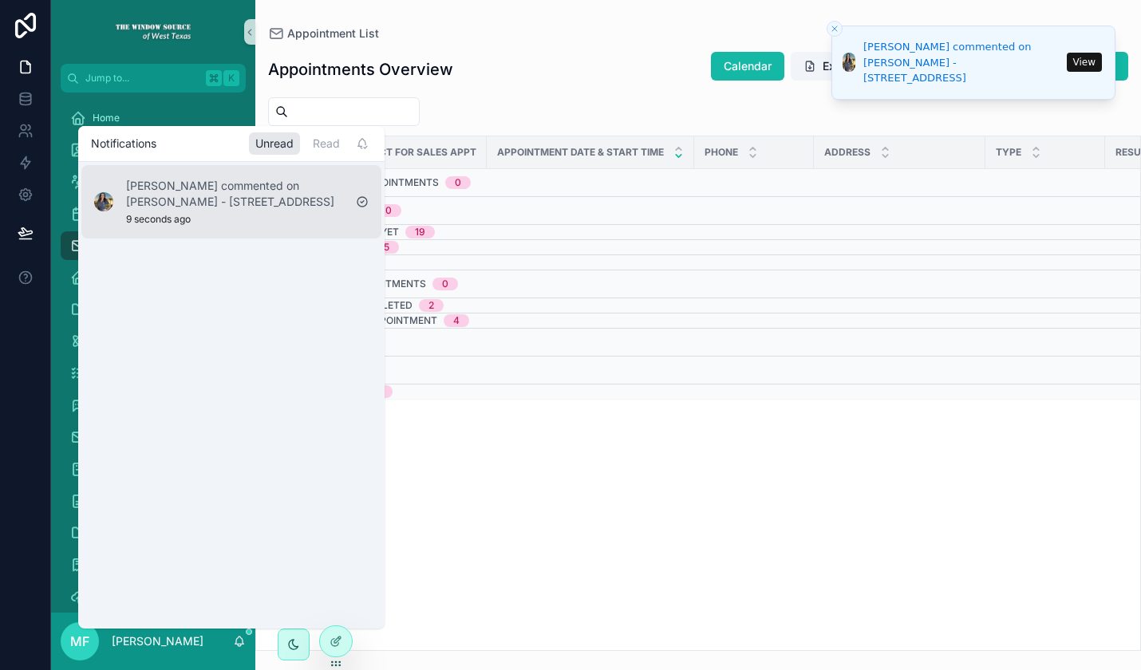
click at [246, 209] on p "[PERSON_NAME] commented on [PERSON_NAME] - [STREET_ADDRESS]" at bounding box center [234, 194] width 217 height 32
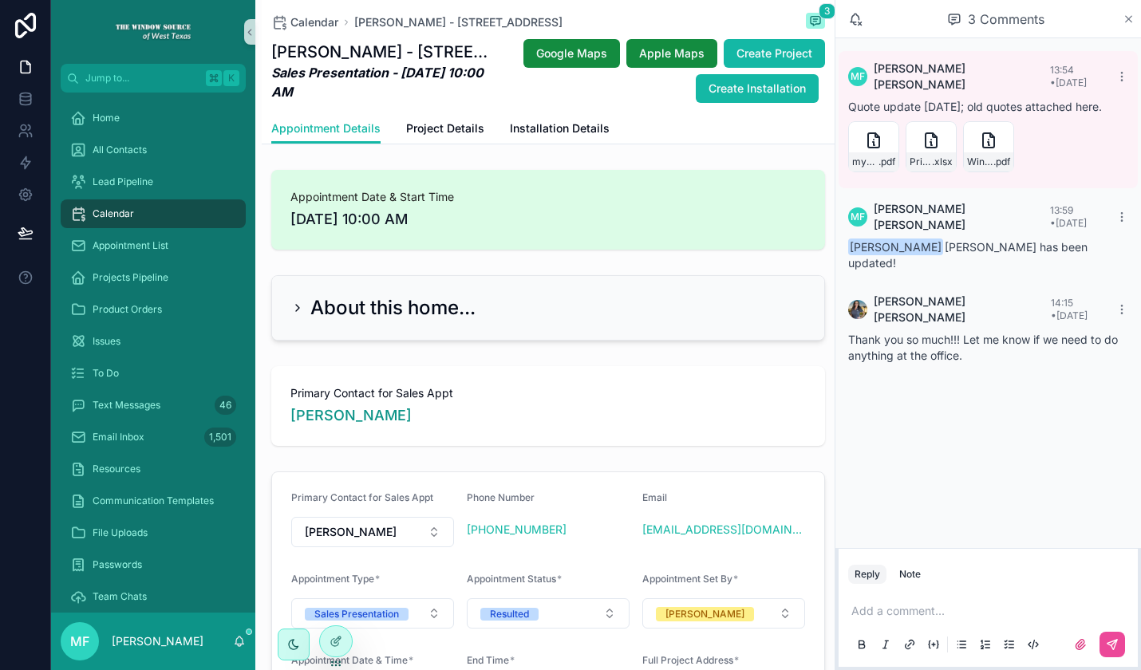
click at [1128, 17] on icon "scrollable content" at bounding box center [1128, 19] width 12 height 13
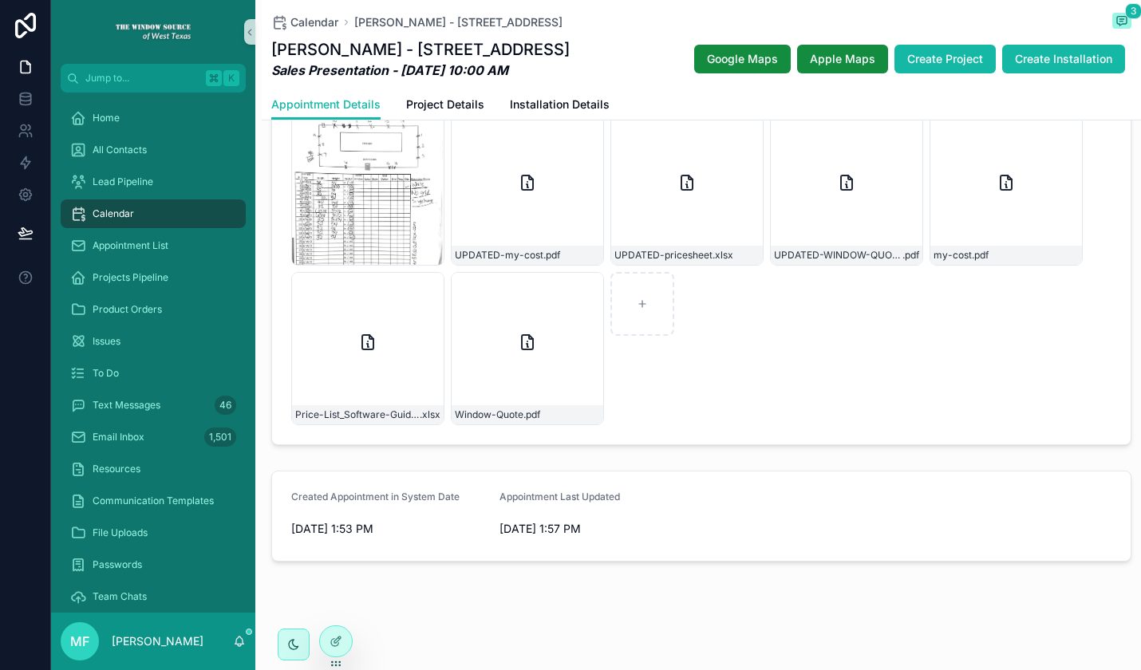
scroll to position [826, 0]
